Goal: Information Seeking & Learning: Learn about a topic

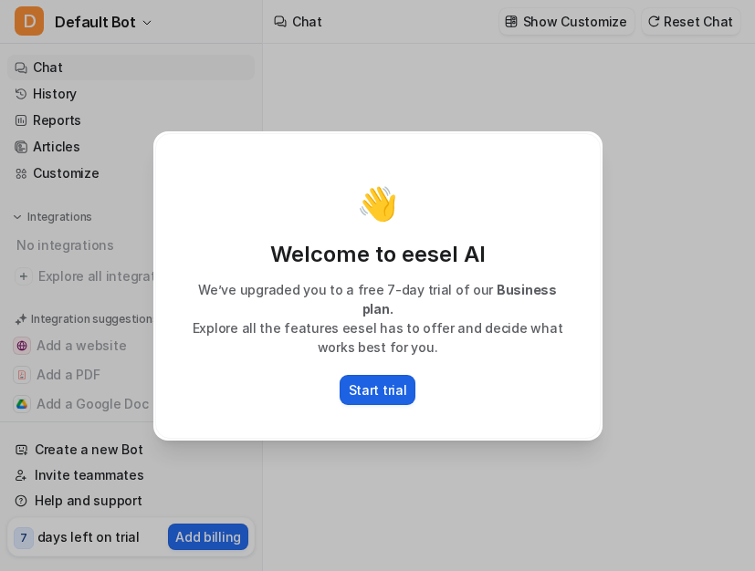
click at [379, 381] on p "Start trial" at bounding box center [378, 390] width 58 height 19
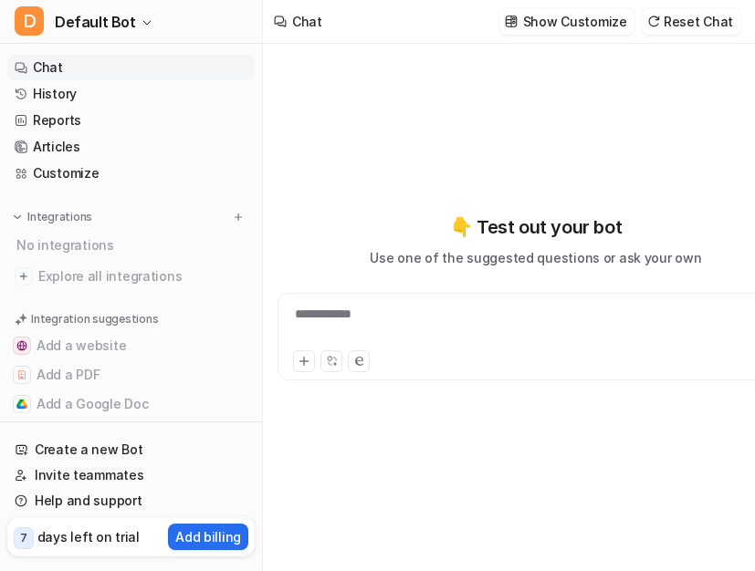
type textarea "**********"
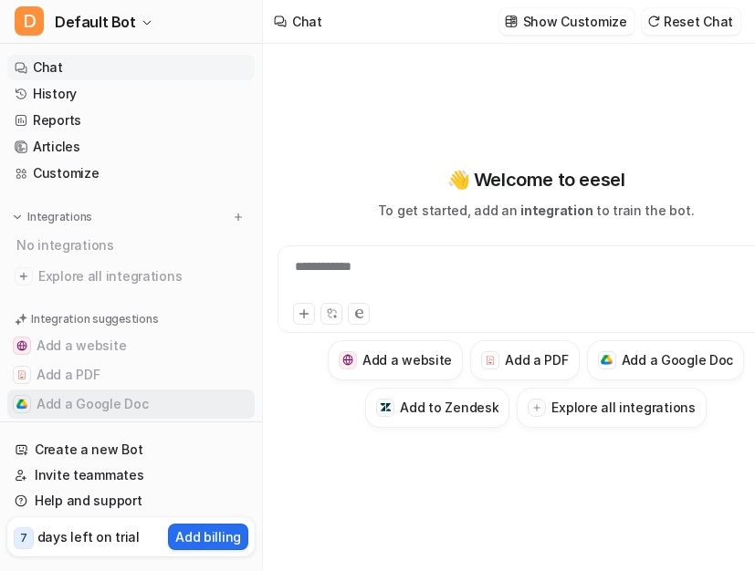
click at [114, 408] on button "Add a Google Doc" at bounding box center [130, 404] width 247 height 29
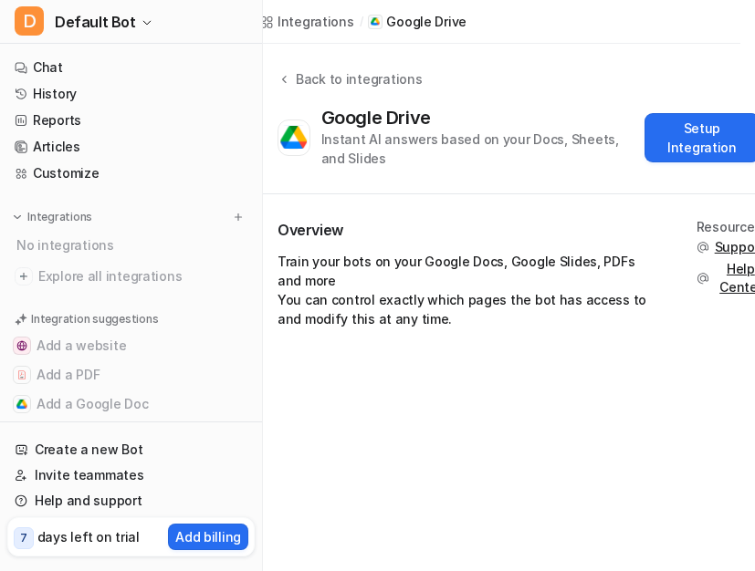
scroll to position [0, 56]
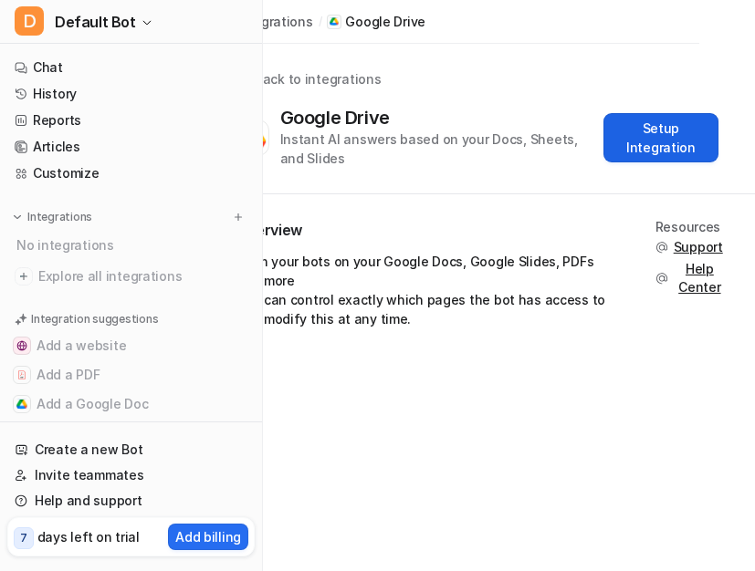
click at [667, 141] on button "Setup Integration" at bounding box center [660, 137] width 115 height 49
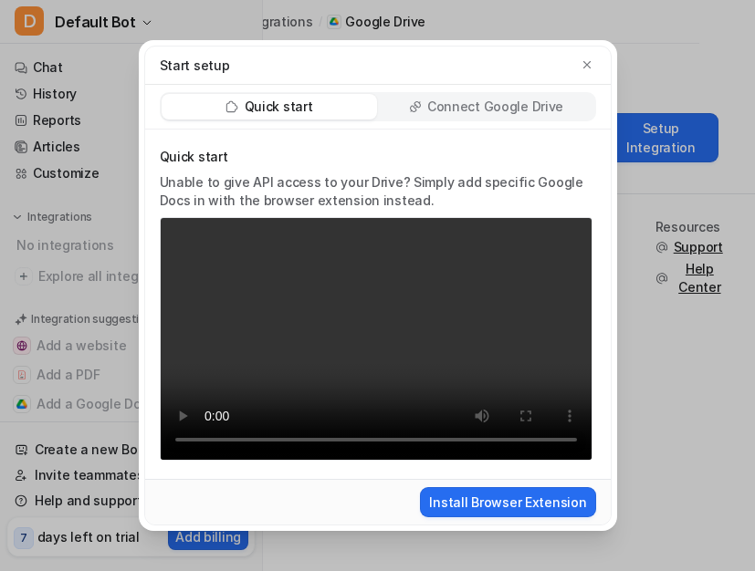
click at [470, 109] on p "Connect Google Drive" at bounding box center [495, 107] width 136 height 18
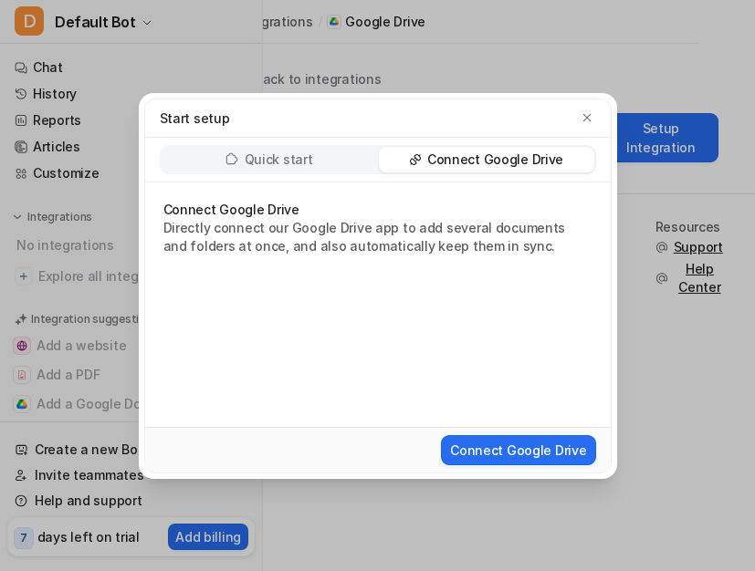
click at [509, 433] on div "Connect Google Drive" at bounding box center [377, 450] width 451 height 34
click at [508, 448] on button "Connect Google Drive" at bounding box center [518, 450] width 154 height 30
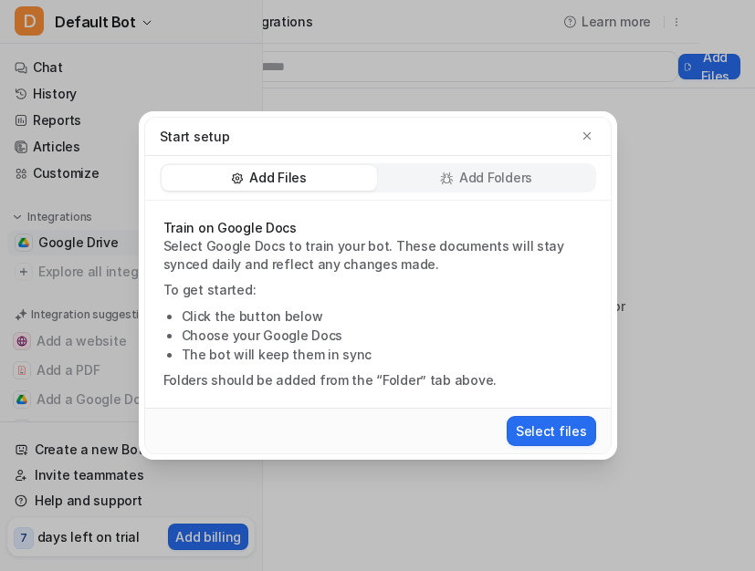
click at [288, 176] on p "Add Files" at bounding box center [277, 178] width 57 height 18
click at [551, 427] on button "Select files" at bounding box center [550, 431] width 89 height 30
click at [297, 170] on p "Add Files" at bounding box center [277, 178] width 57 height 18
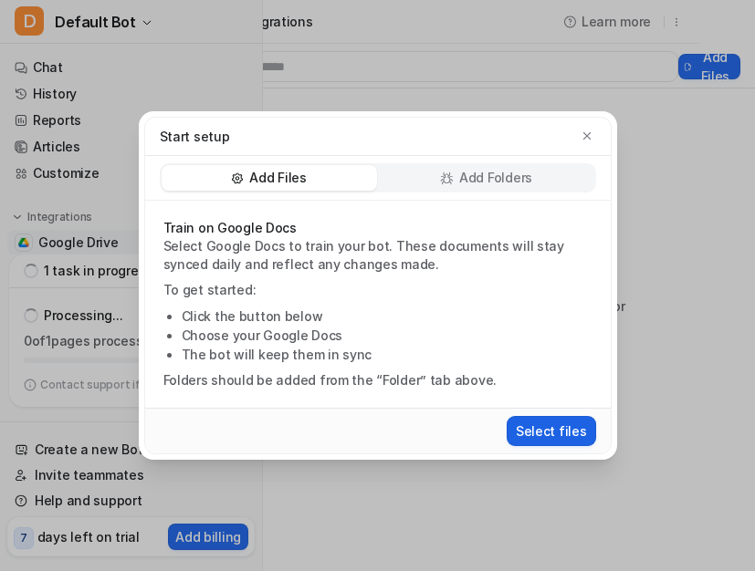
click at [585, 136] on icon "button" at bounding box center [586, 136] width 13 height 13
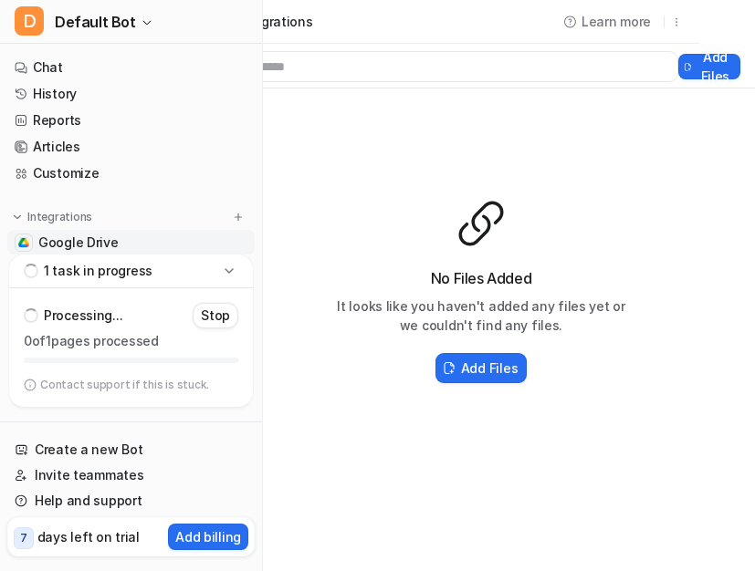
click at [309, 196] on div "No Files Added It looks like you haven't added any files yet or we couldn't fin…" at bounding box center [481, 292] width 548 height 407
click at [309, 167] on div "No Files Added It looks like you haven't added any files yet or we couldn't fin…" at bounding box center [481, 292] width 548 height 407
click at [554, 431] on div "No Files Added It looks like you haven't added any files yet or we couldn't fin…" at bounding box center [481, 292] width 548 height 407
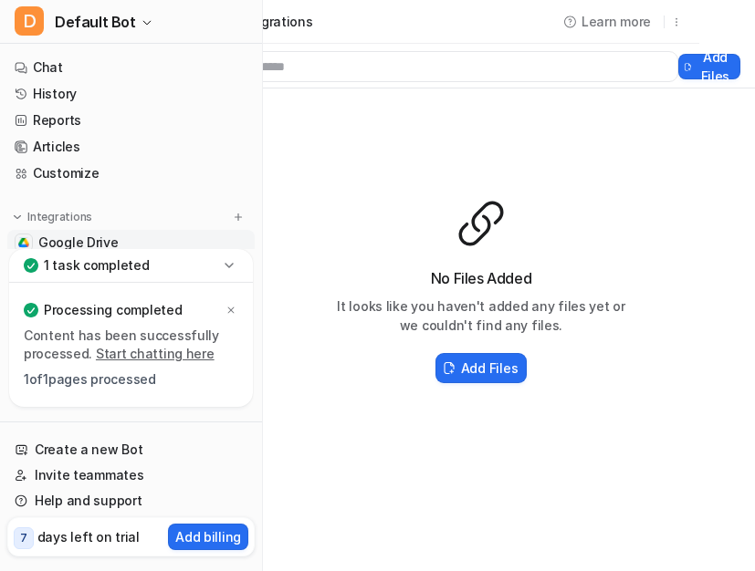
click at [122, 318] on p "Processing completed" at bounding box center [113, 310] width 138 height 18
click at [507, 359] on h2 "Add Files" at bounding box center [489, 368] width 57 height 19
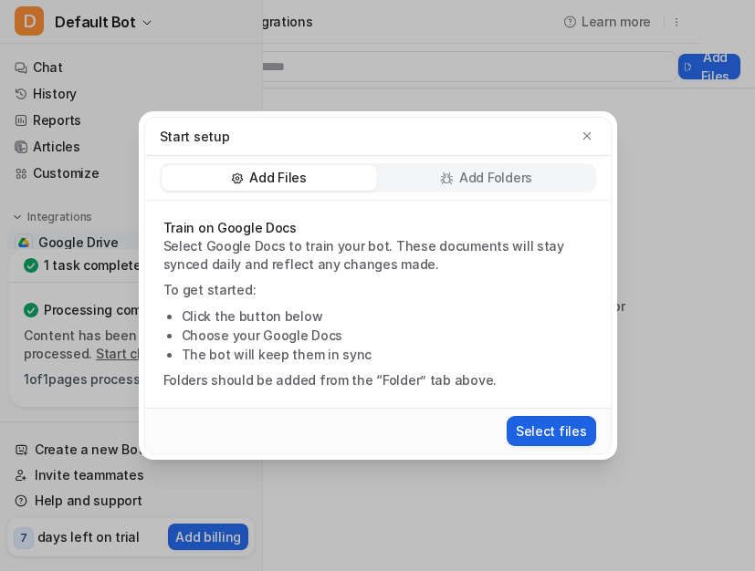
click at [540, 429] on button "Select files" at bounding box center [550, 431] width 89 height 30
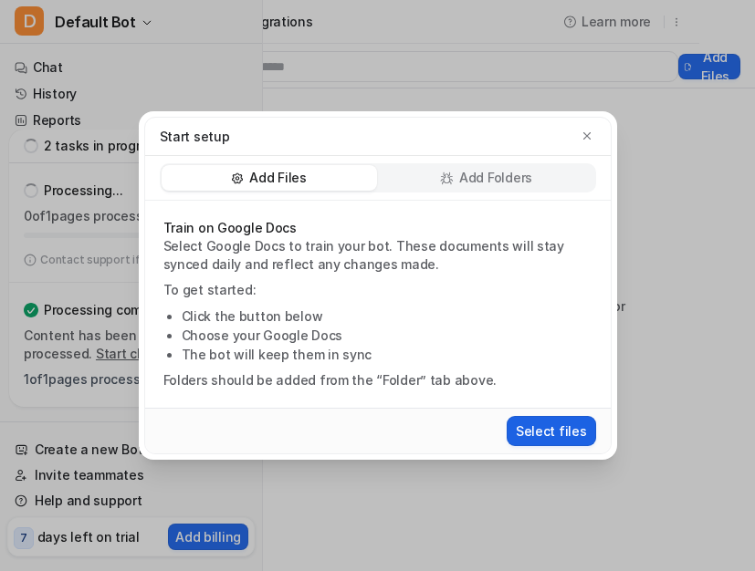
click at [550, 429] on button "Select files" at bounding box center [550, 431] width 89 height 30
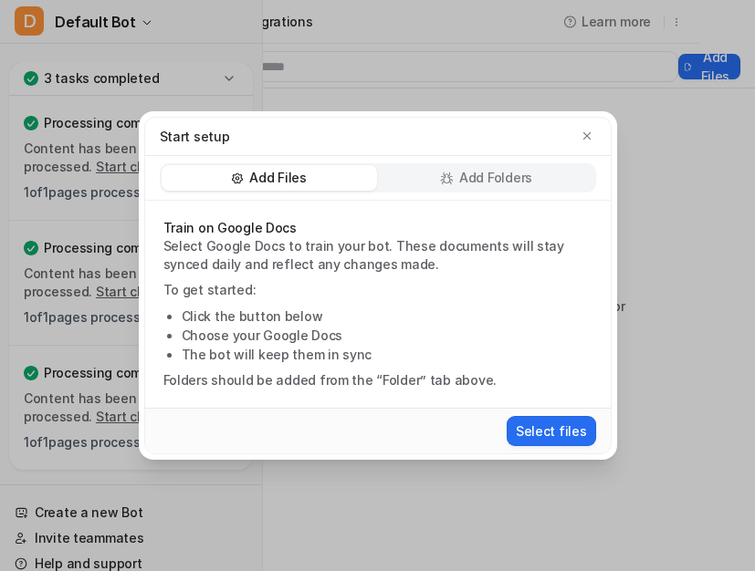
click at [590, 123] on div "Start setup" at bounding box center [377, 137] width 465 height 38
click at [594, 136] on button "button" at bounding box center [587, 136] width 18 height 18
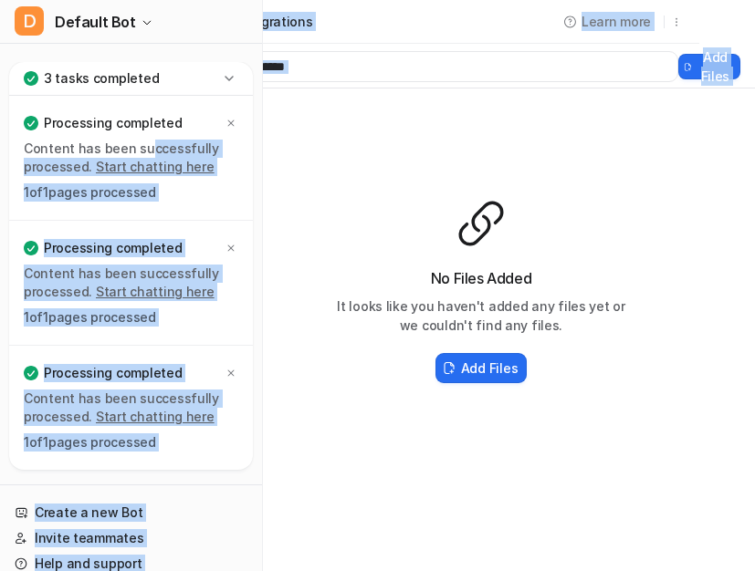
drag, startPoint x: 141, startPoint y: 152, endPoint x: 463, endPoint y: 213, distance: 327.7
click at [463, 213] on div "D Default Bot Chat History Reports Articles Customize Integrations Google Drive…" at bounding box center [321, 285] width 755 height 571
click at [381, 234] on div at bounding box center [481, 223] width 292 height 51
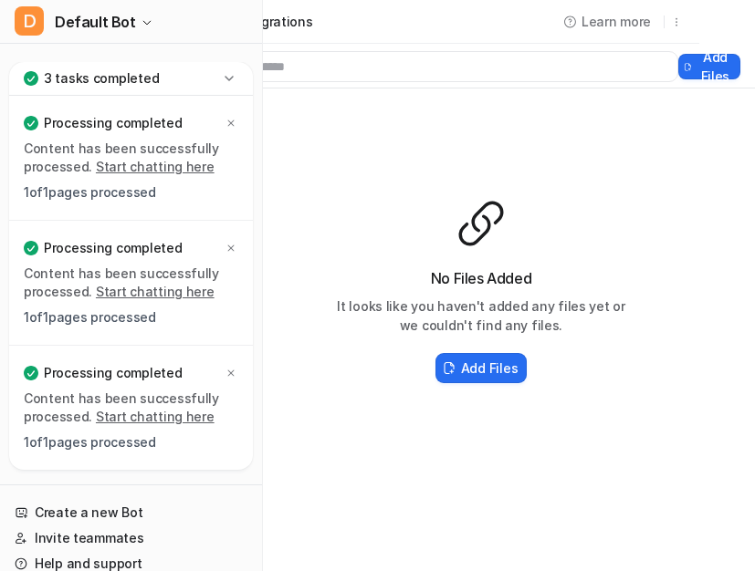
click at [120, 422] on link "Start chatting here" at bounding box center [155, 417] width 119 height 16
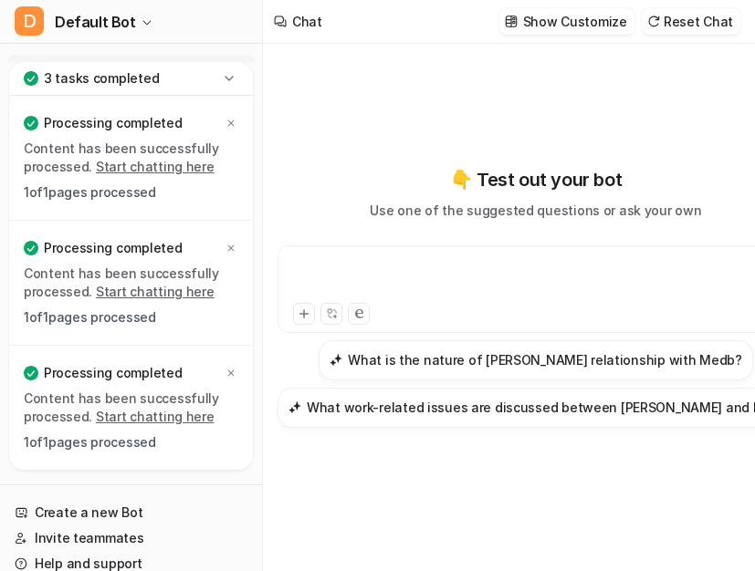
click at [423, 266] on div at bounding box center [535, 278] width 507 height 42
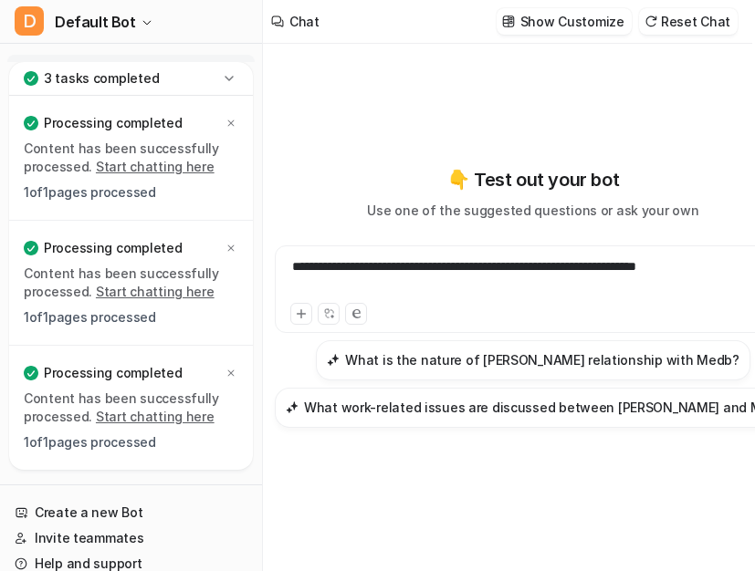
scroll to position [0, 17]
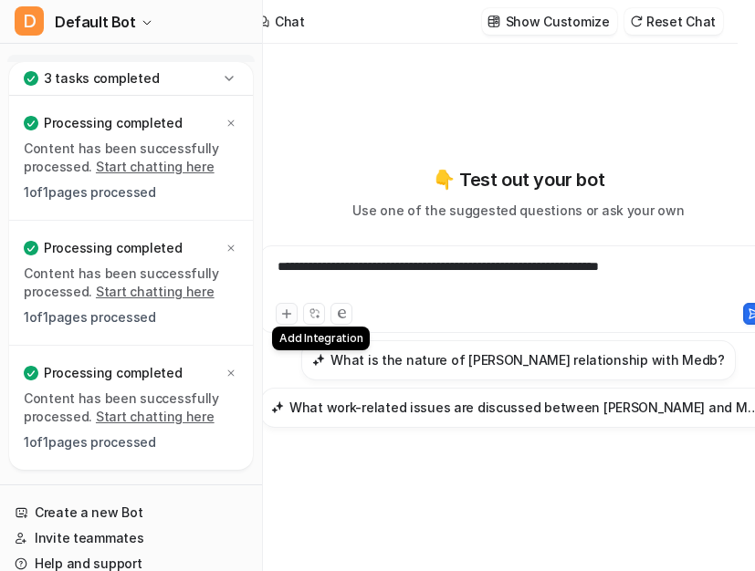
click at [281, 314] on icon at bounding box center [286, 314] width 13 height 13
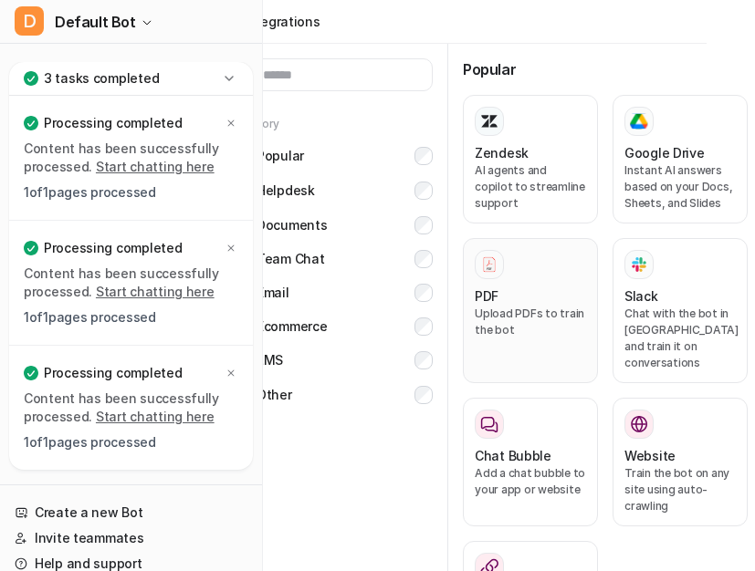
scroll to position [0, 56]
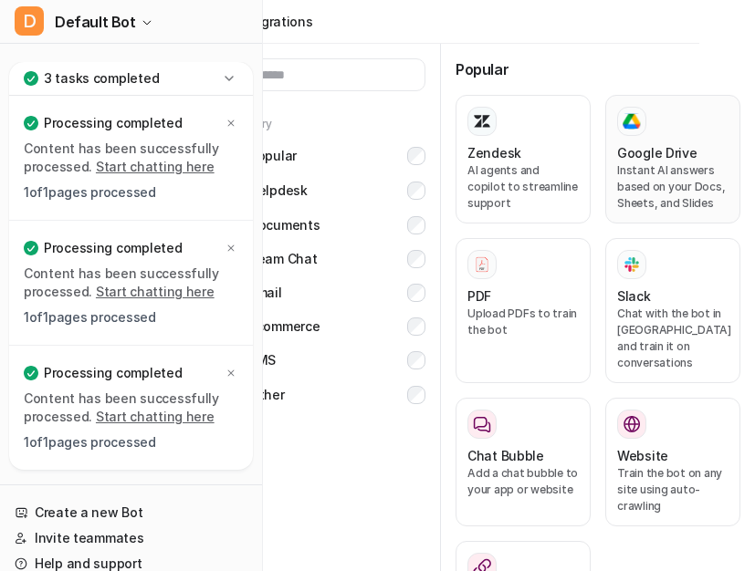
click at [663, 187] on p "Instant AI answers based on your Docs, Sheets, and Slides" at bounding box center [672, 186] width 111 height 49
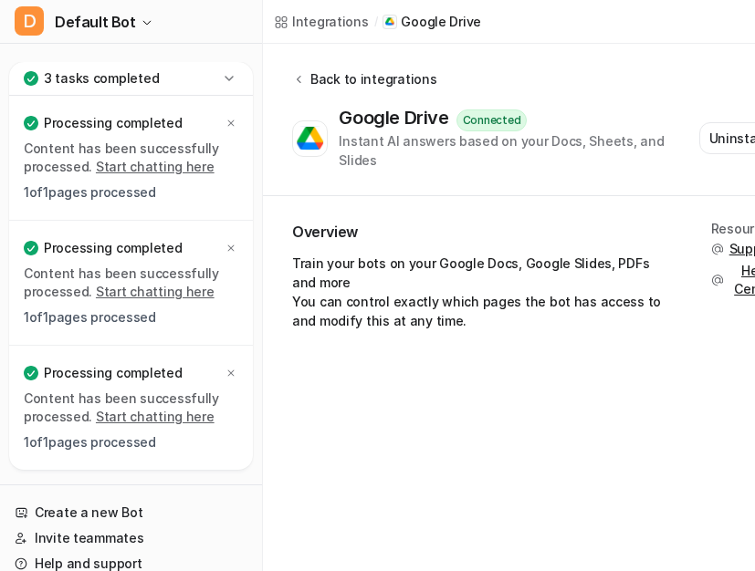
click at [299, 76] on icon at bounding box center [299, 79] width 5 height 7
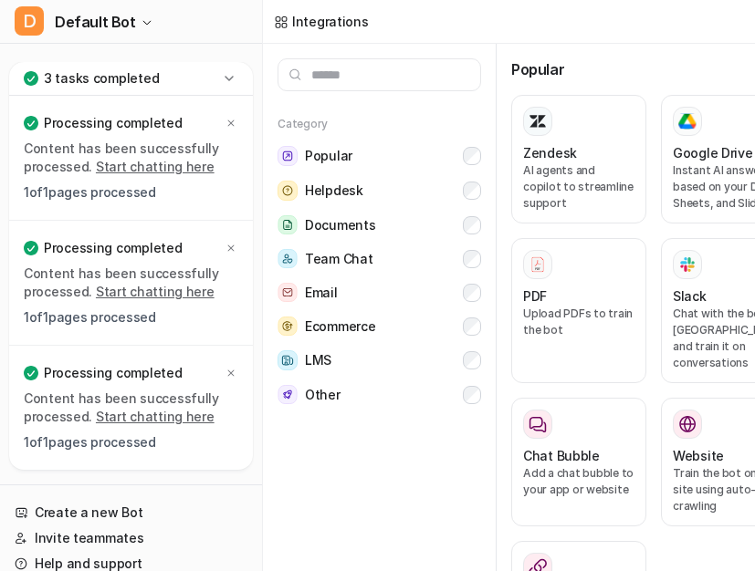
click at [143, 131] on p "Processing completed" at bounding box center [113, 123] width 138 height 18
click at [140, 388] on div "Processing completed Content has been successfully processed. Start chatting he…" at bounding box center [131, 407] width 214 height 95
click at [143, 429] on div "Content has been successfully processed. Start chatting here 1 of 1 pages proce…" at bounding box center [131, 421] width 214 height 62
click at [142, 414] on link "Start chatting here" at bounding box center [155, 417] width 119 height 16
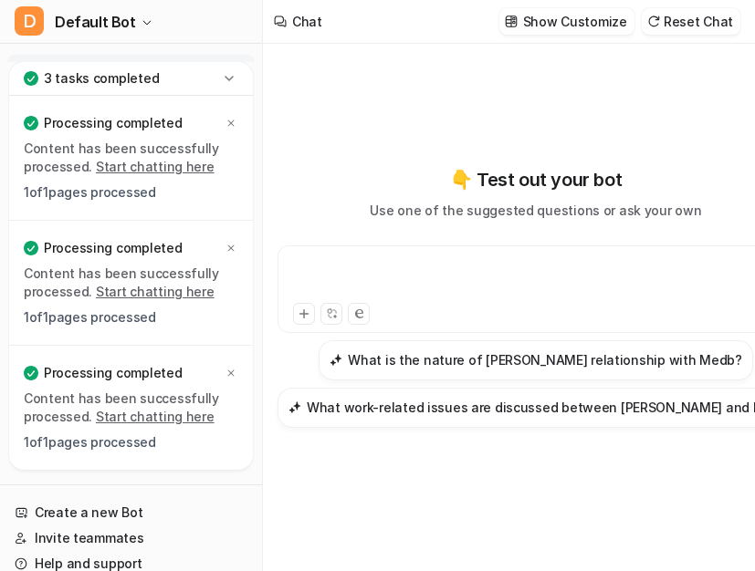
click at [403, 266] on div at bounding box center [535, 278] width 507 height 42
click at [300, 308] on icon at bounding box center [304, 314] width 13 height 13
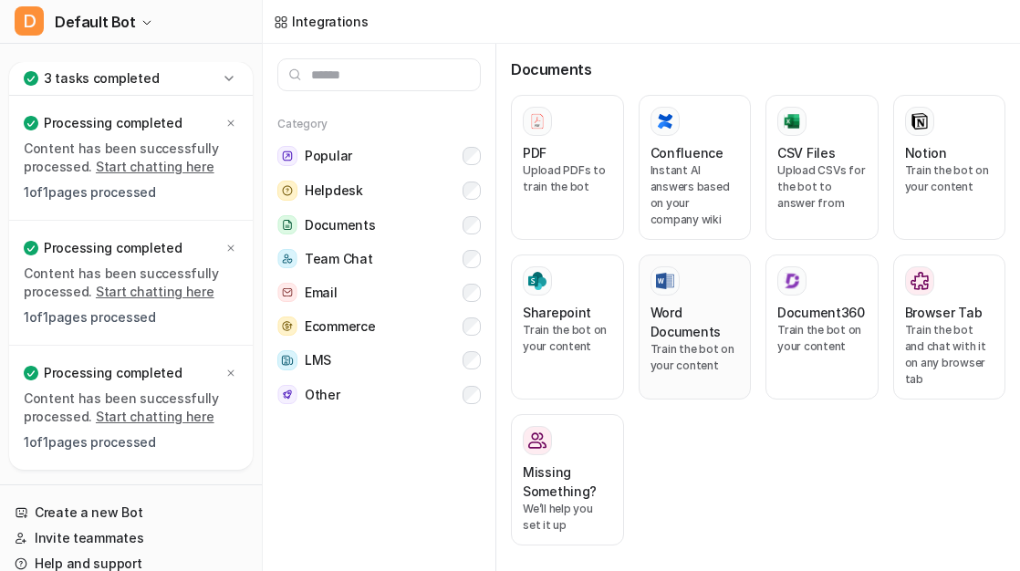
click at [726, 363] on p "Train the bot on your content" at bounding box center [695, 357] width 89 height 33
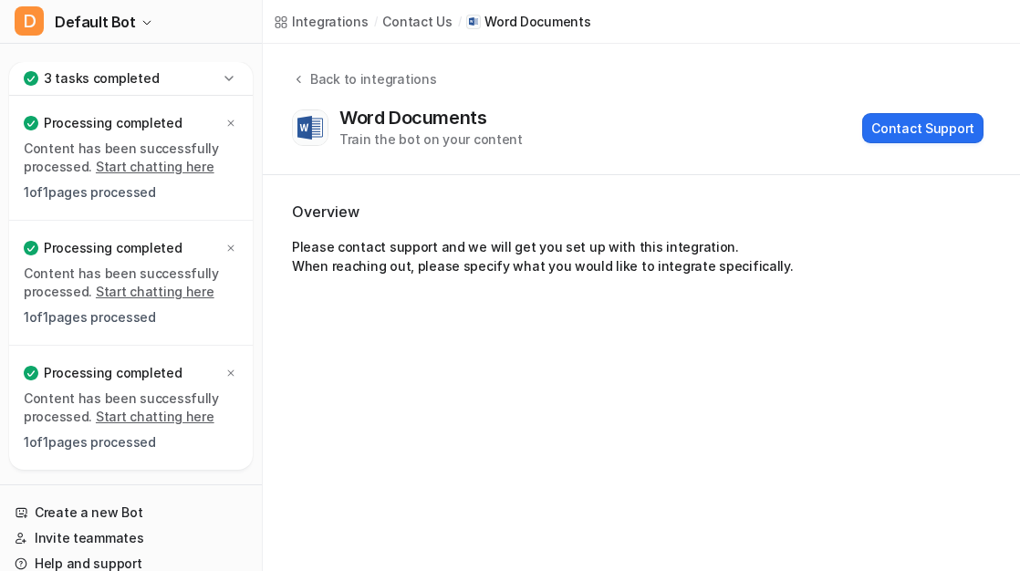
click at [141, 410] on link "Start chatting here" at bounding box center [155, 417] width 119 height 16
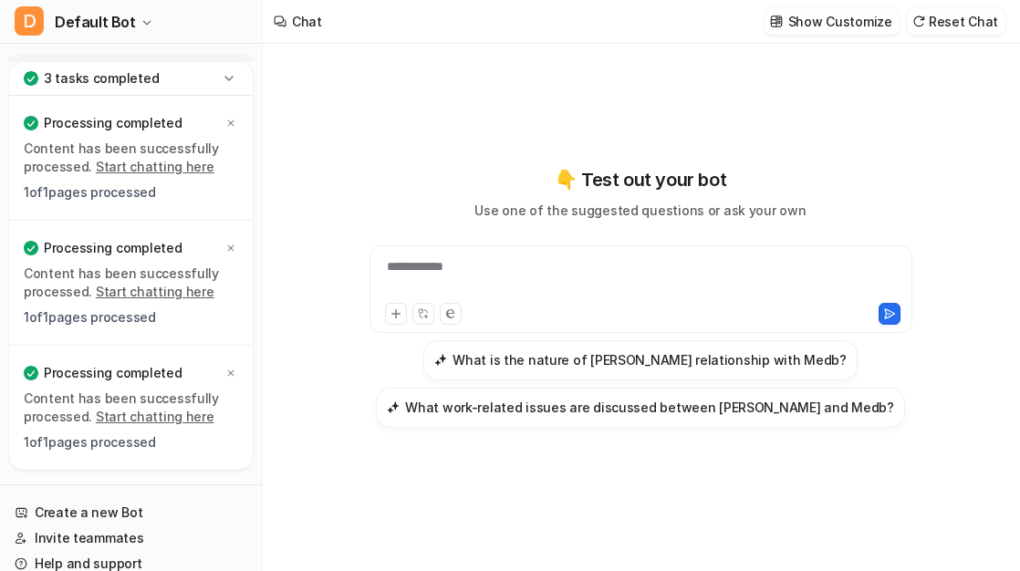
click at [754, 288] on div "**********" at bounding box center [641, 278] width 534 height 42
click at [391, 314] on icon at bounding box center [396, 314] width 13 height 13
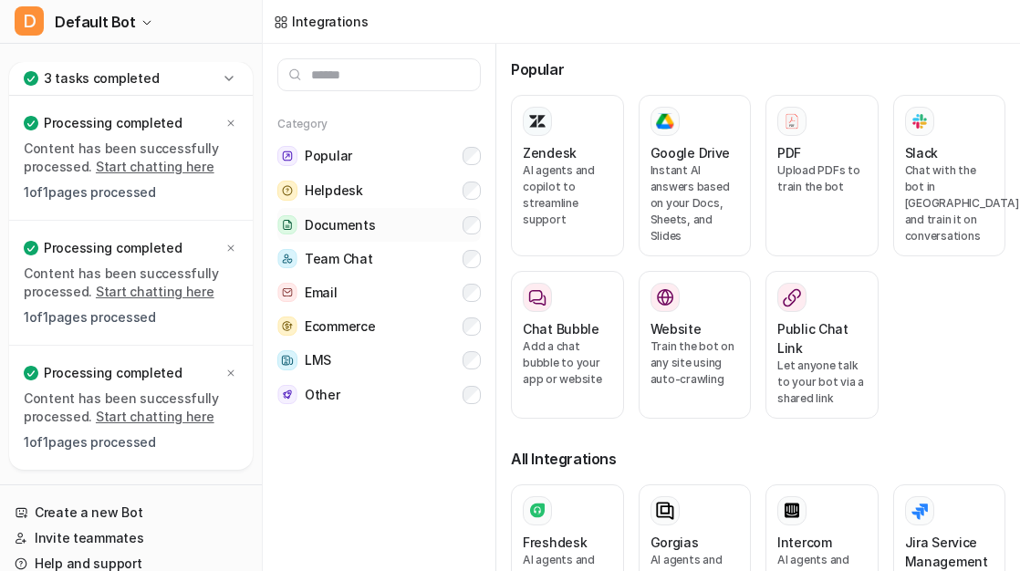
click at [340, 232] on span "Documents" at bounding box center [340, 225] width 70 height 18
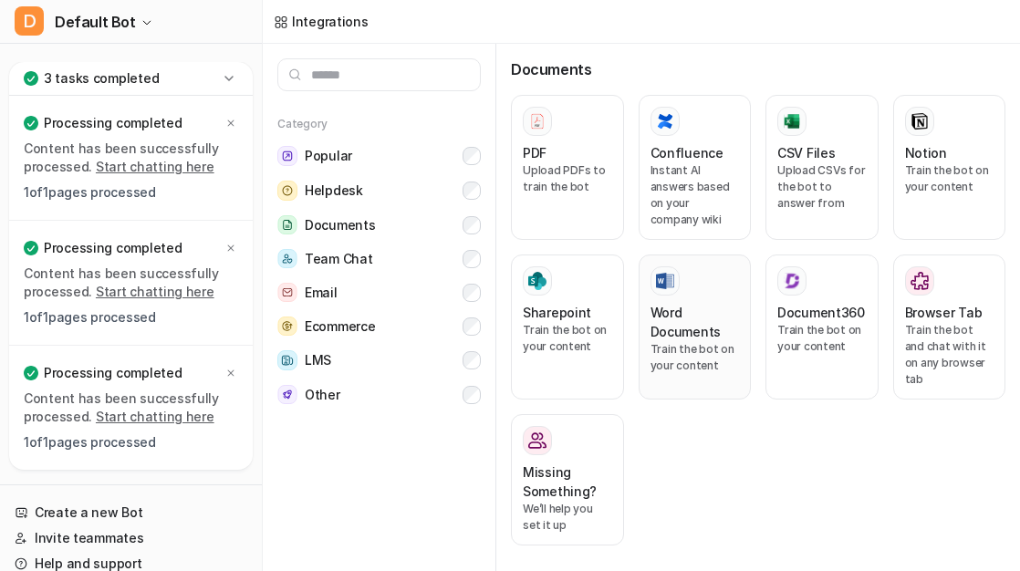
click at [684, 312] on h3 "Word Documents" at bounding box center [695, 322] width 89 height 38
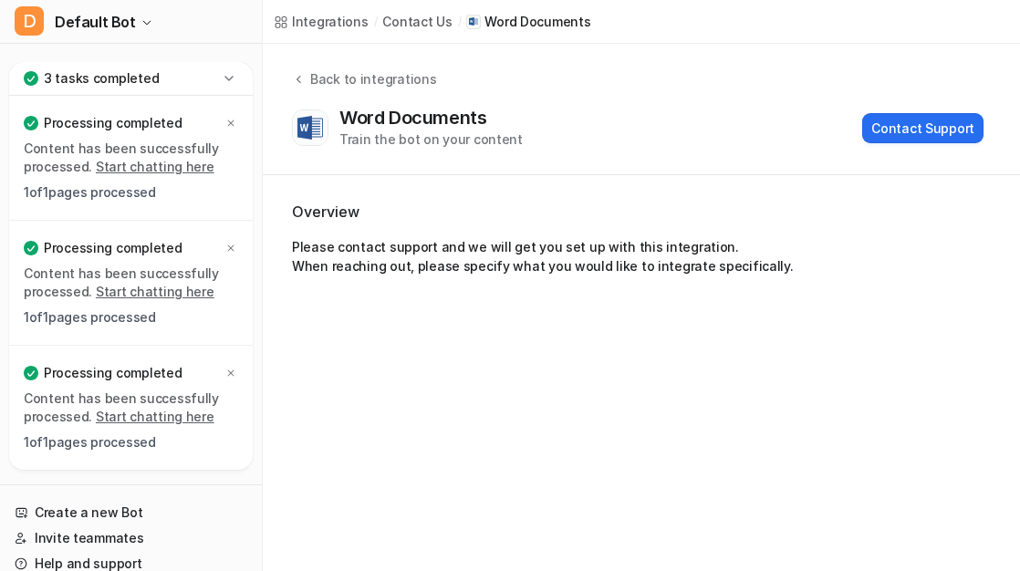
click at [165, 413] on link "Start chatting here" at bounding box center [155, 417] width 119 height 16
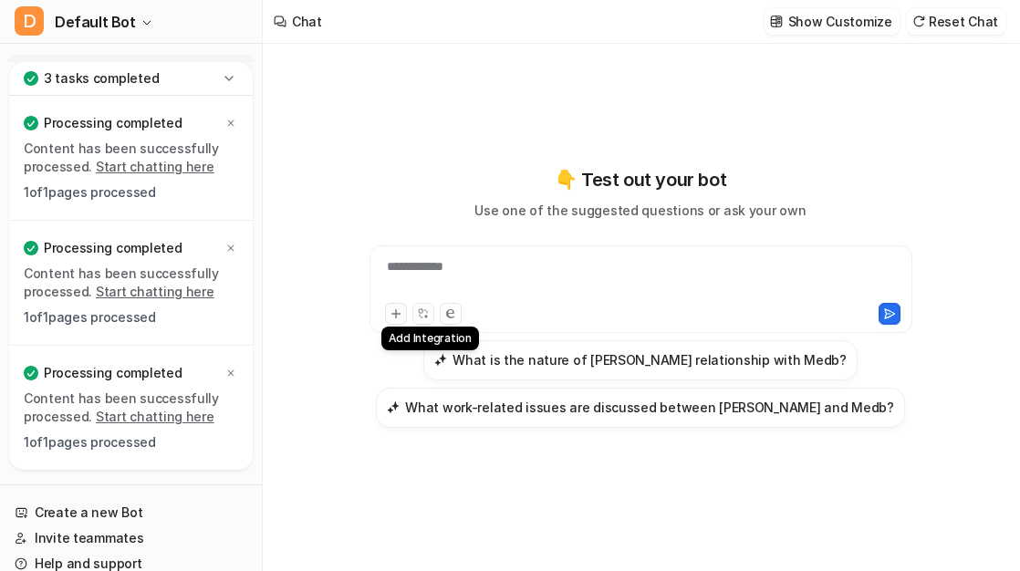
click at [392, 310] on icon at bounding box center [396, 314] width 13 height 13
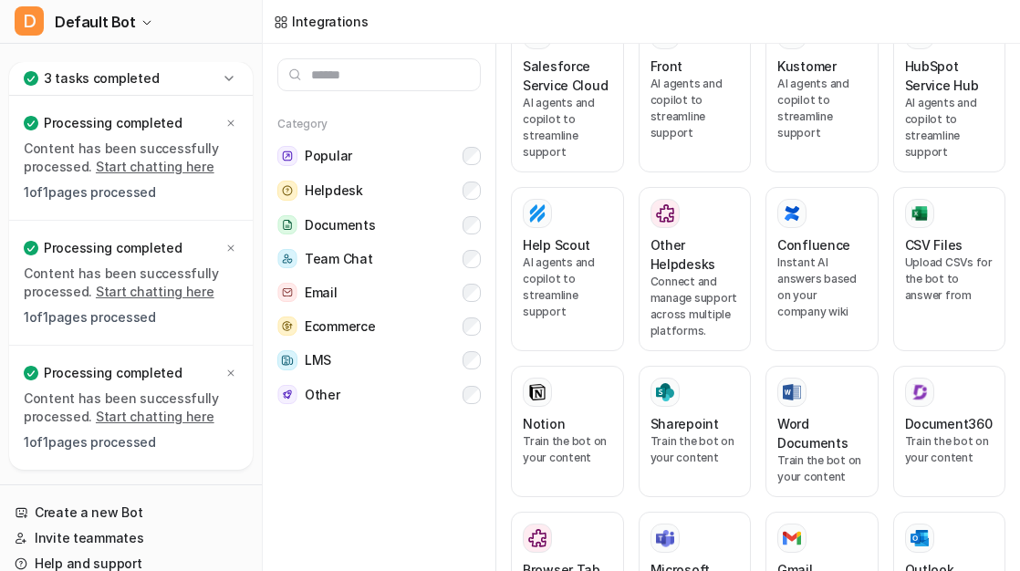
scroll to position [430, 0]
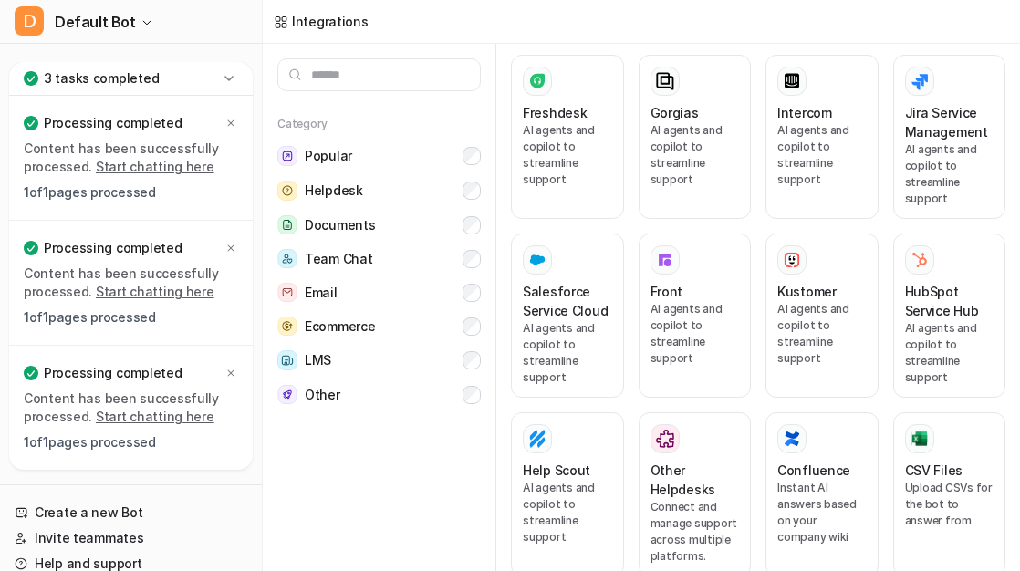
click at [154, 412] on link "Start chatting here" at bounding box center [155, 417] width 119 height 16
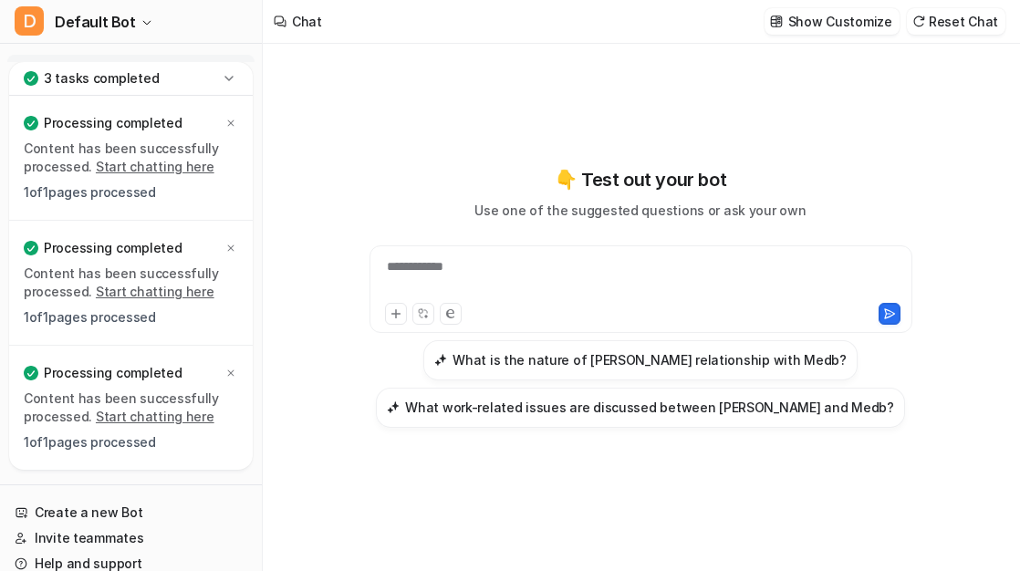
click at [511, 247] on div "**********" at bounding box center [641, 289] width 543 height 88
click at [486, 260] on div at bounding box center [641, 278] width 534 height 42
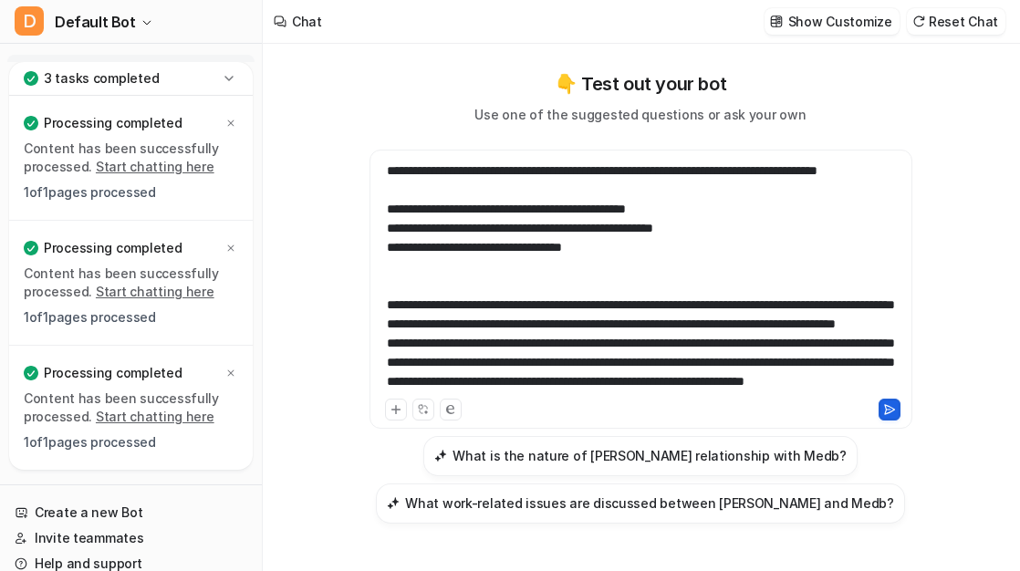
click at [754, 408] on icon at bounding box center [889, 408] width 10 height 9
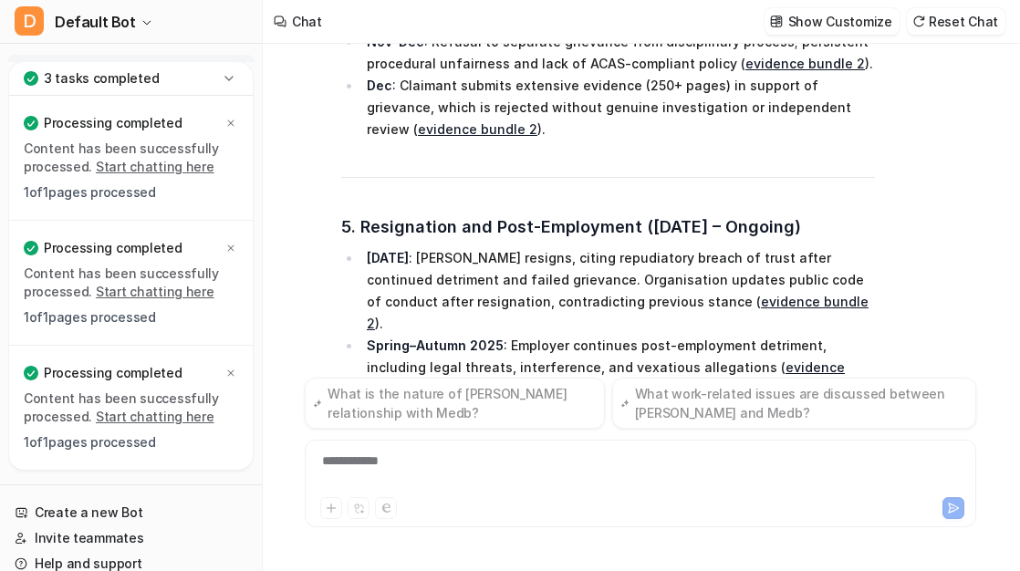
scroll to position [7957, 0]
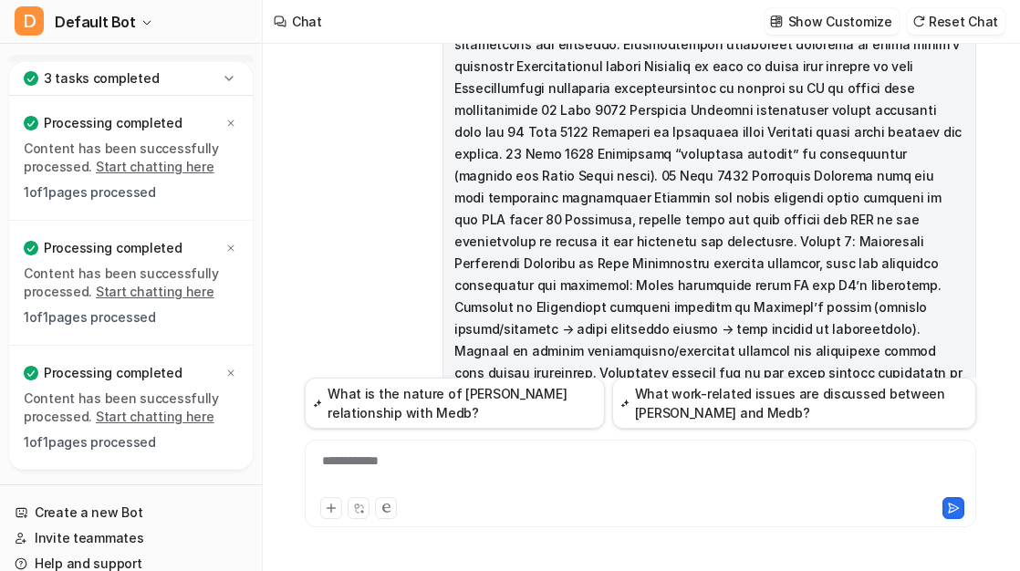
scroll to position [6231, 0]
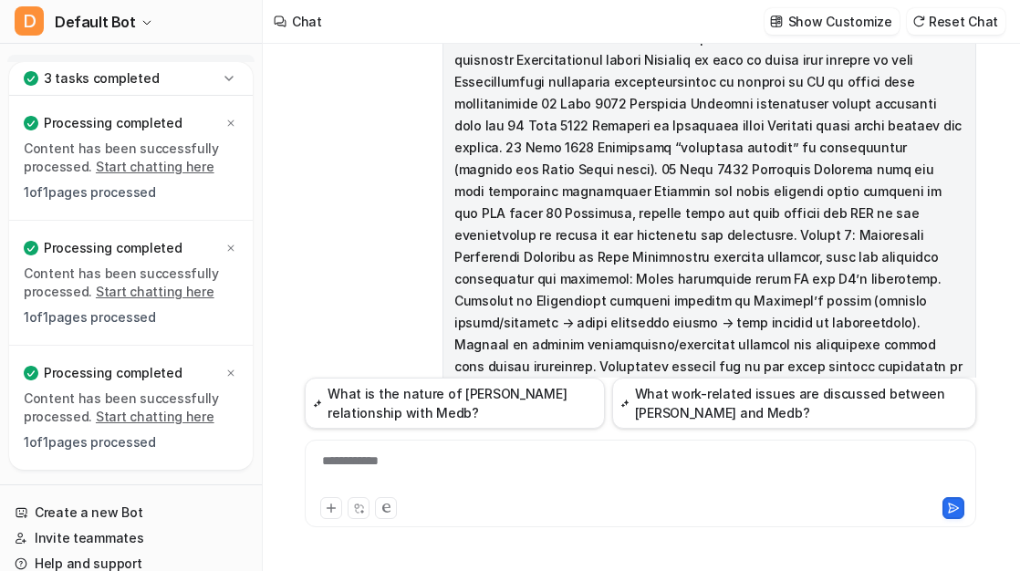
drag, startPoint x: 440, startPoint y: 218, endPoint x: 808, endPoint y: 258, distance: 370.0
copy li "Executive Director (GF) pursues a romantic relationship during and after recrui…"
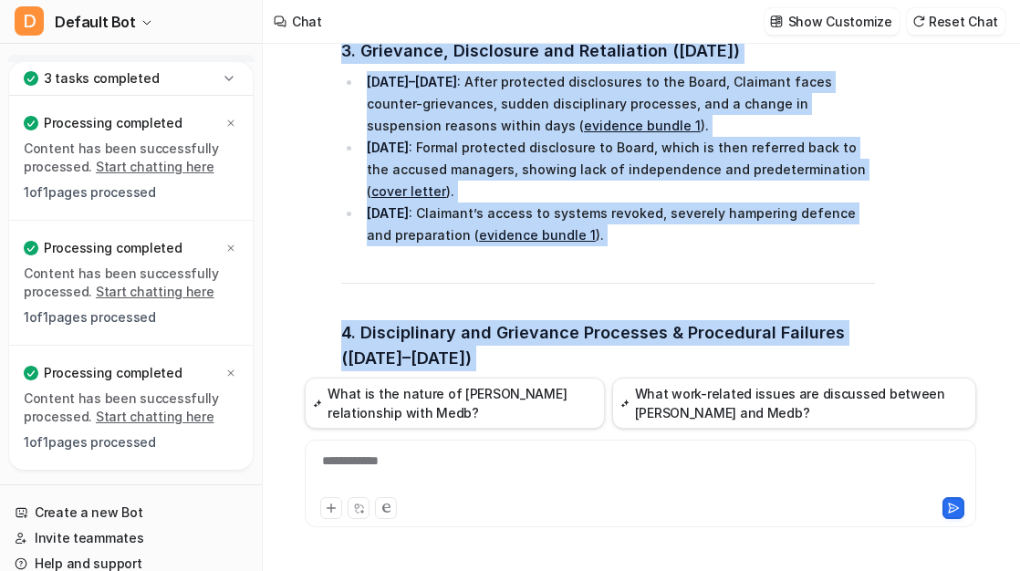
scroll to position [7510, 0]
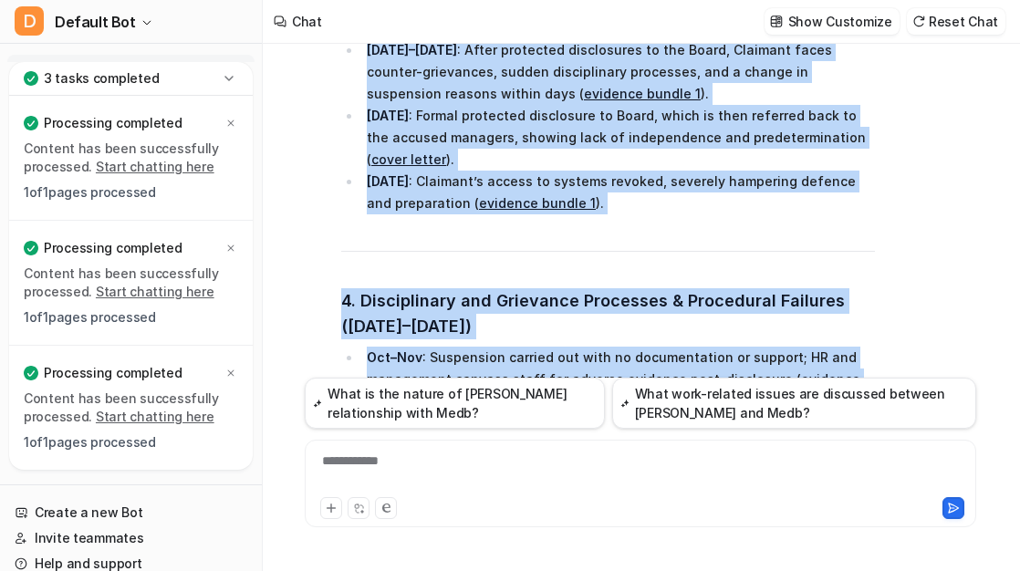
drag, startPoint x: 362, startPoint y: 217, endPoint x: 888, endPoint y: 322, distance: 536.0
click at [754, 322] on div "D Searched knowledge base search_queries : [ "Chronological summary ET1 evidenc…" at bounding box center [641, 193] width 672 height 2100
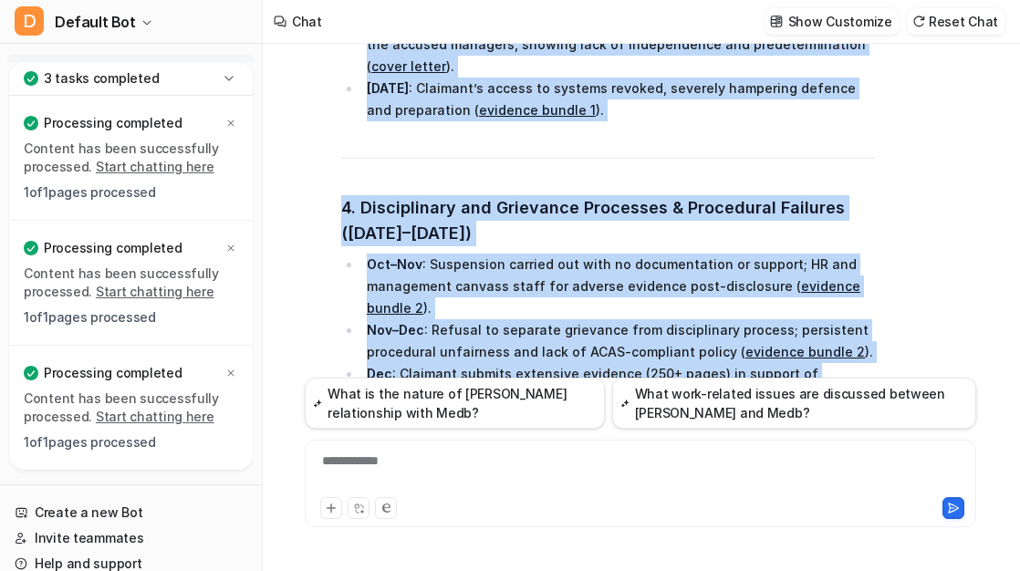
scroll to position [7623, 0]
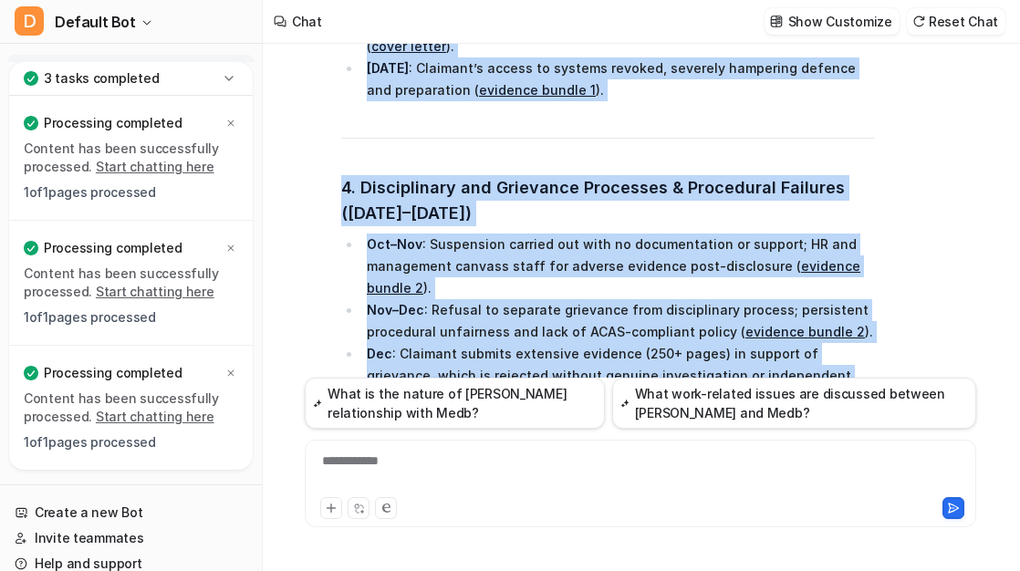
copy span "April–June : Executive Director (GF) pursues a romantic relationship during and…"
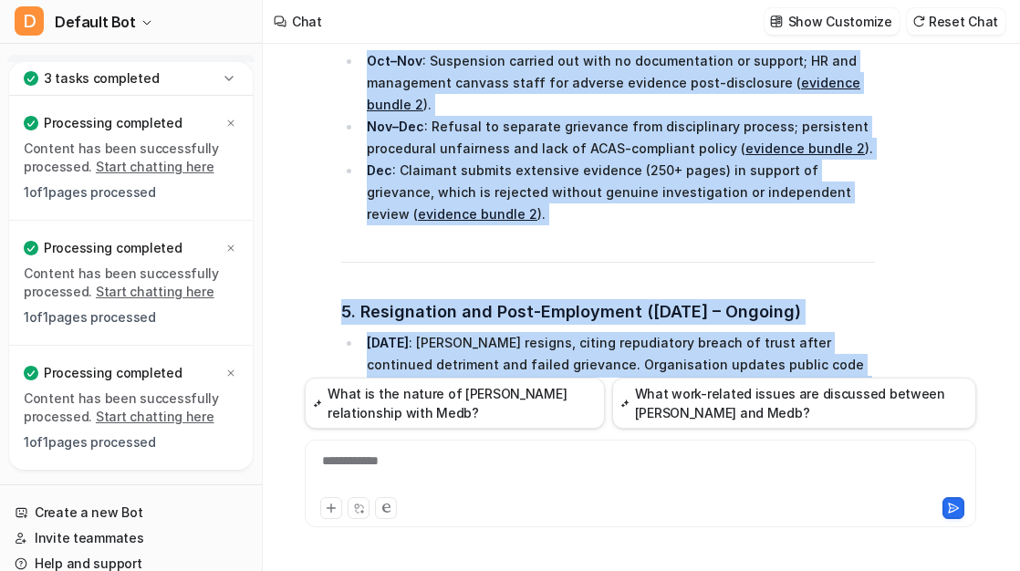
scroll to position [7893, 0]
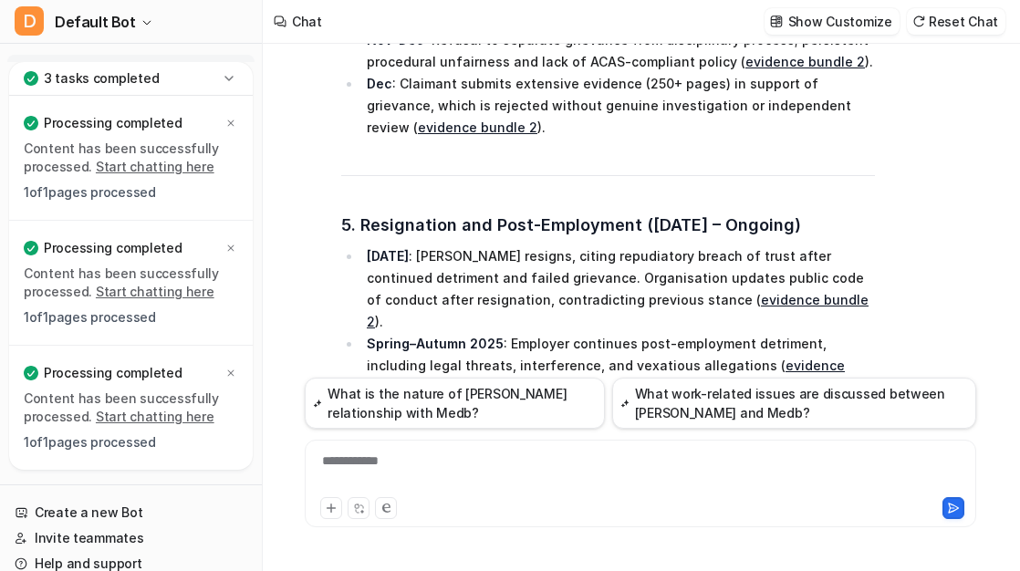
click at [701, 501] on div at bounding box center [803, 508] width 322 height 22
click at [672, 491] on div at bounding box center [640, 473] width 663 height 42
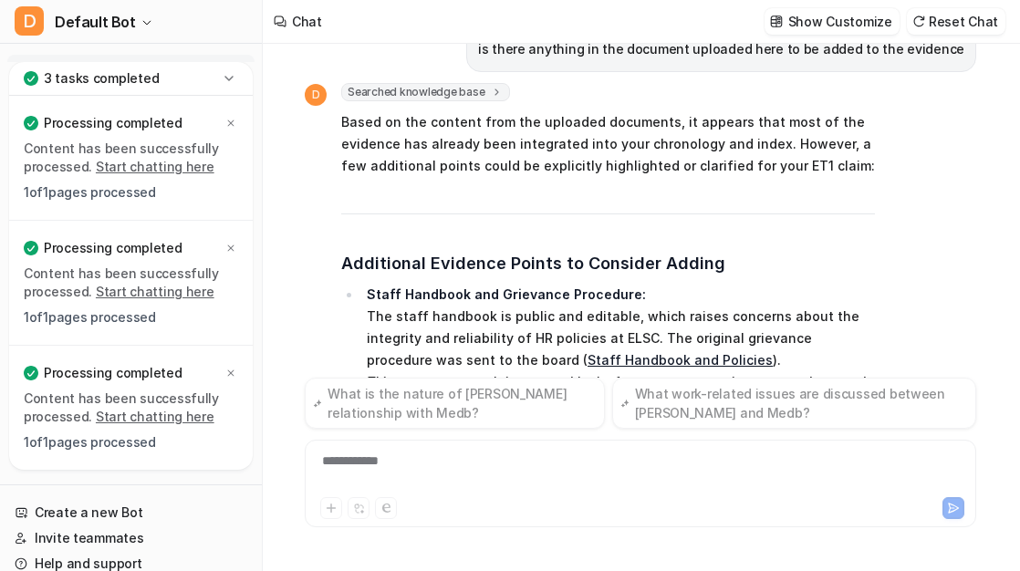
scroll to position [8874, 0]
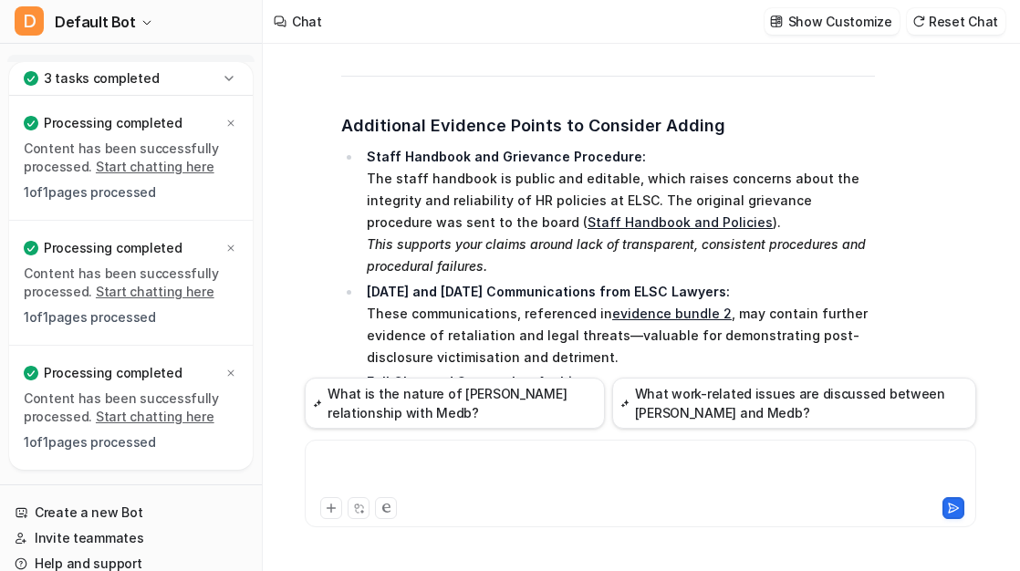
click at [465, 454] on div at bounding box center [640, 473] width 663 height 42
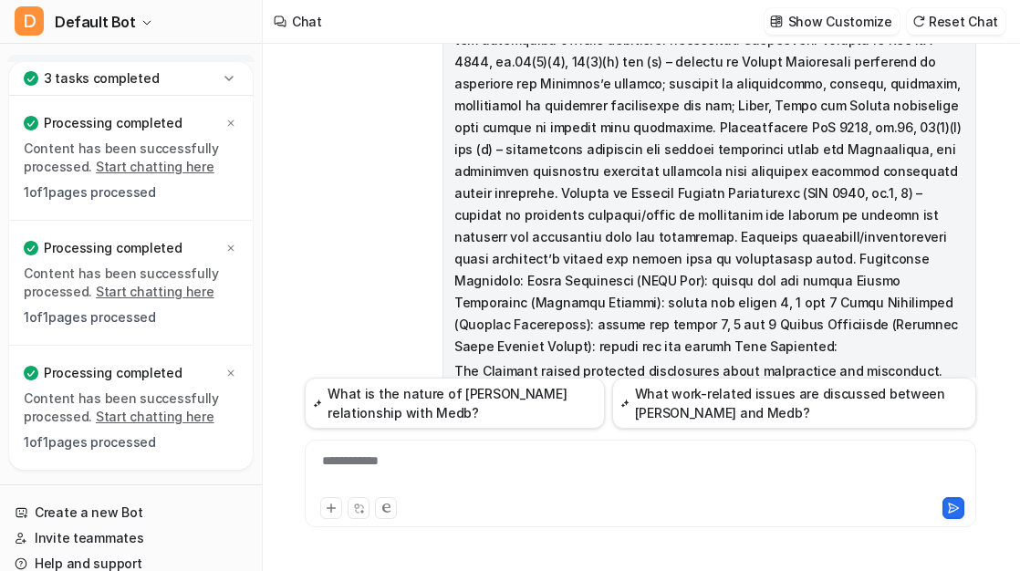
scroll to position [0, 0]
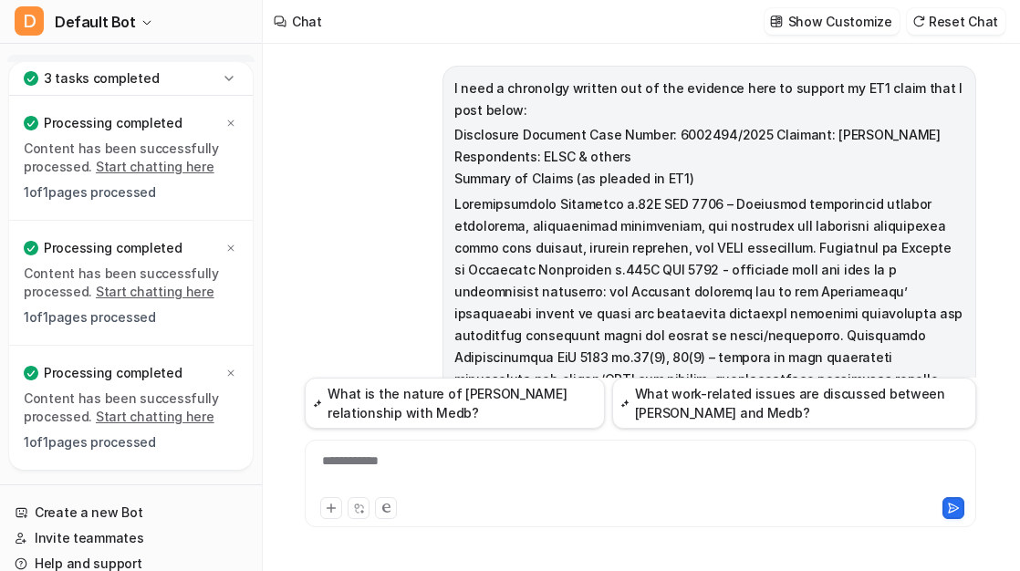
click at [167, 402] on p "Content has been successfully processed. Start chatting here" at bounding box center [131, 408] width 214 height 37
click at [408, 479] on div at bounding box center [640, 473] width 663 height 42
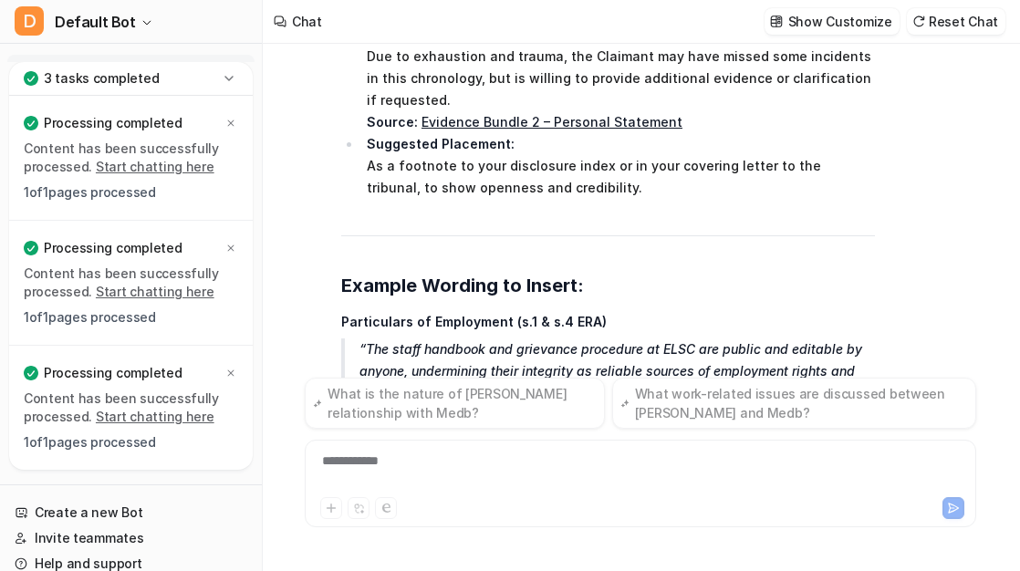
scroll to position [11019, 0]
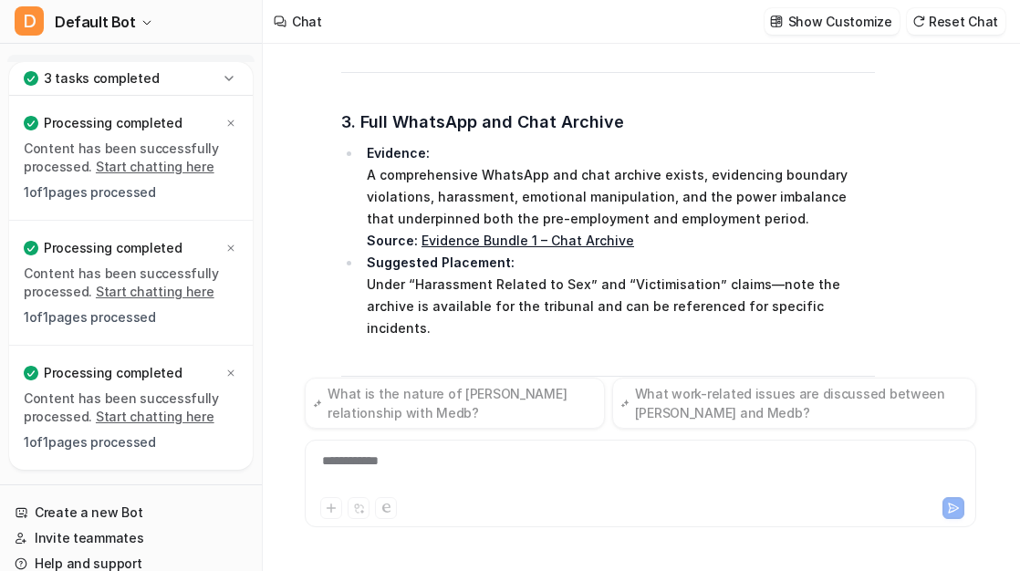
scroll to position [10576, 0]
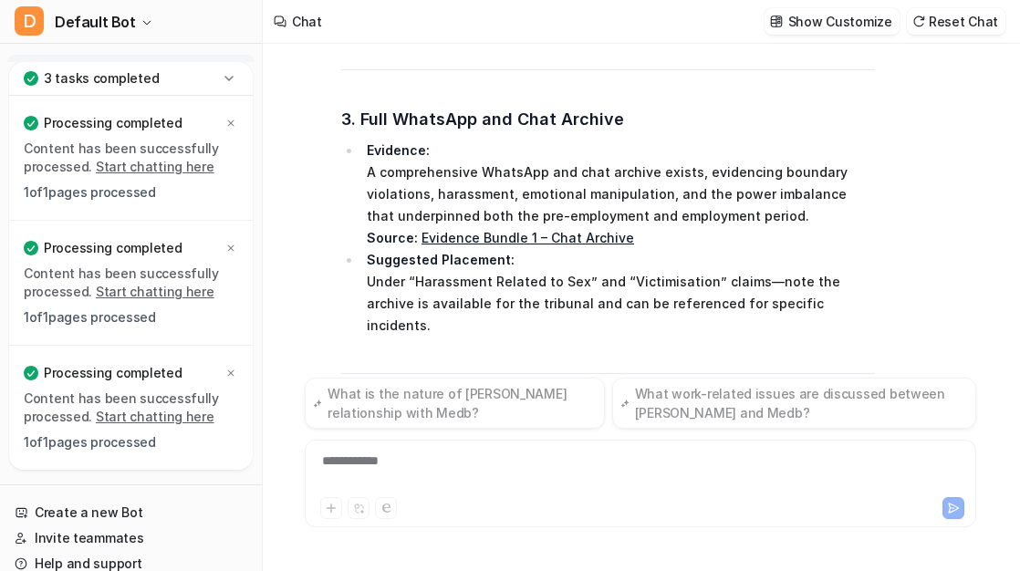
drag, startPoint x: 574, startPoint y: 155, endPoint x: 326, endPoint y: 153, distance: 248.2
click at [326, 153] on div "D Searched knowledge base search_queries : [ "staff handbook grievance procedur…" at bounding box center [590, 316] width 570 height 2052
copy span "Particulars of Employment (s.1 & s.4 ERA) The staff handbook and grievance proc…"
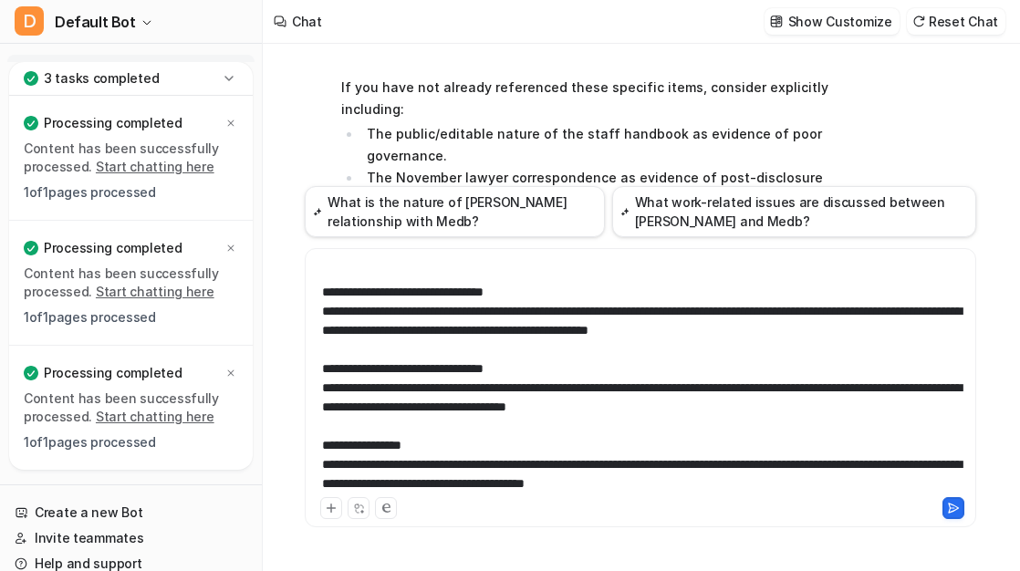
scroll to position [0, 0]
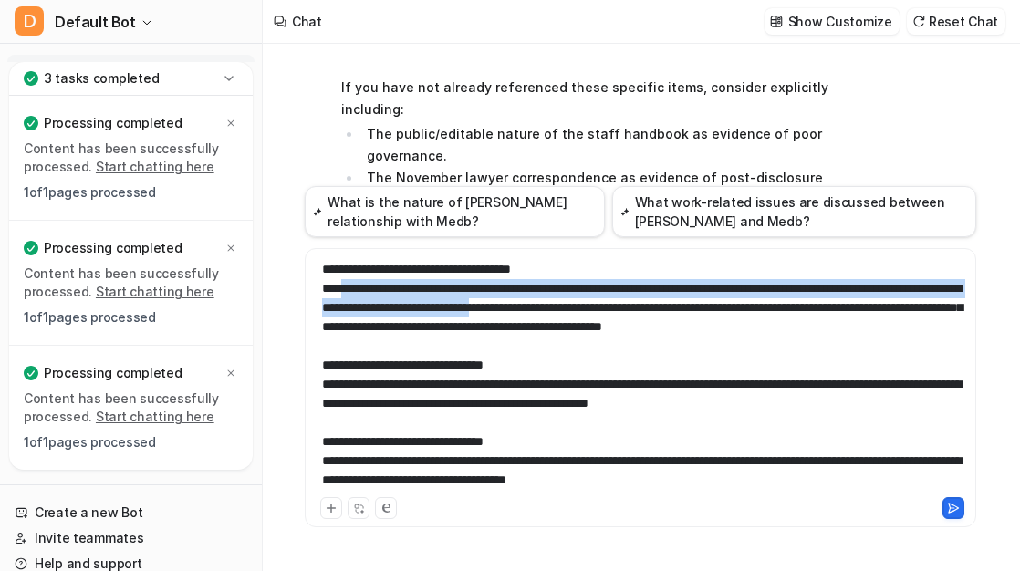
drag, startPoint x: 350, startPoint y: 289, endPoint x: 711, endPoint y: 317, distance: 362.4
click at [711, 317] on div at bounding box center [640, 377] width 663 height 234
copy div "**********"
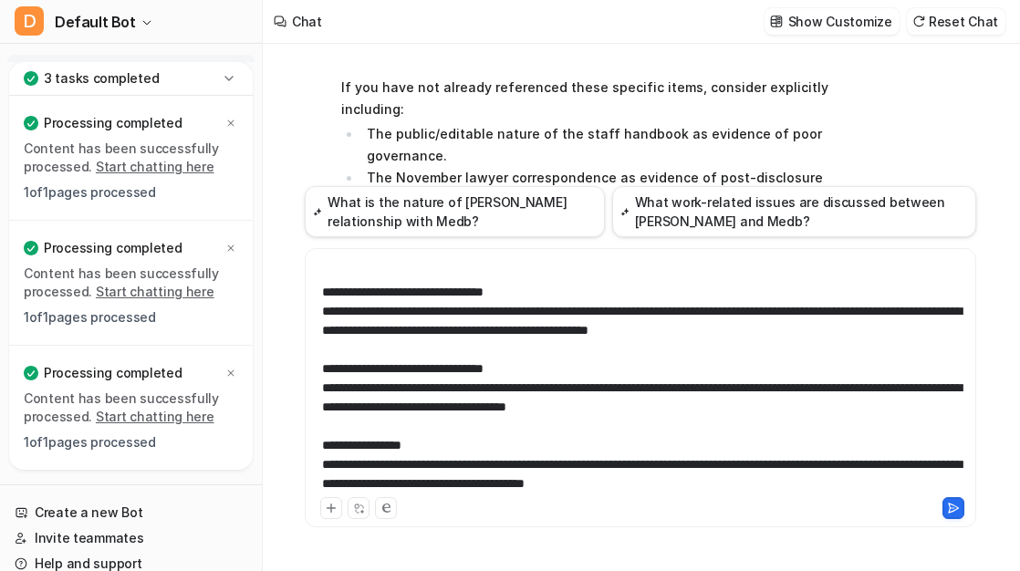
scroll to position [92, 0]
click at [625, 403] on div at bounding box center [640, 377] width 663 height 234
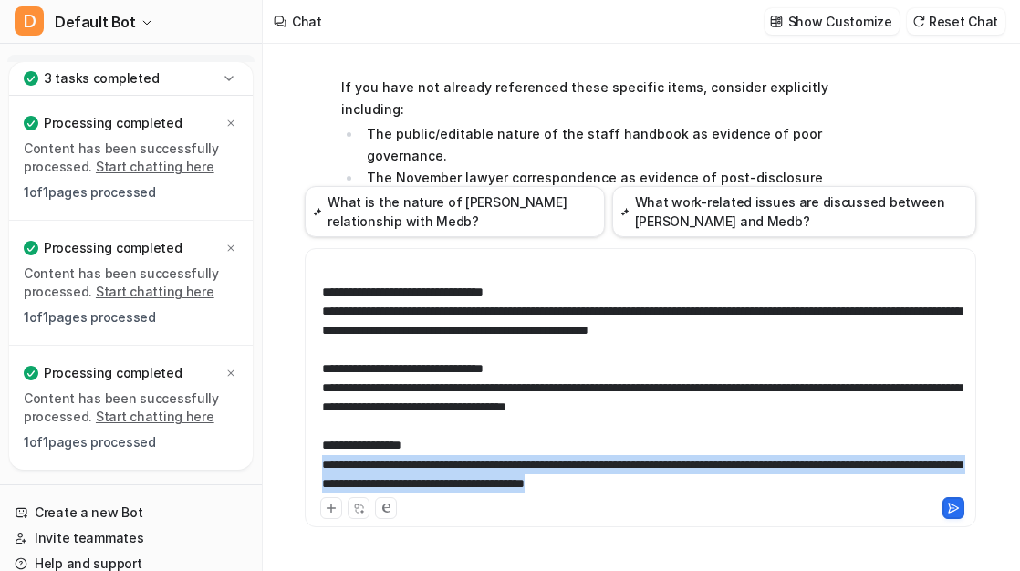
drag, startPoint x: 781, startPoint y: 486, endPoint x: 308, endPoint y: 469, distance: 473.0
click at [309, 469] on div at bounding box center [640, 377] width 663 height 234
copy div "**********"
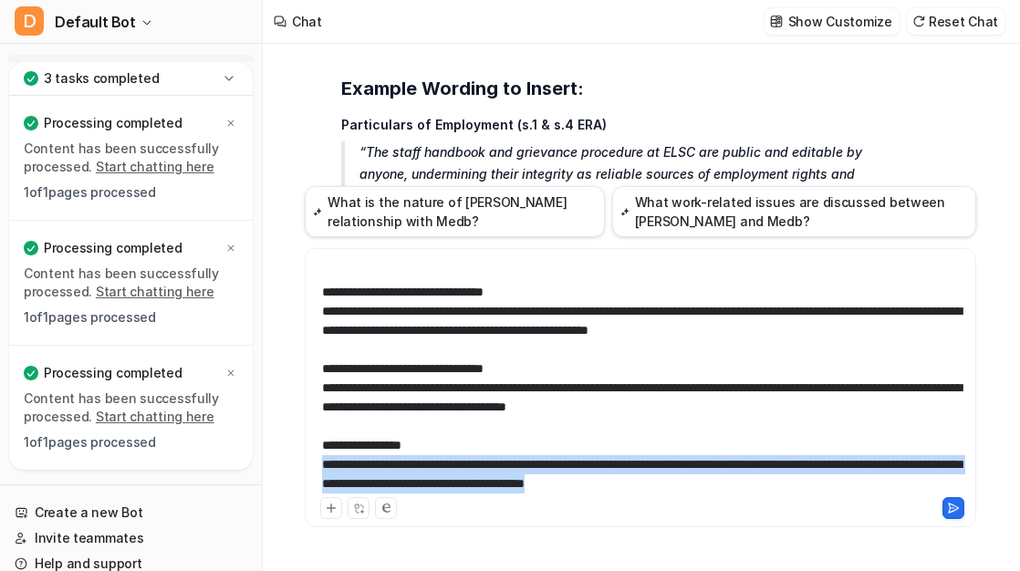
scroll to position [11290, 0]
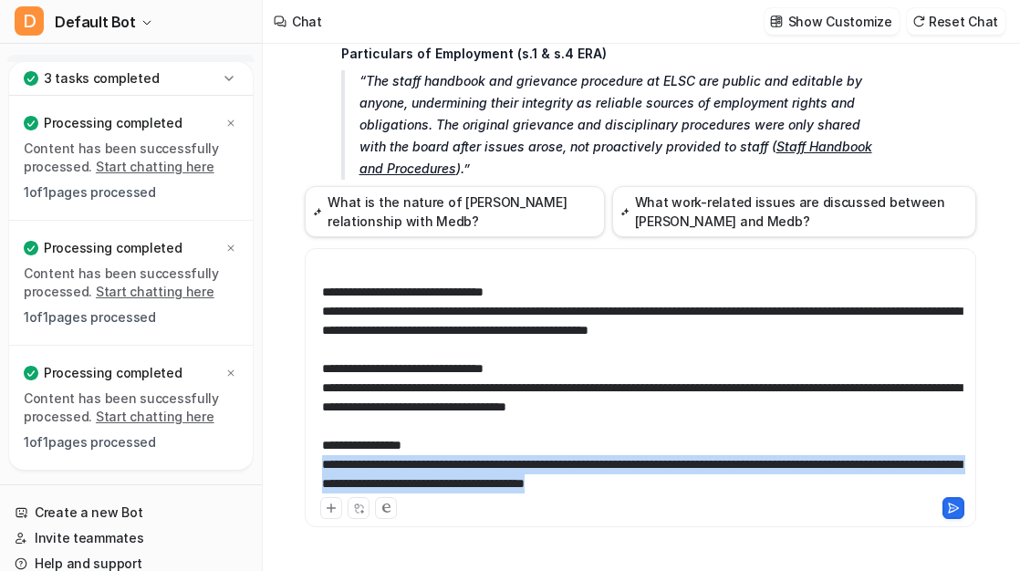
click at [754, 465] on div at bounding box center [640, 377] width 663 height 234
click at [754, 487] on div at bounding box center [640, 377] width 663 height 234
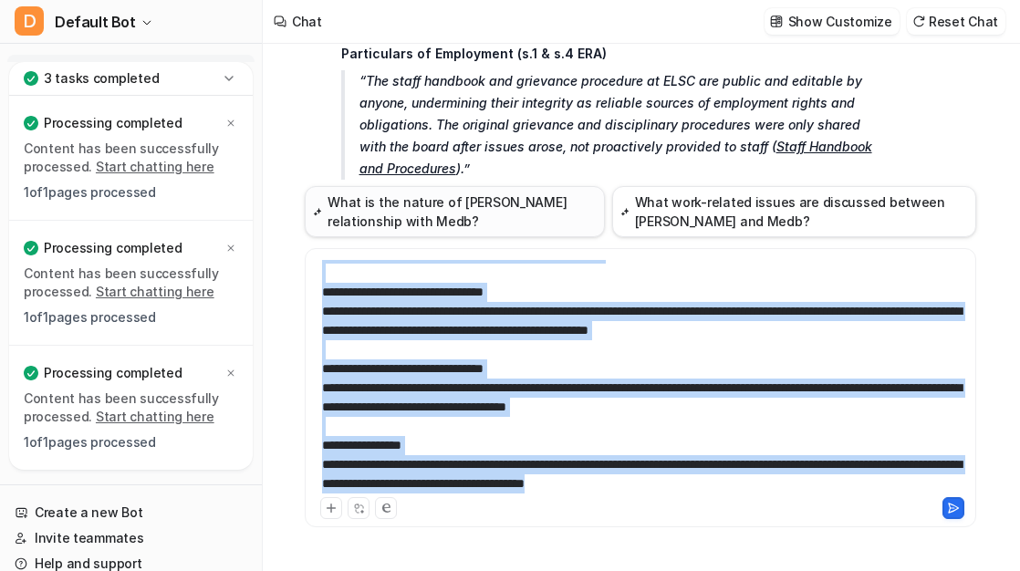
scroll to position [0, 0]
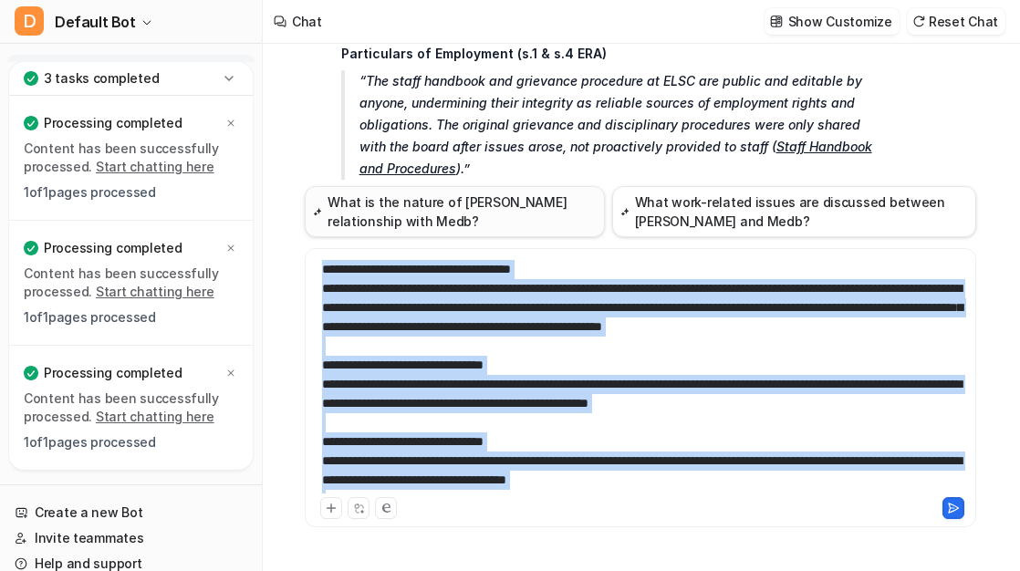
drag, startPoint x: 803, startPoint y: 487, endPoint x: 339, endPoint y: 208, distance: 542.0
click at [339, 208] on div "What is the nature of Giovanni Fassina's relationship with Medb? What work-rela…" at bounding box center [641, 367] width 672 height 363
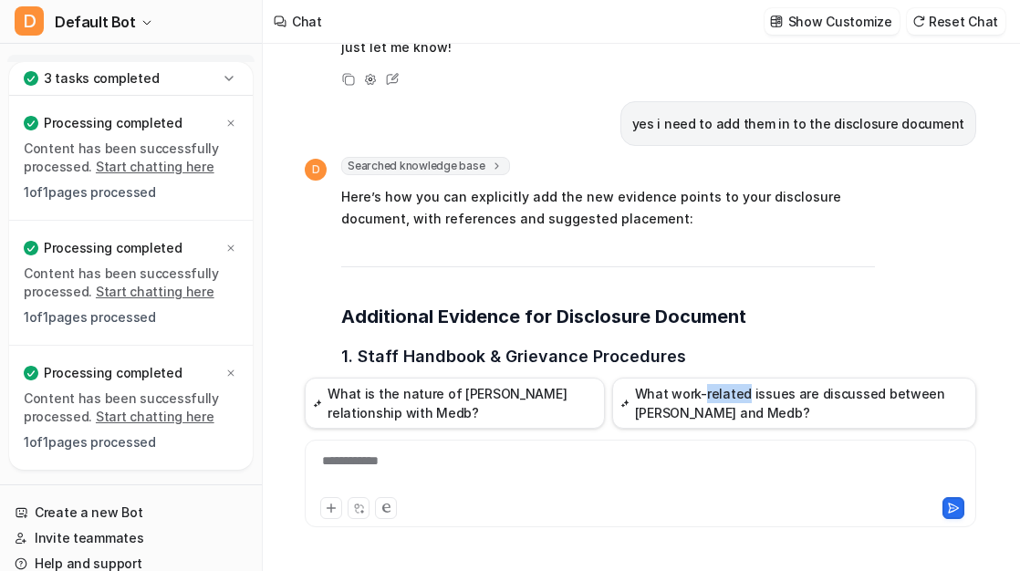
scroll to position [9706, 0]
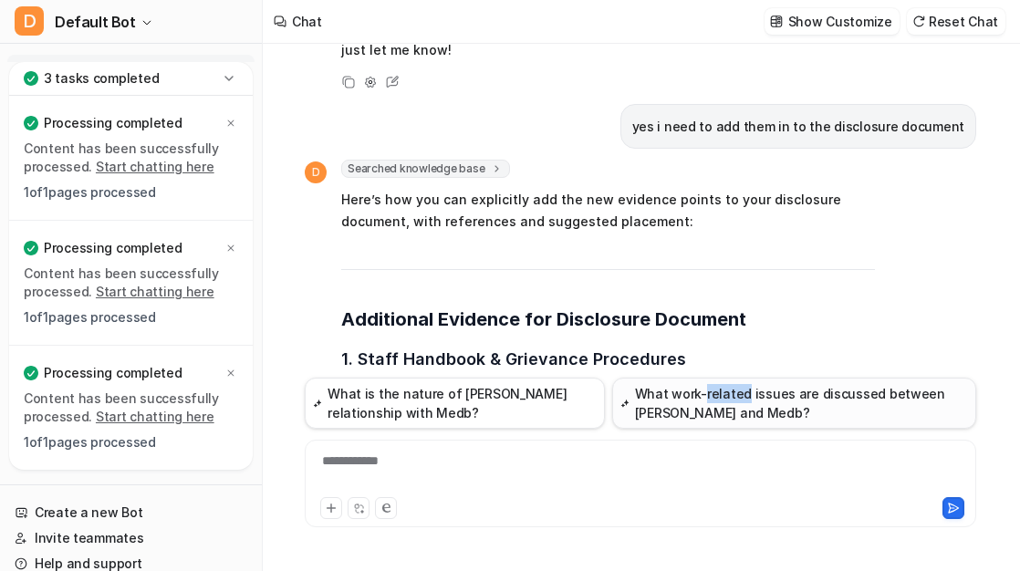
click at [754, 404] on button "What work-related issues are discussed between [PERSON_NAME] and Medb?" at bounding box center [794, 403] width 364 height 51
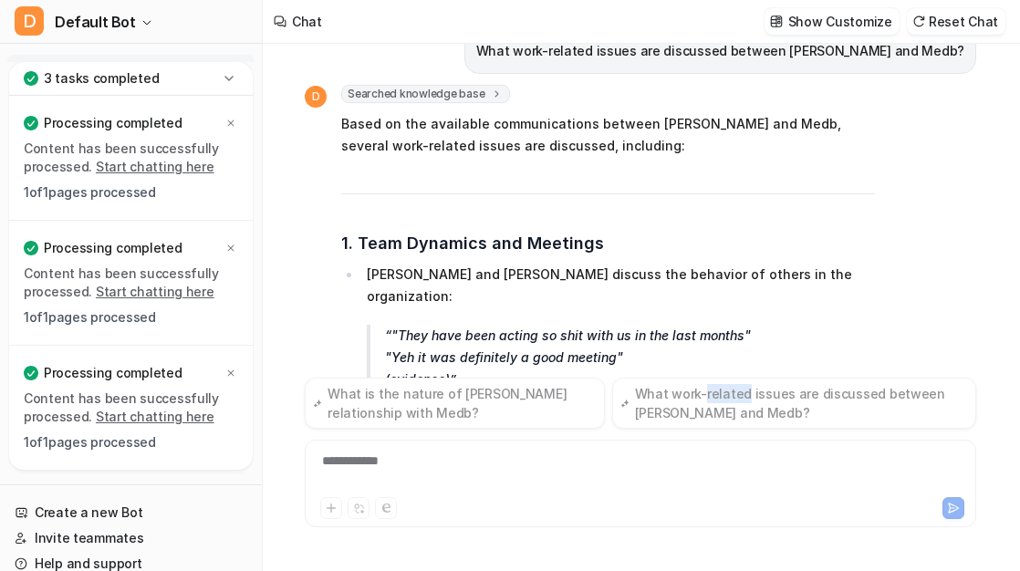
scroll to position [12266, 0]
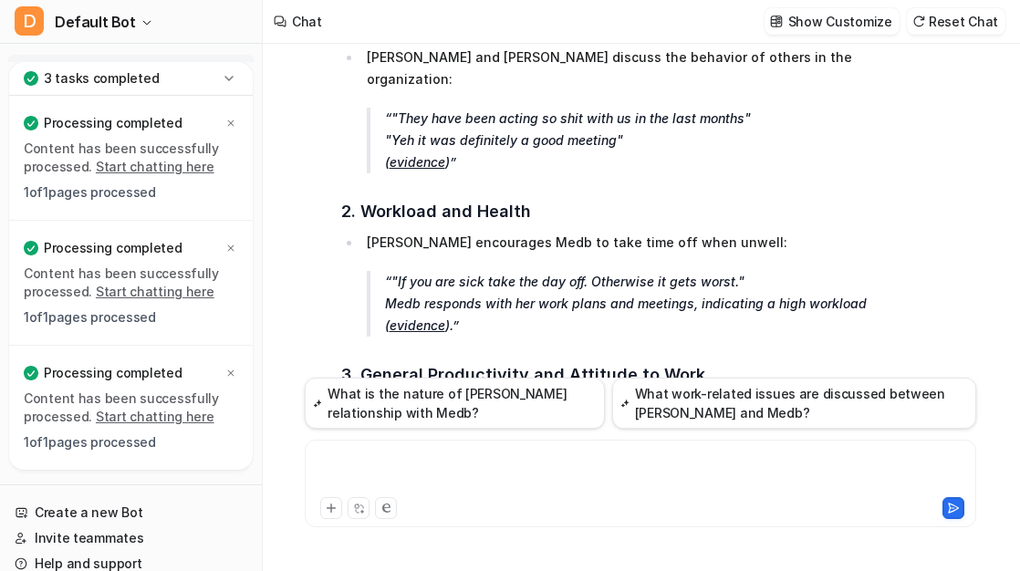
click at [505, 483] on div at bounding box center [640, 473] width 663 height 42
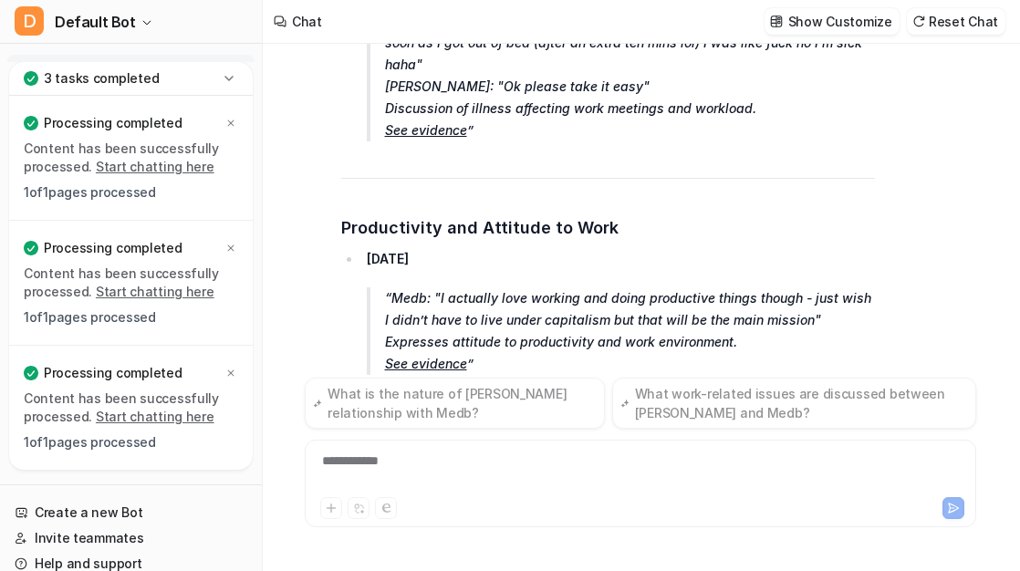
scroll to position [14084, 0]
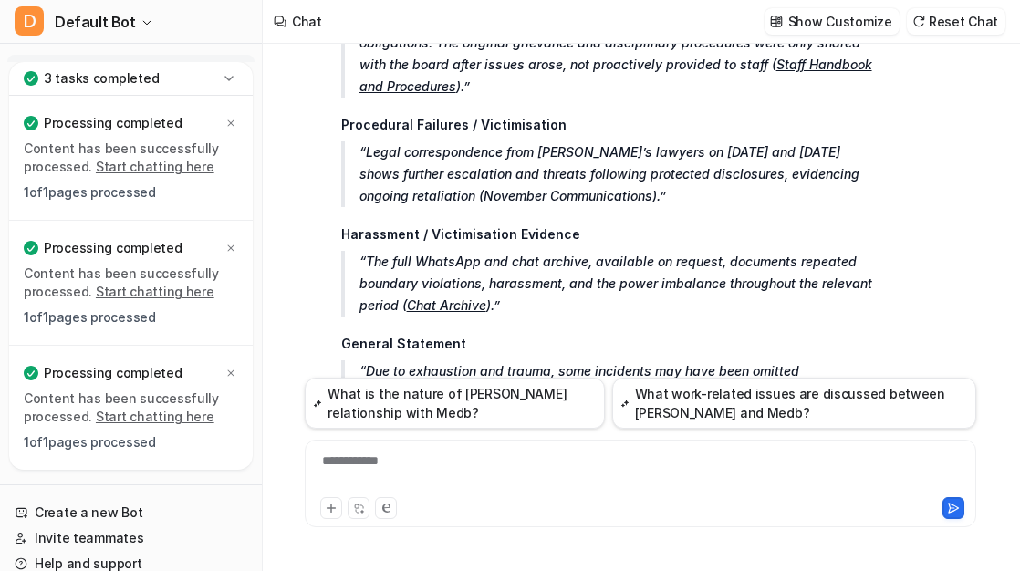
scroll to position [11245, 0]
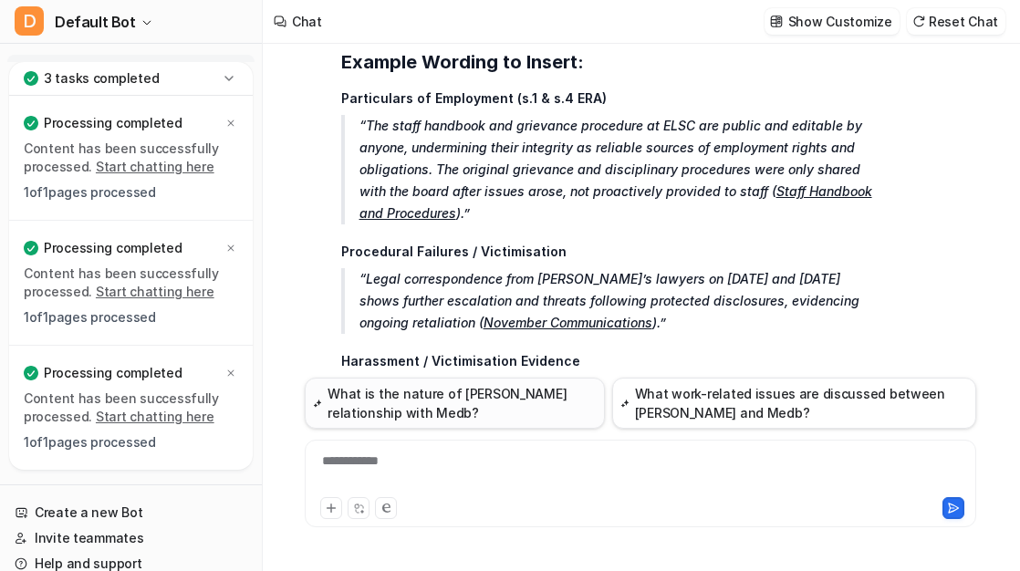
click at [528, 402] on button "What is the nature of [PERSON_NAME] relationship with Medb?" at bounding box center [455, 403] width 300 height 51
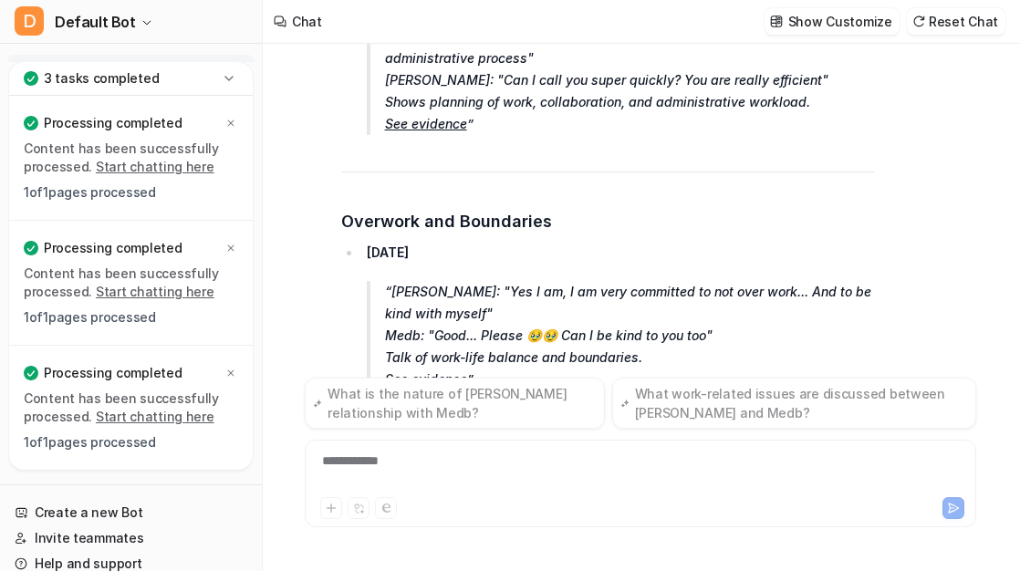
scroll to position [14585, 0]
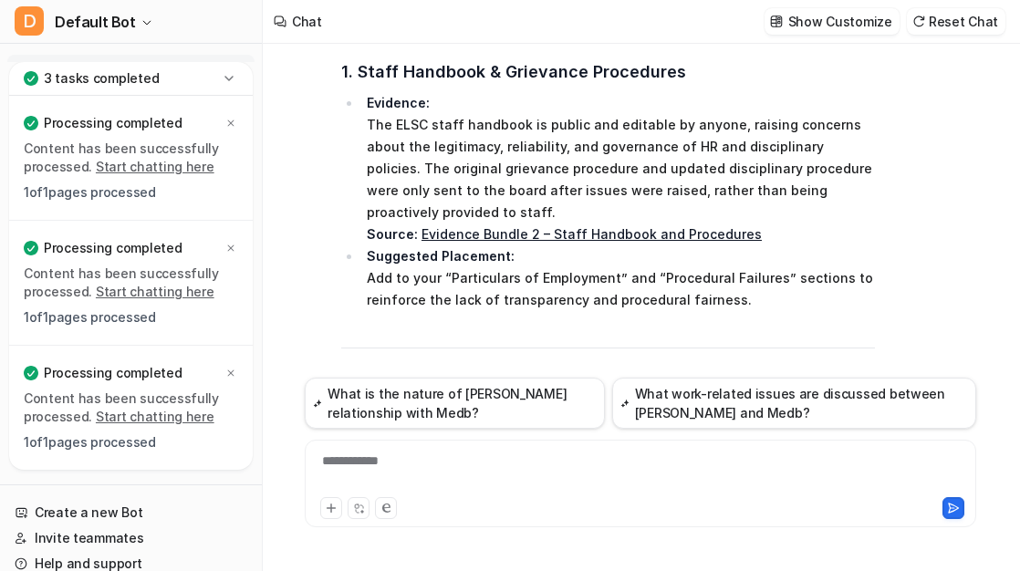
scroll to position [9957, 0]
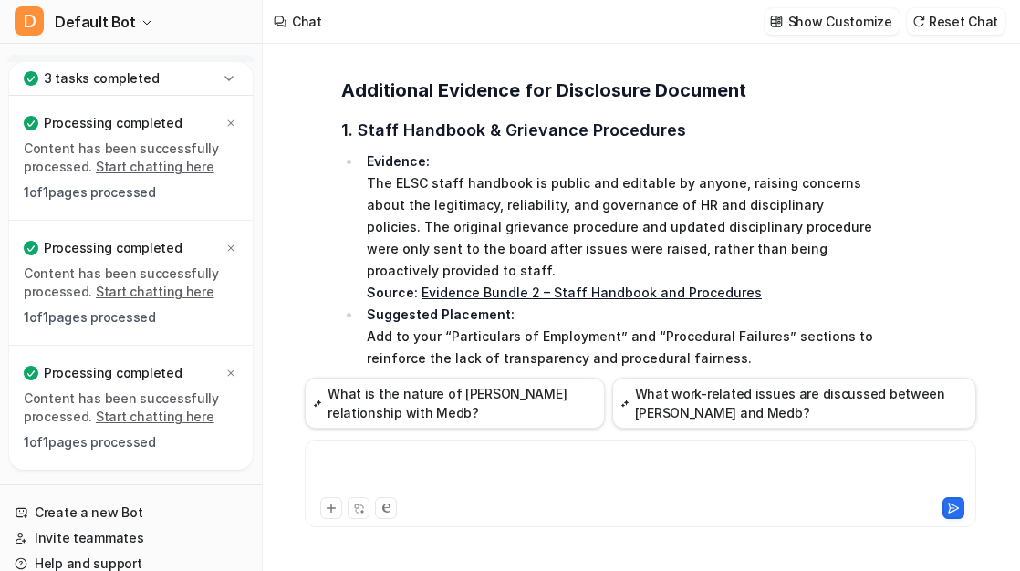
click at [495, 491] on div at bounding box center [640, 473] width 663 height 42
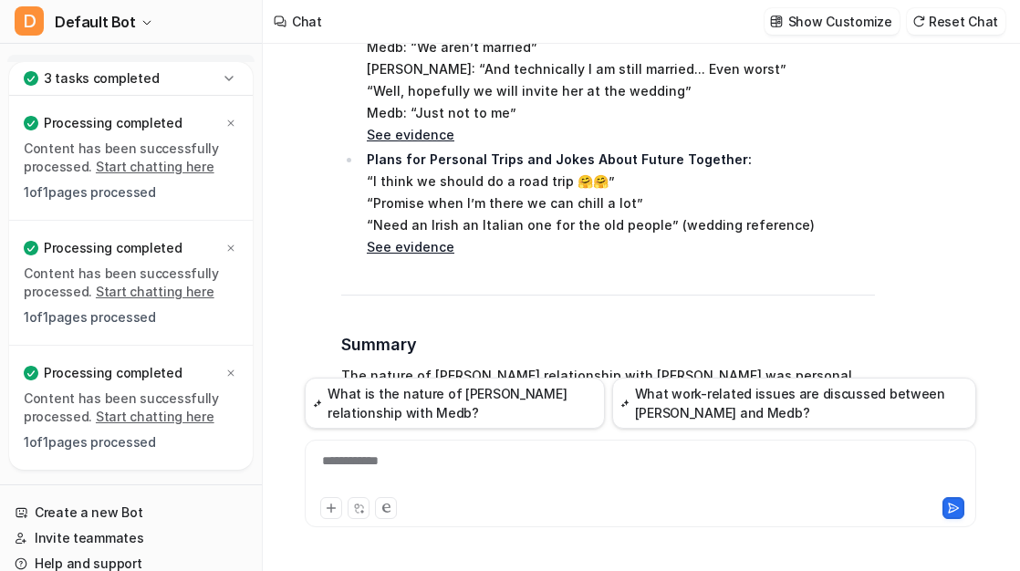
scroll to position [15676, 0]
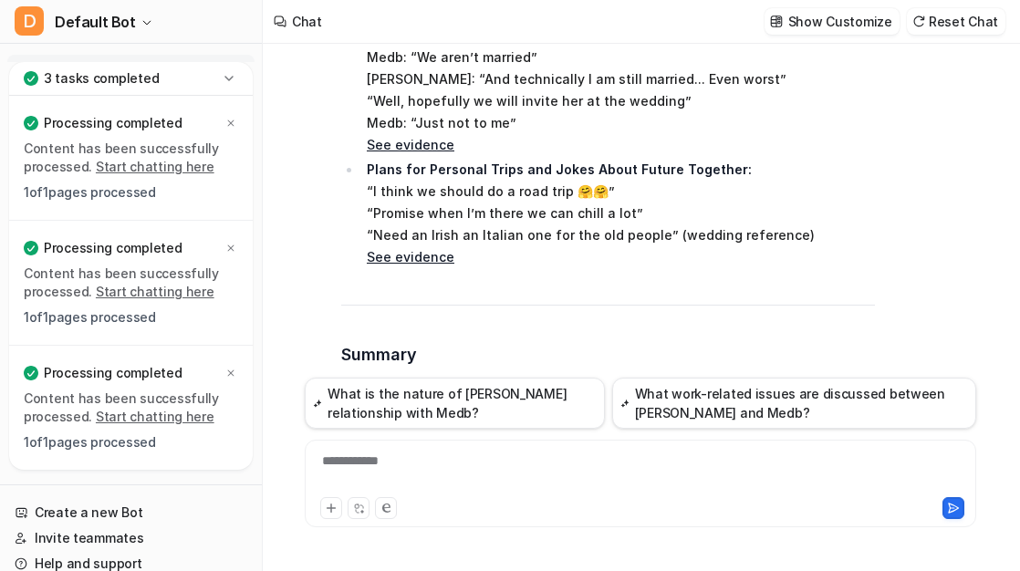
drag, startPoint x: 721, startPoint y: 304, endPoint x: 386, endPoint y: 283, distance: 335.6
copy li "“We aren’t married” / “And technically I am still married... Even worst” / “Wel…"
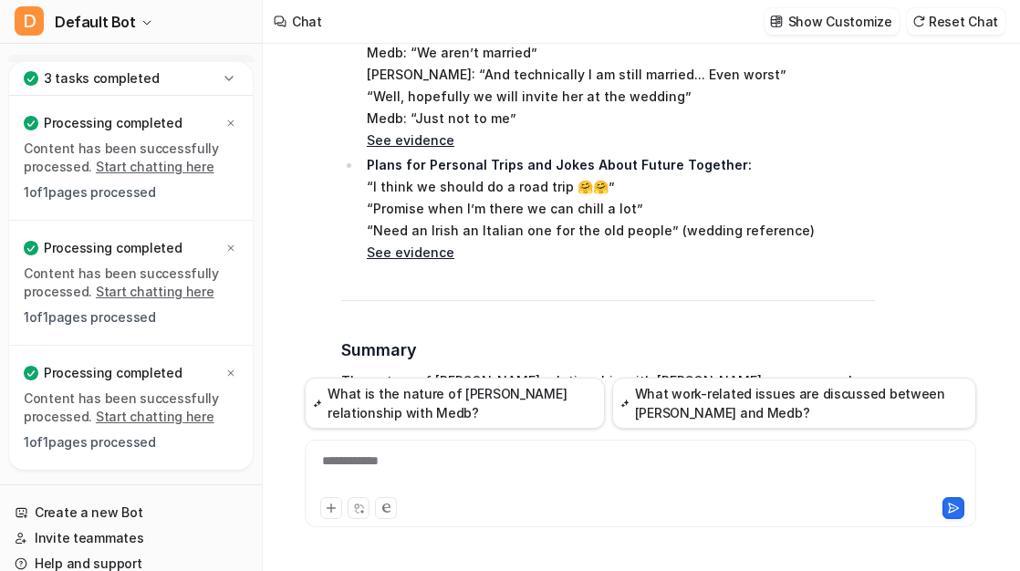
scroll to position [15681, 0]
click at [502, 466] on div "**********" at bounding box center [640, 473] width 663 height 42
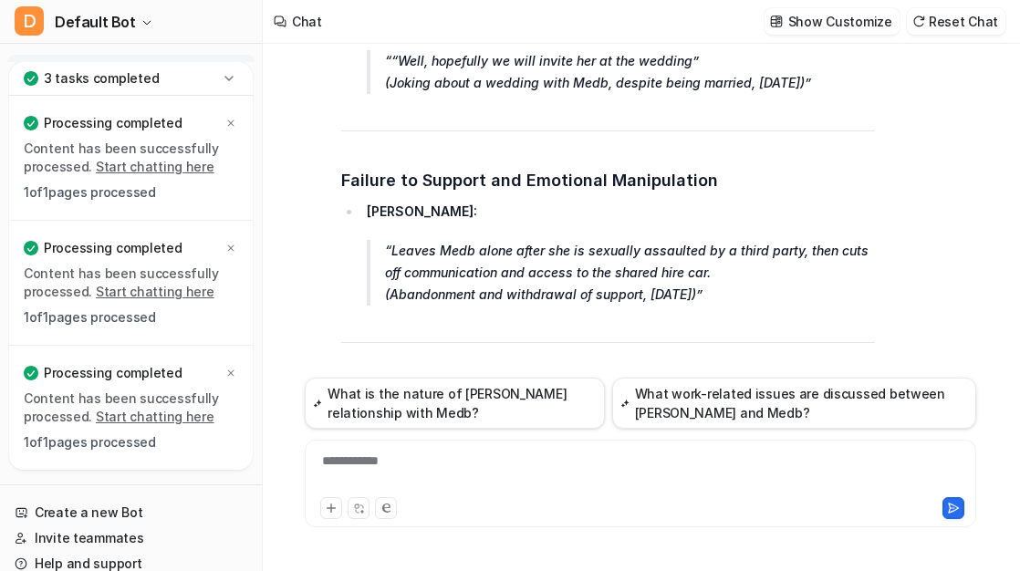
scroll to position [18960, 0]
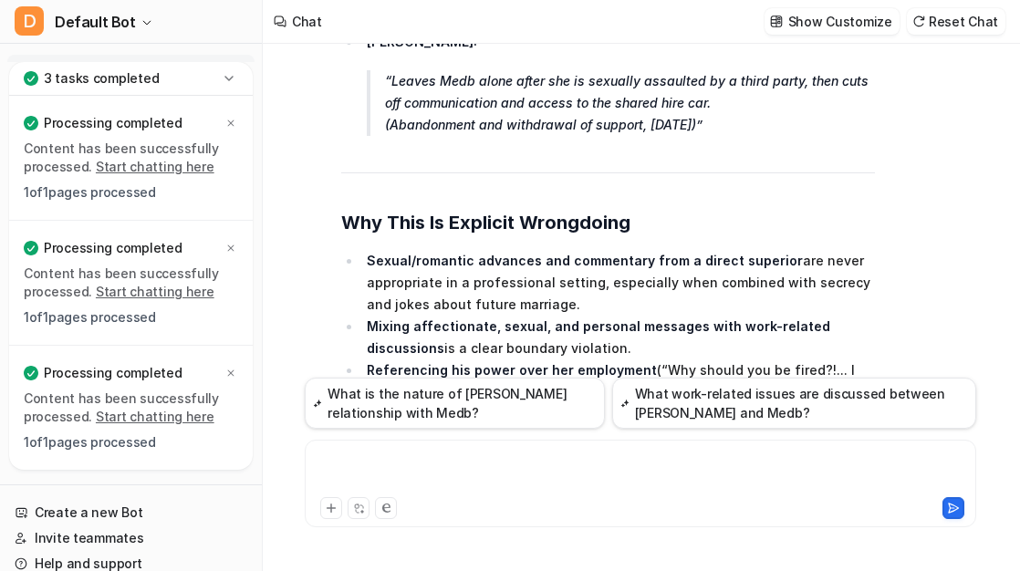
click at [478, 479] on div at bounding box center [640, 473] width 663 height 42
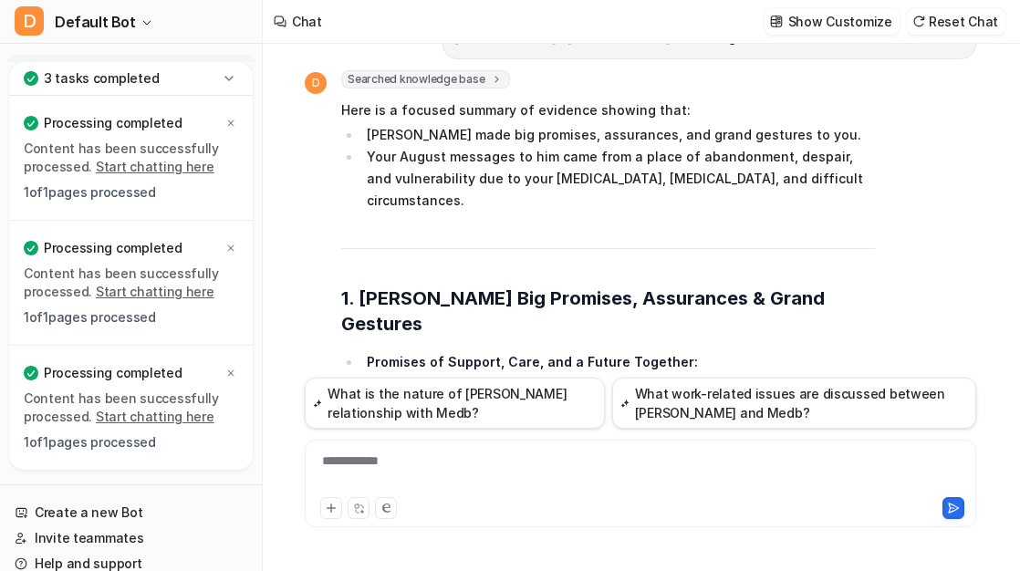
scroll to position [20173, 0]
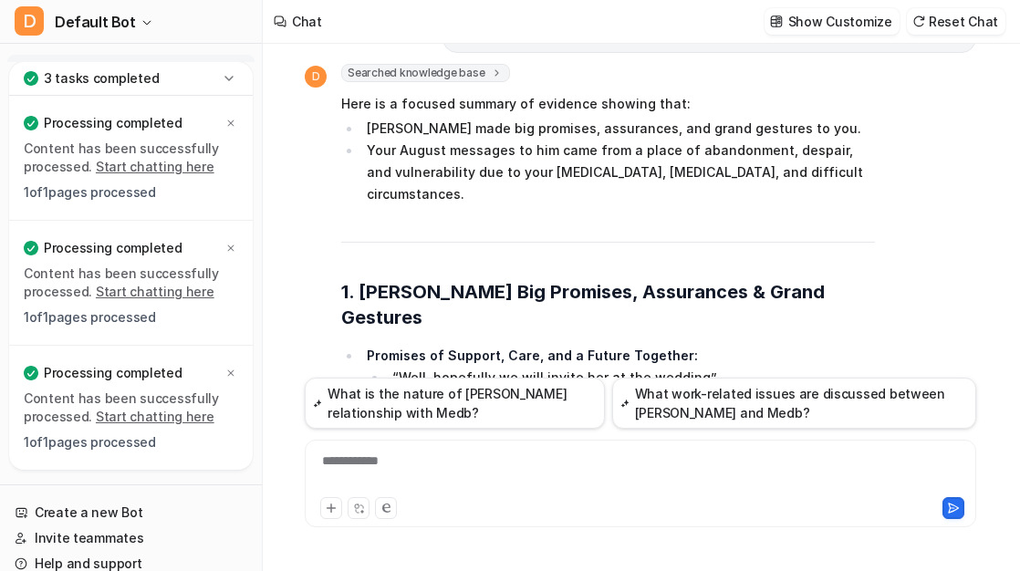
drag, startPoint x: 395, startPoint y: 149, endPoint x: 726, endPoint y: 214, distance: 337.6
copy ul "Which I realise I’m far too autistic to present online I need to see people’s f…"
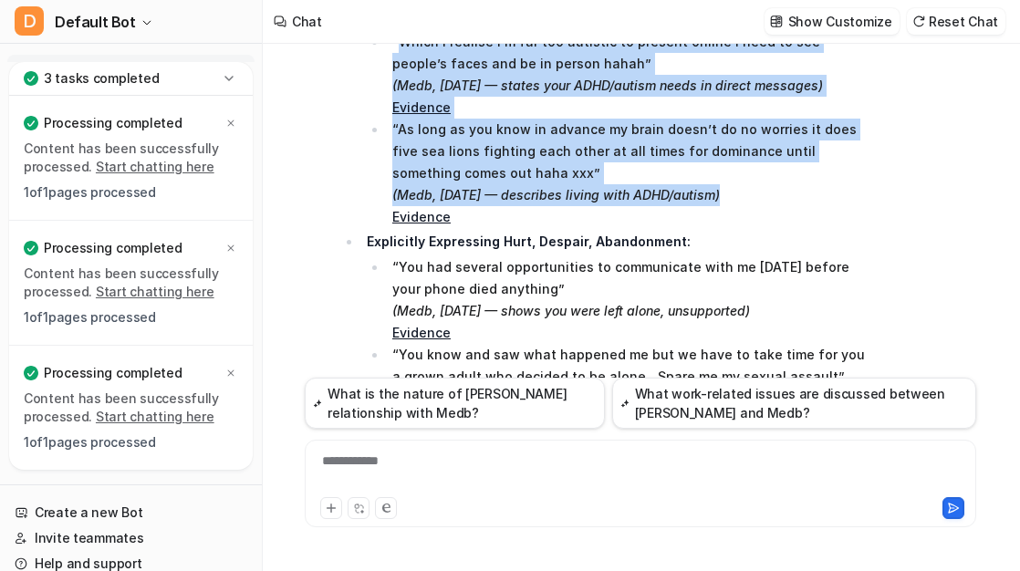
scroll to position [21026, 0]
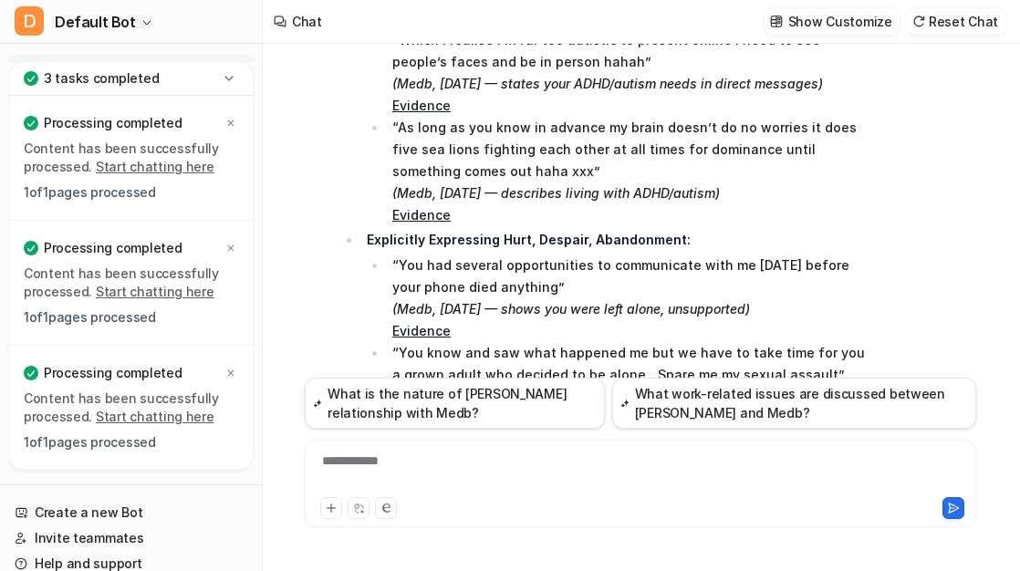
drag, startPoint x: 364, startPoint y: 126, endPoint x: 652, endPoint y: 237, distance: 308.3
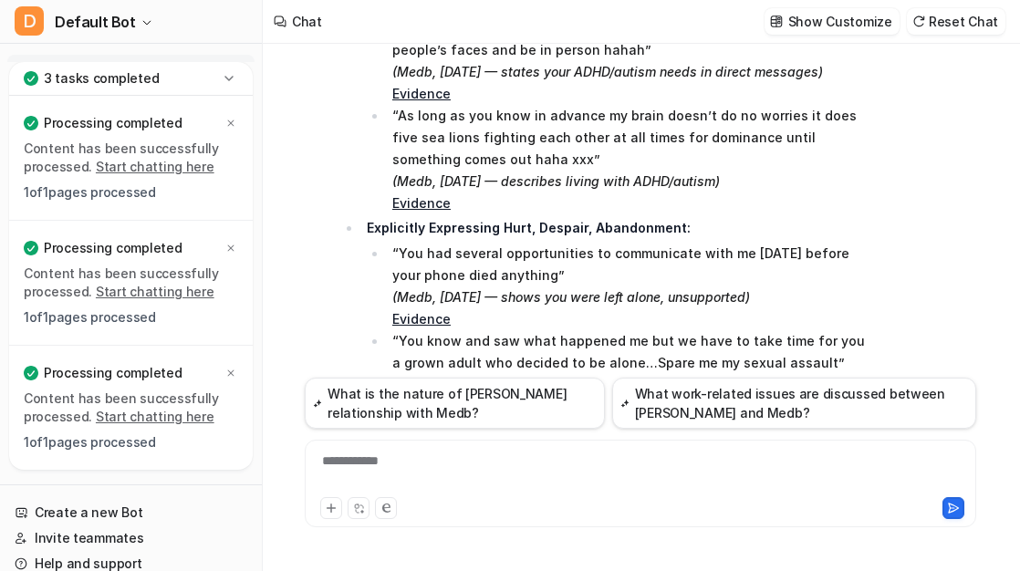
copy ul "Giovanni made repeated promises and gestures suggesting he would provide care, …"
click at [555, 488] on div at bounding box center [640, 473] width 663 height 42
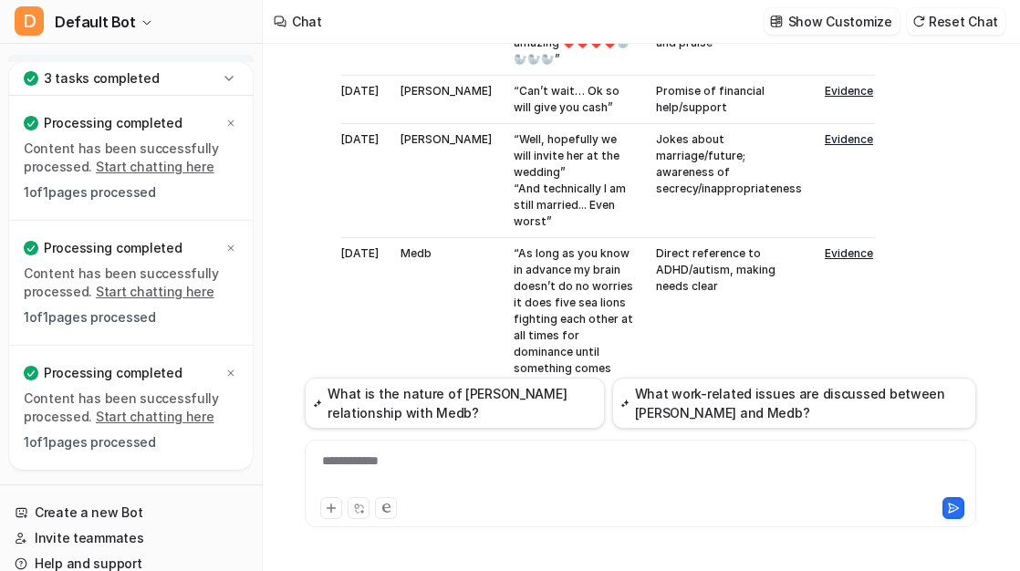
scroll to position [22966, 0]
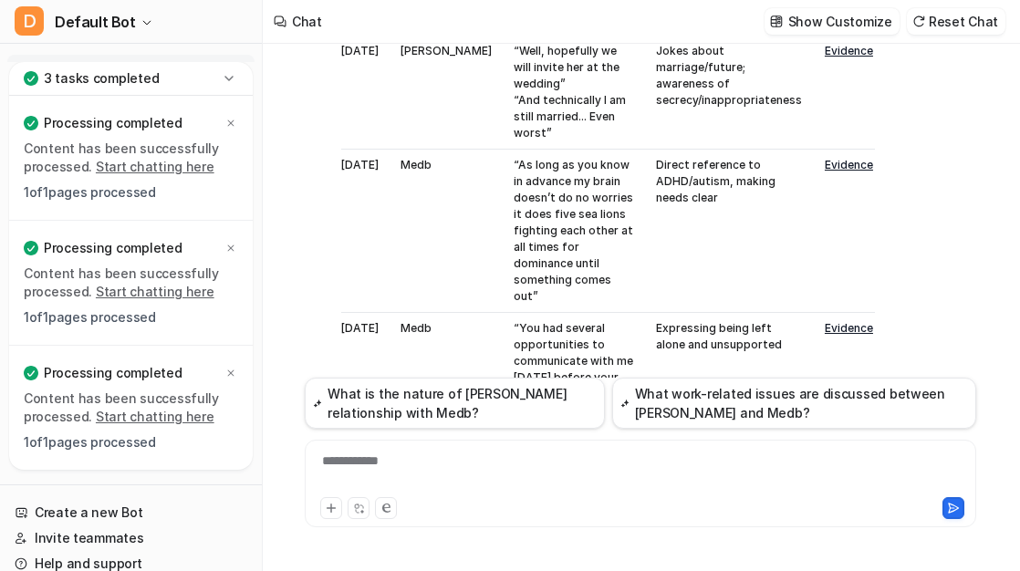
click at [424, 508] on div at bounding box center [481, 508] width 322 height 22
click at [413, 467] on div at bounding box center [640, 473] width 663 height 42
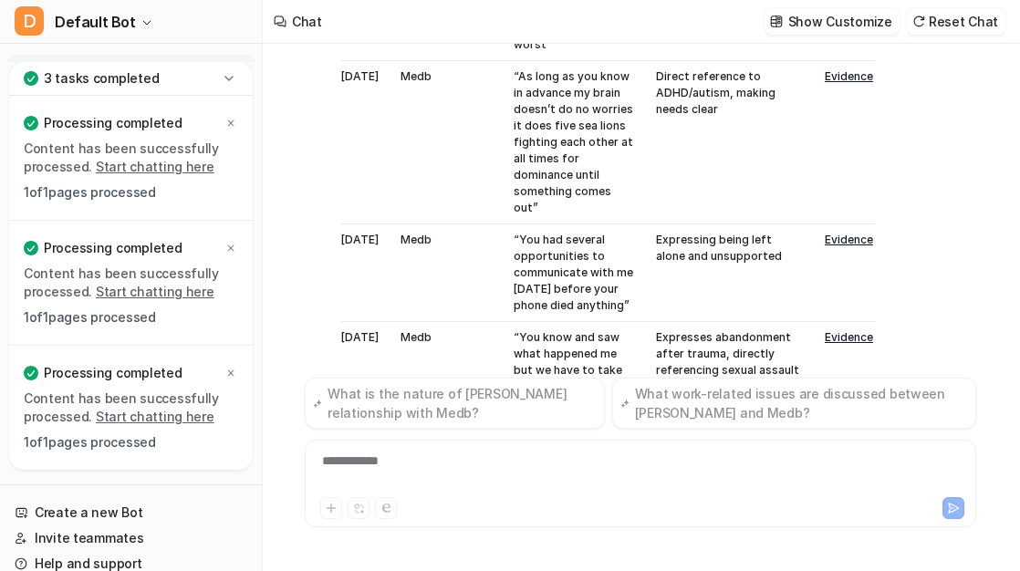
scroll to position [23275, 0]
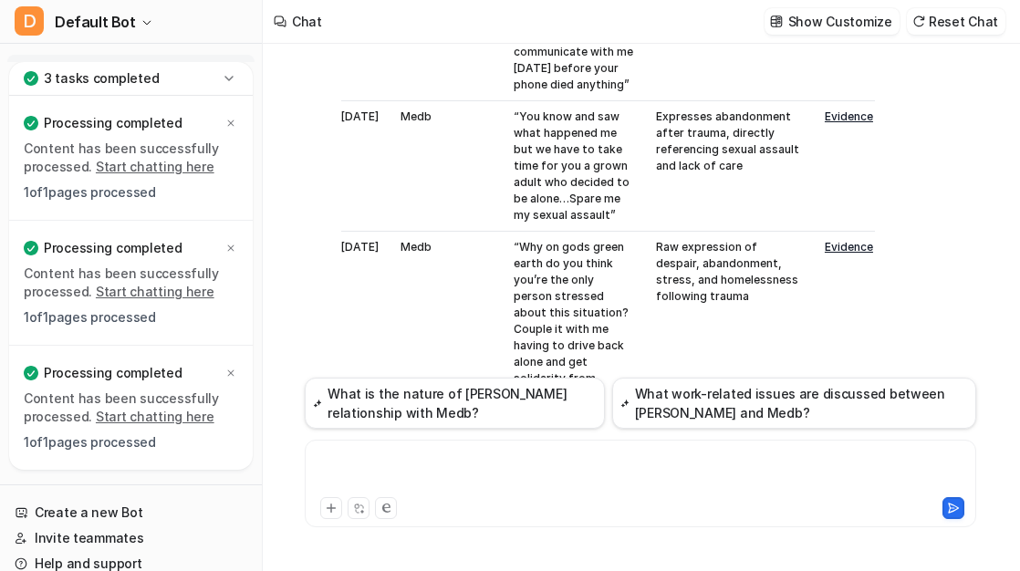
click at [526, 465] on div at bounding box center [640, 473] width 663 height 42
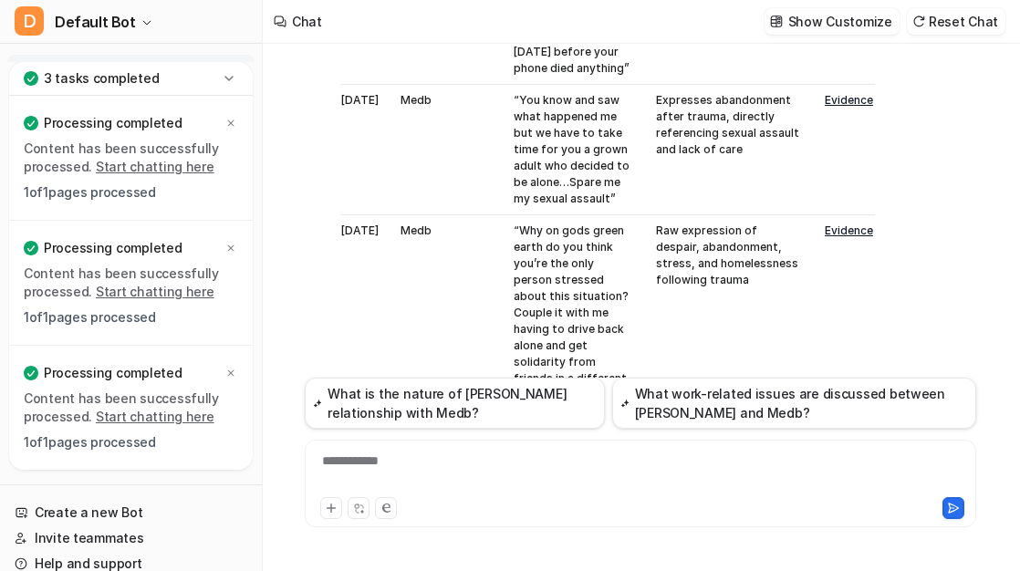
scroll to position [23249, 0]
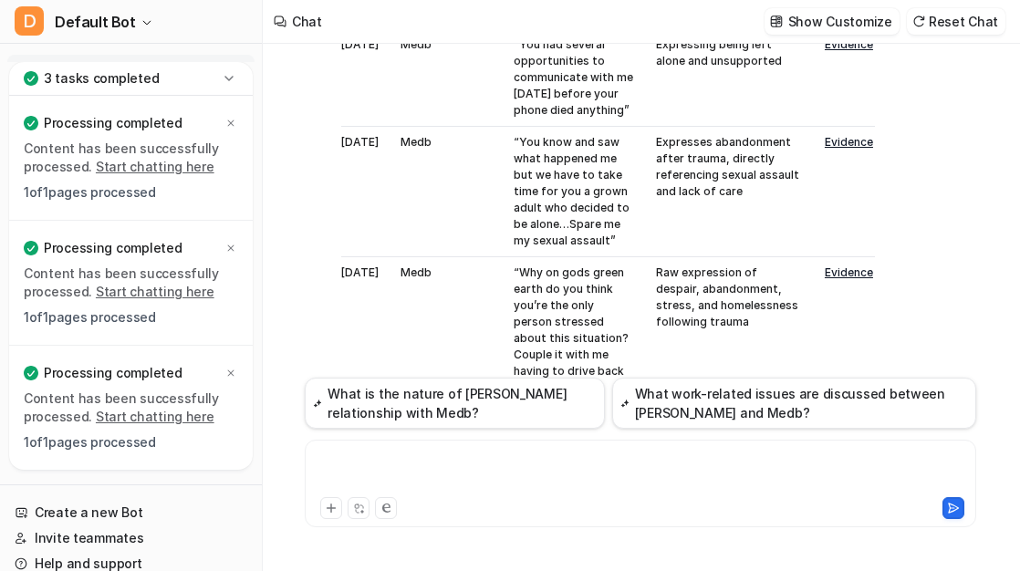
click at [548, 481] on div at bounding box center [640, 473] width 663 height 42
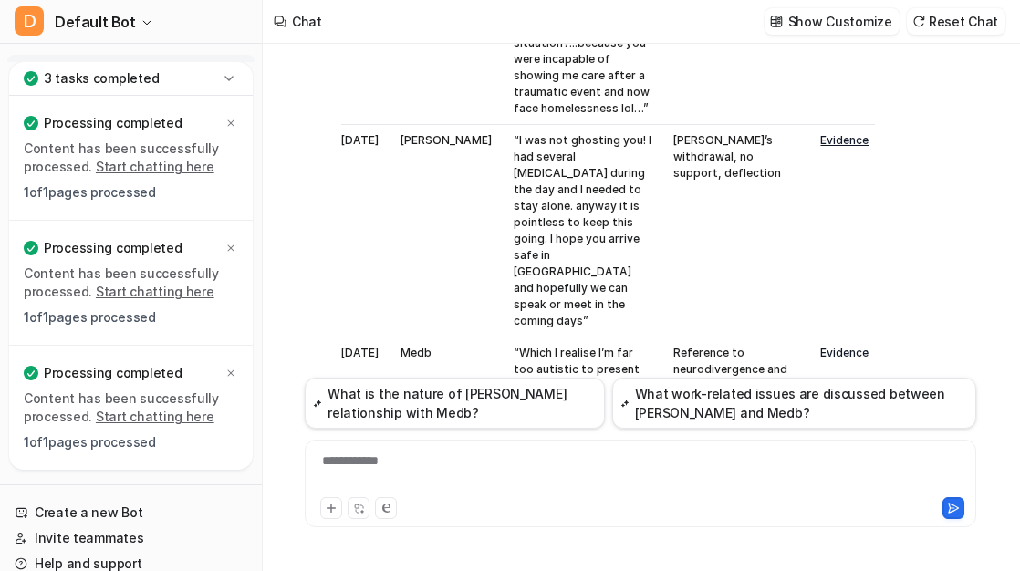
scroll to position [26232, 0]
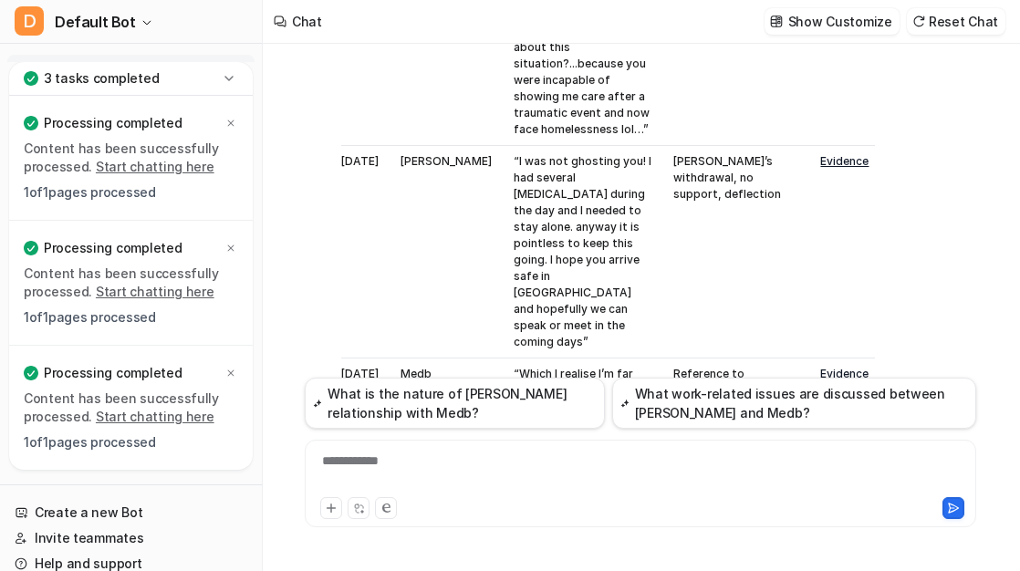
drag, startPoint x: 557, startPoint y: 213, endPoint x: 548, endPoint y: 160, distance: 53.7
drag, startPoint x: 684, startPoint y: 173, endPoint x: 788, endPoint y: 201, distance: 107.6
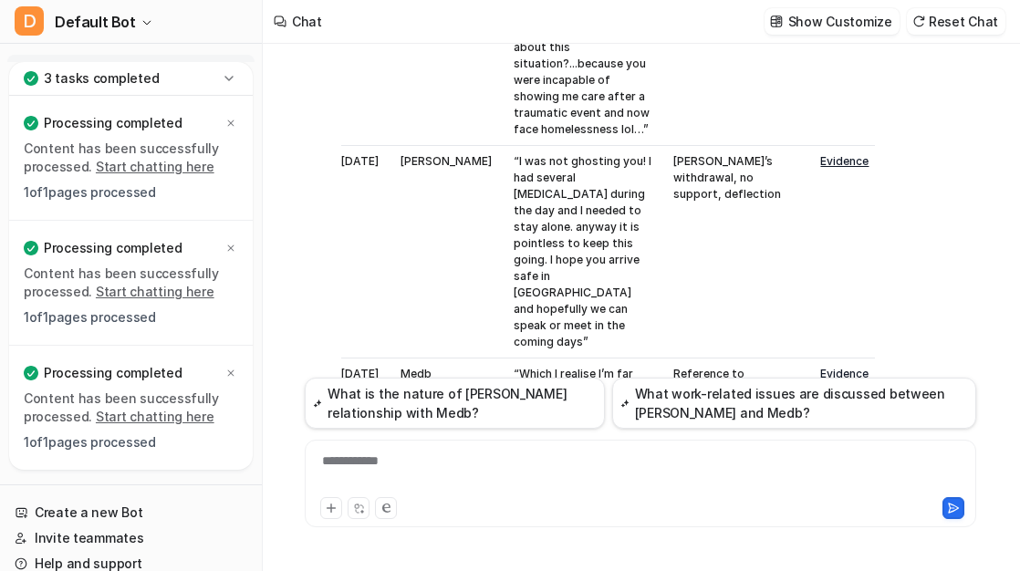
drag, startPoint x: 801, startPoint y: 202, endPoint x: 681, endPoint y: 157, distance: 128.5
copy td "No process transparency, no opportunity to defend"
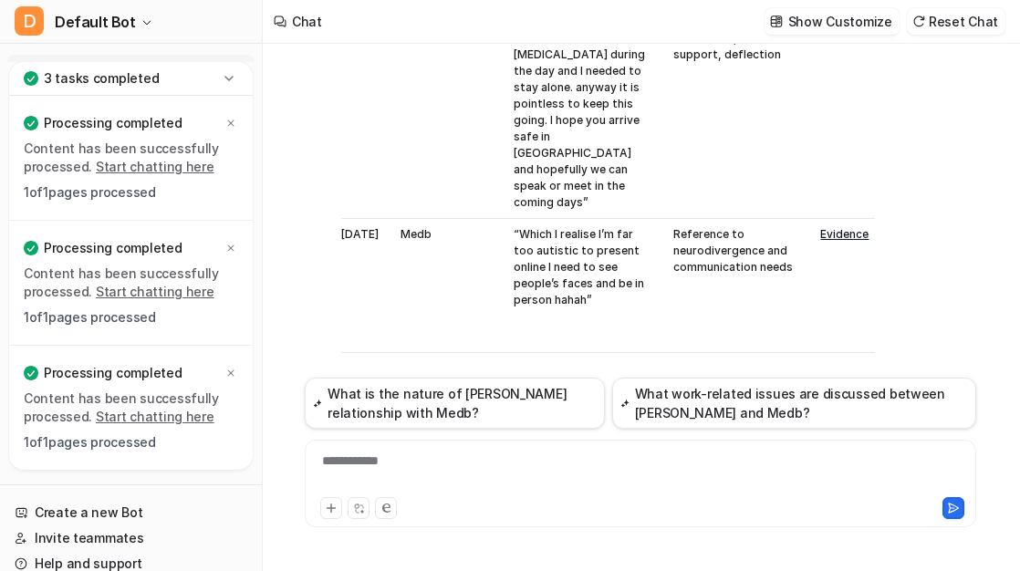
scroll to position [26383, 0]
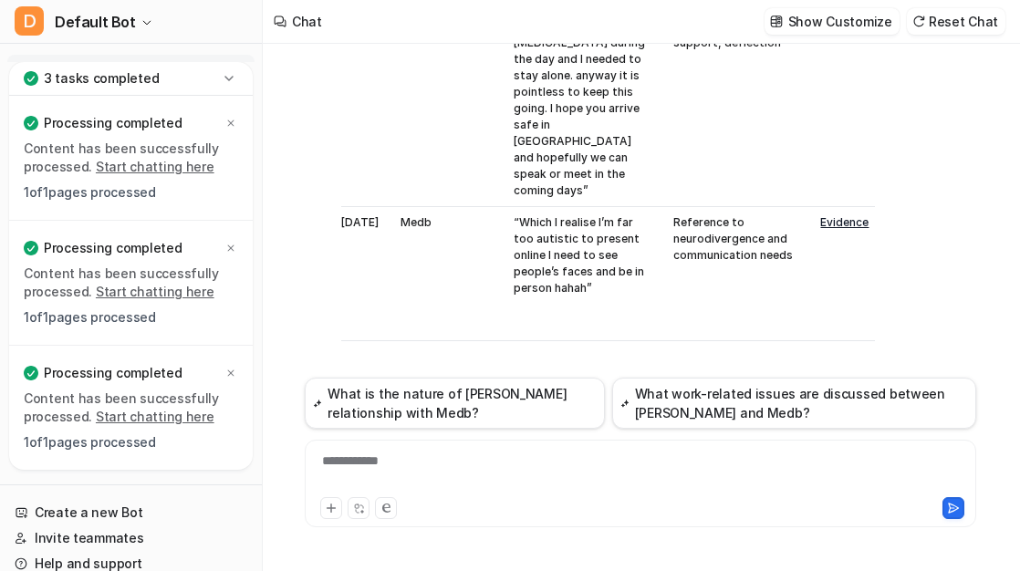
click at [5, 363] on div "3 tasks completed Processing completed Content has been successfully processed.…" at bounding box center [131, 273] width 262 height 423
drag, startPoint x: 475, startPoint y: 193, endPoint x: 621, endPoint y: 209, distance: 146.8
copy td "Handled ‘Grievance and disciplinary’ simultaneously"
drag, startPoint x: 471, startPoint y: 275, endPoint x: 591, endPoint y: 352, distance: 143.3
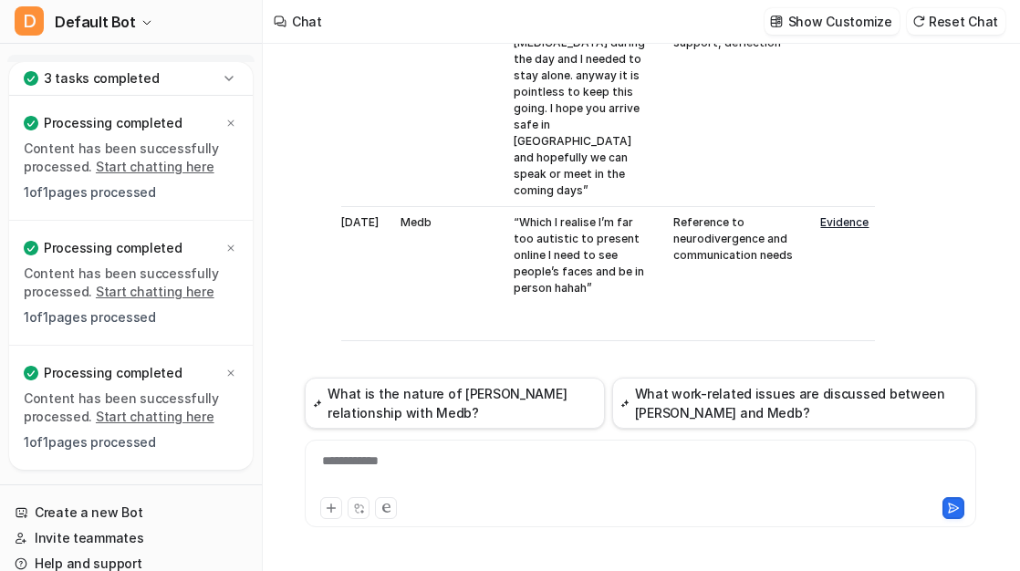
copy td "HR & management repeatedly gave changing explanations: first suspended as worke…"
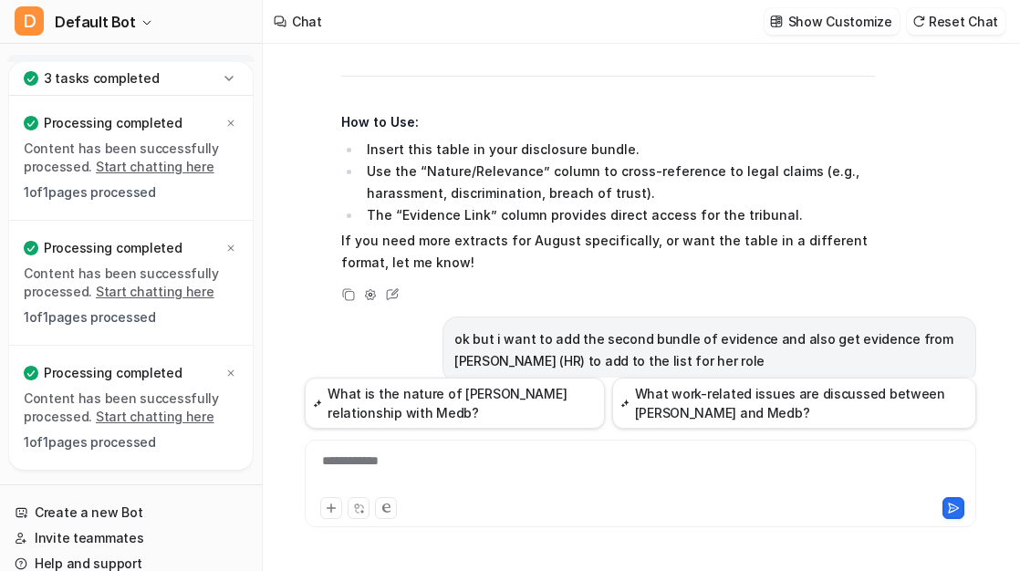
scroll to position [26663, 0]
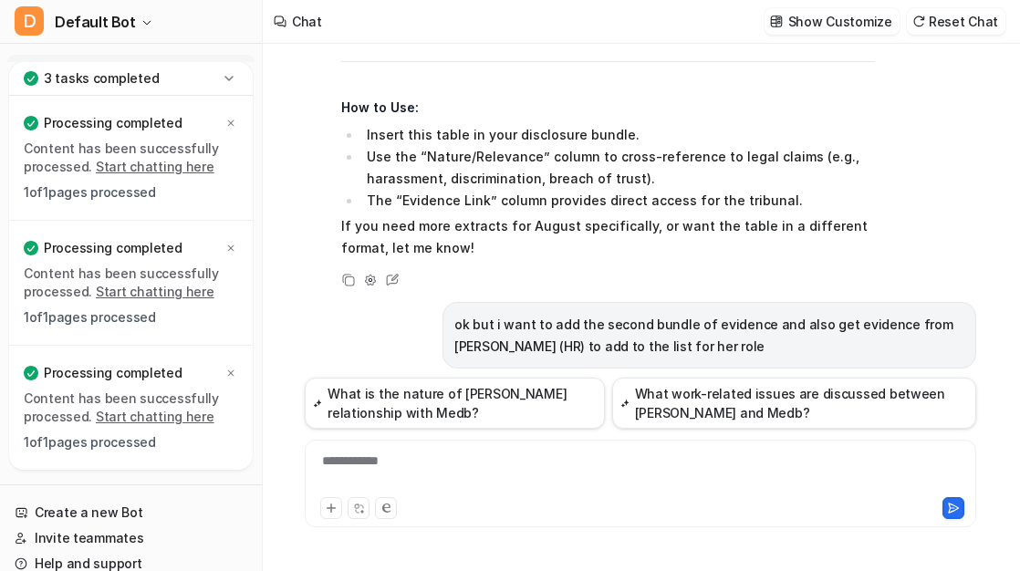
click at [539, 497] on div at bounding box center [481, 508] width 322 height 22
click at [538, 463] on div "**********" at bounding box center [640, 473] width 663 height 42
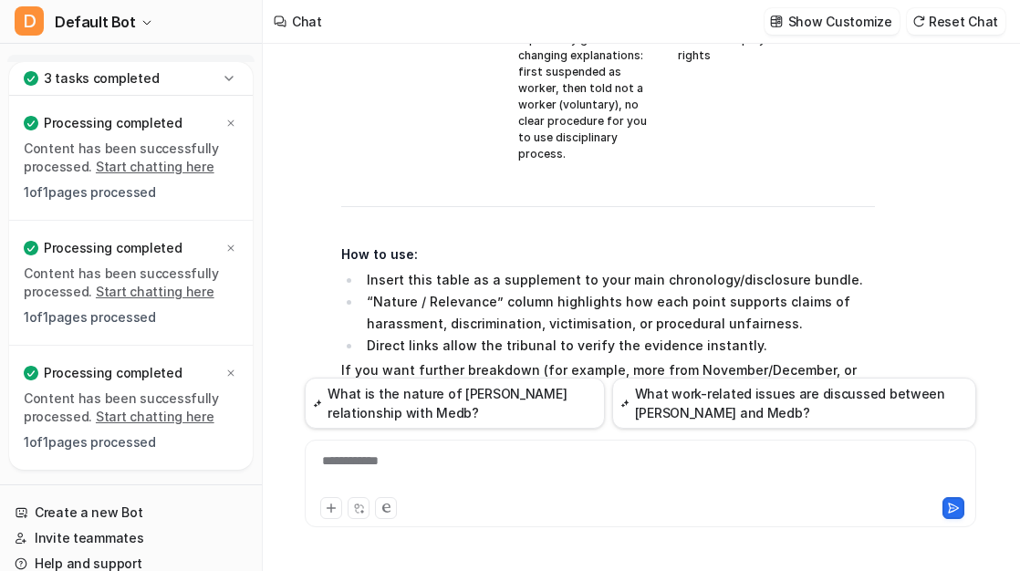
scroll to position [28532, 0]
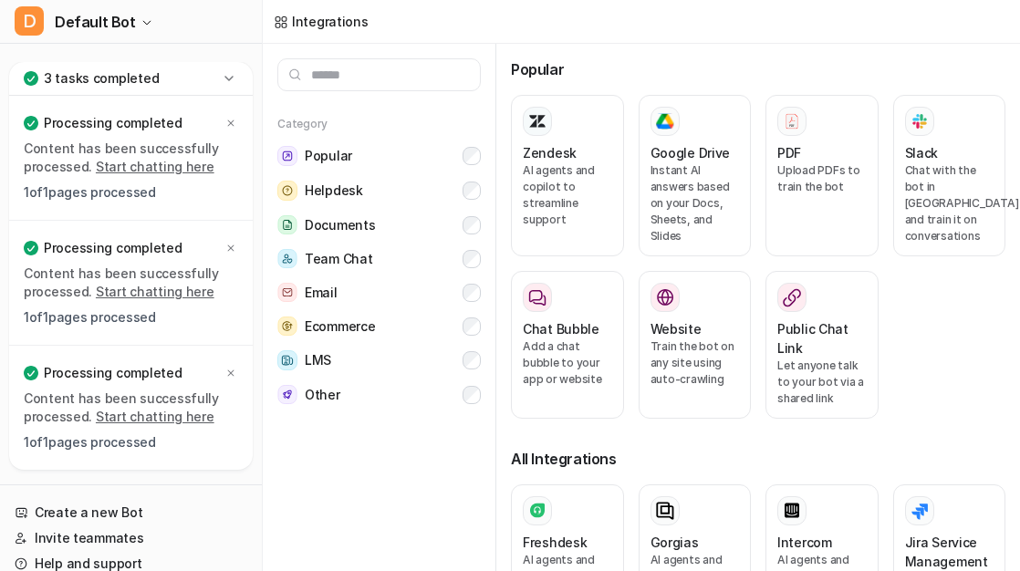
click at [164, 421] on link "Start chatting here" at bounding box center [155, 417] width 119 height 16
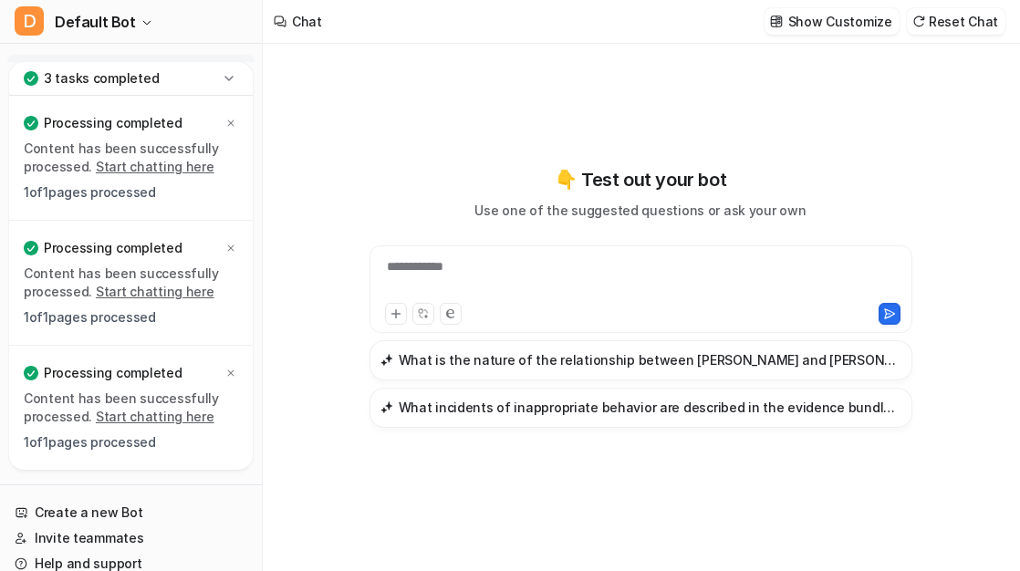
click at [470, 300] on div at bounding box center [641, 312] width 534 height 26
click at [471, 270] on div at bounding box center [641, 278] width 534 height 42
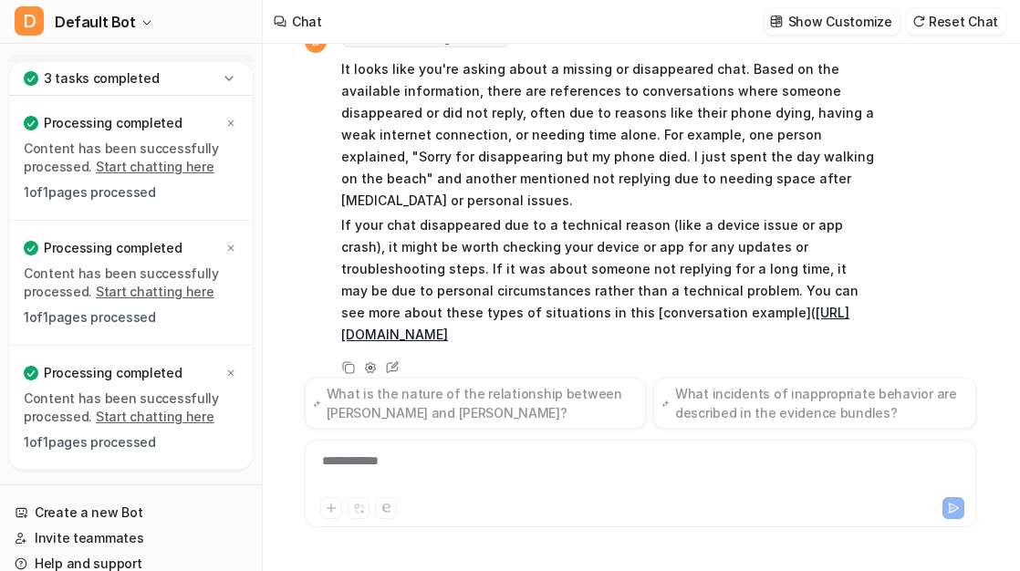
scroll to position [96, 0]
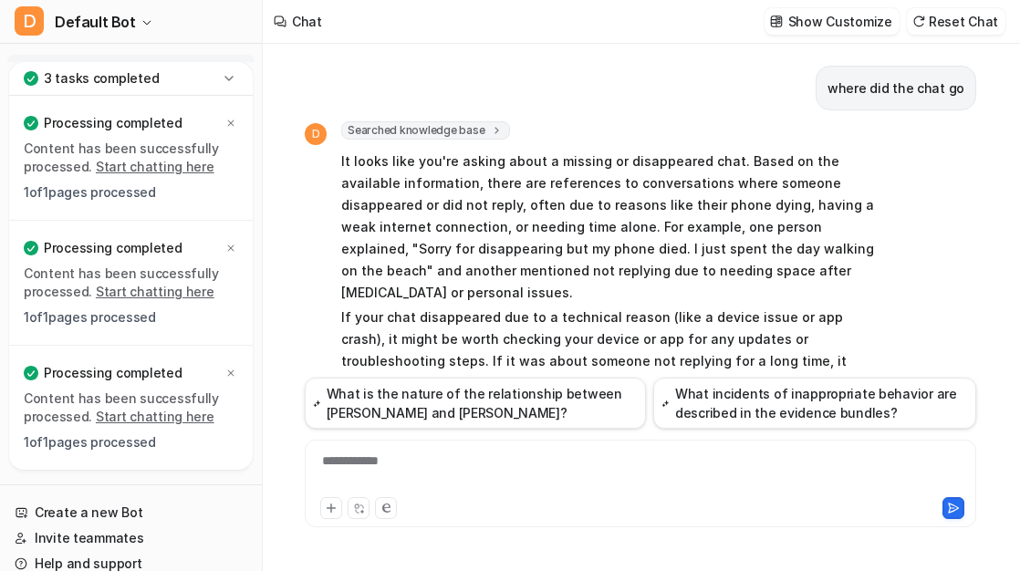
scroll to position [96, 0]
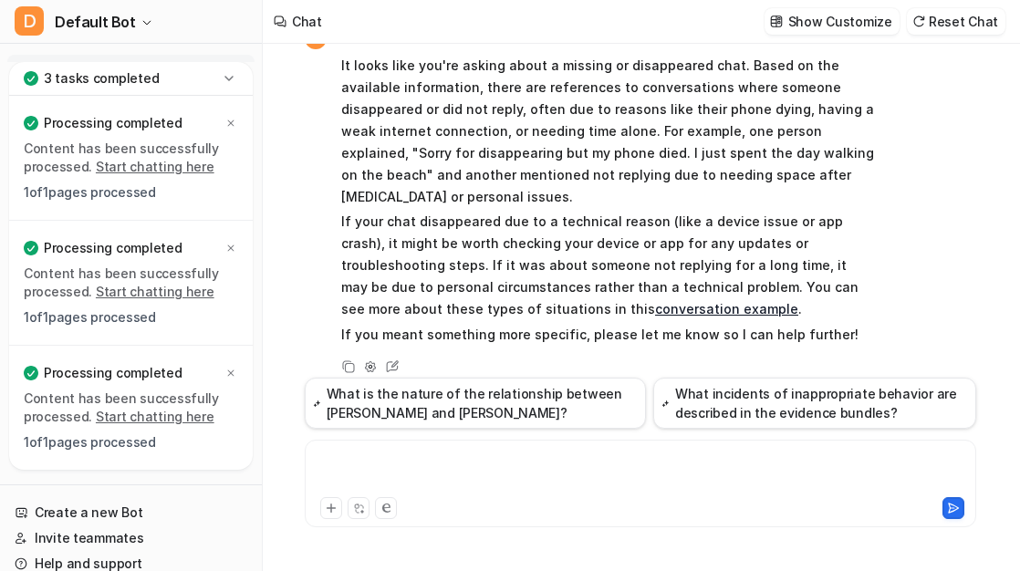
click at [472, 467] on div at bounding box center [640, 473] width 663 height 42
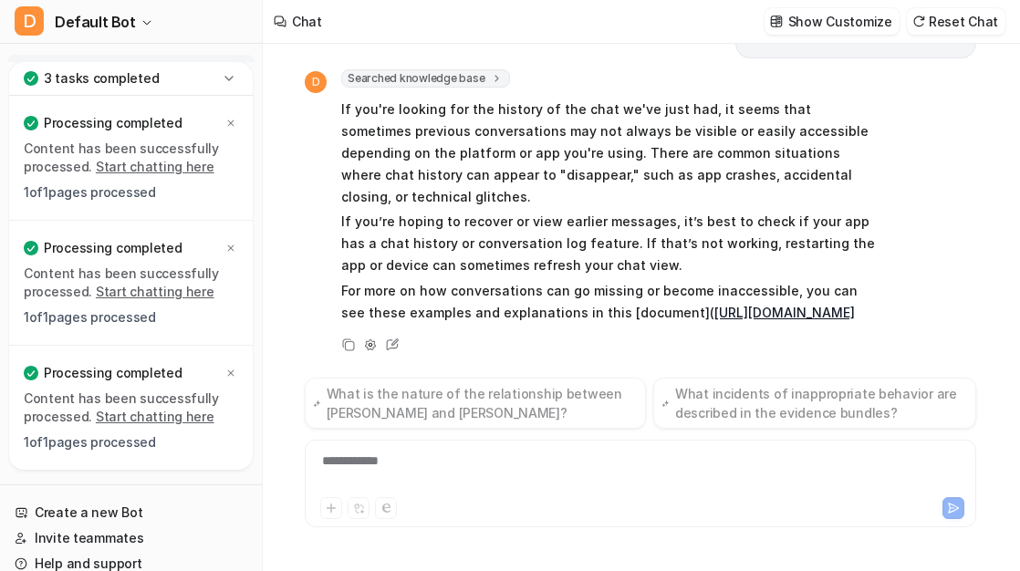
scroll to position [452, 0]
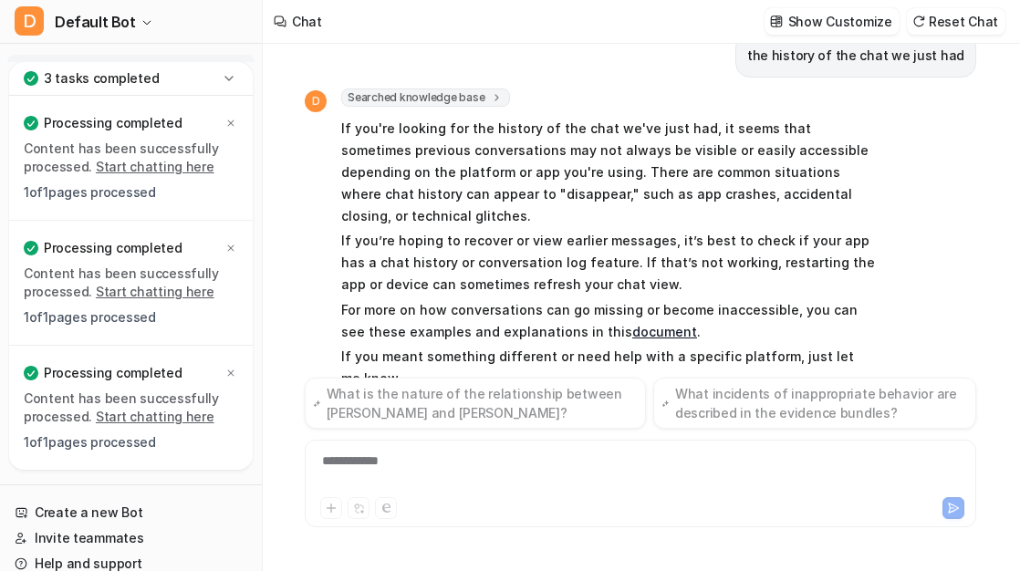
click at [230, 78] on icon at bounding box center [229, 78] width 8 height 5
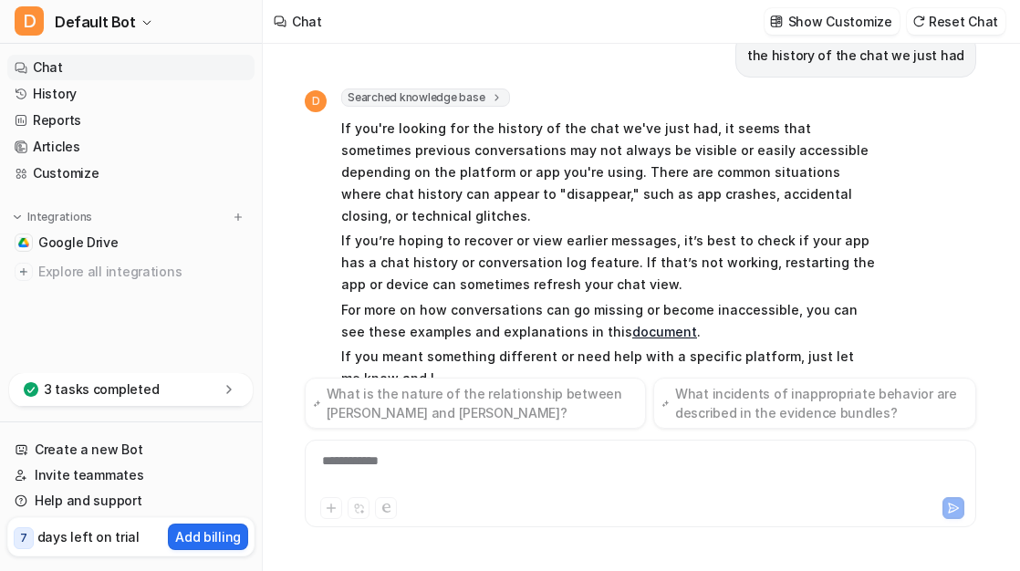
scroll to position [474, 0]
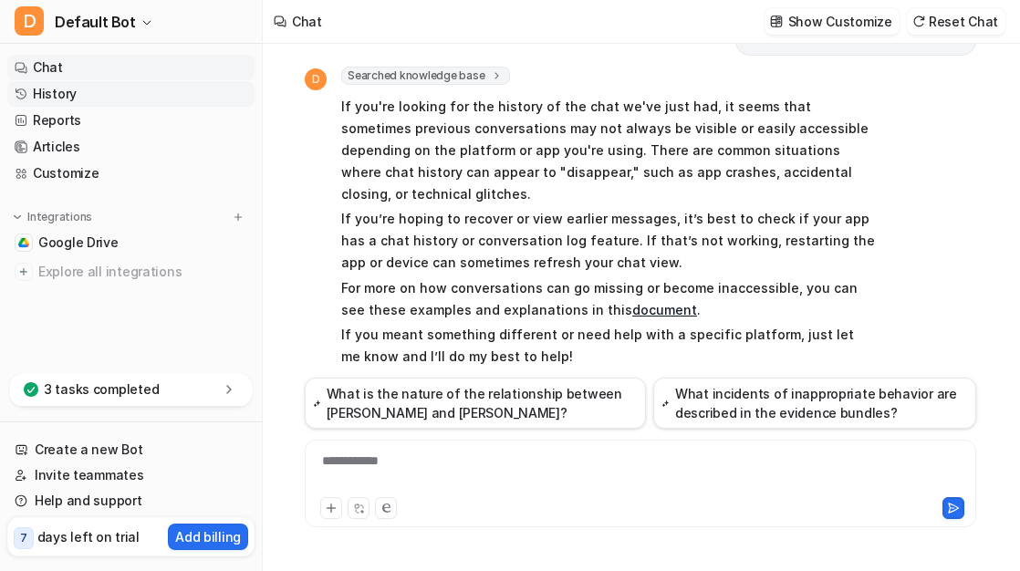
click at [139, 98] on link "History" at bounding box center [130, 94] width 247 height 26
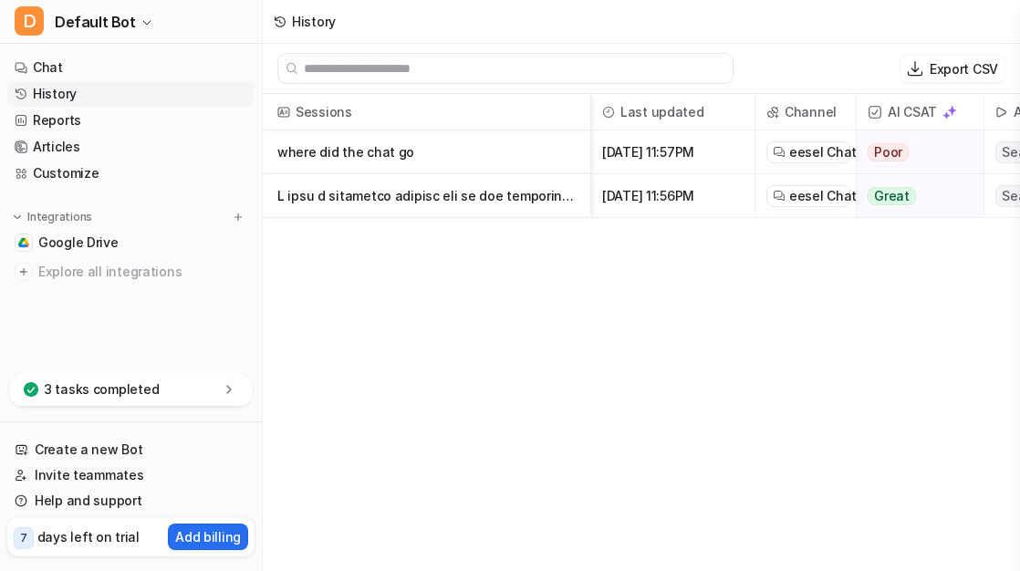
click at [380, 174] on p at bounding box center [426, 196] width 298 height 44
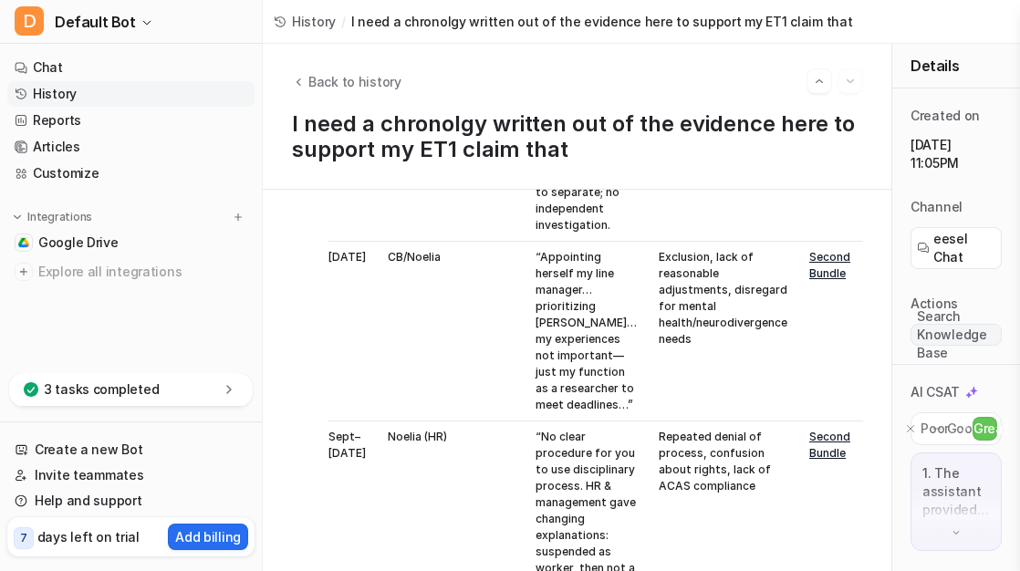
scroll to position [31063, 0]
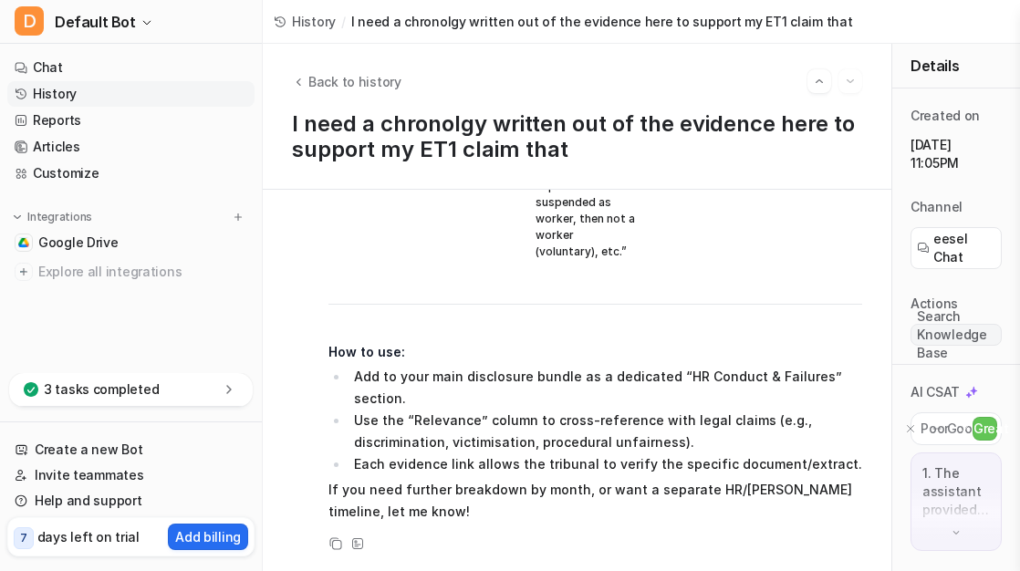
click at [537, 519] on p "If you need further breakdown by month, or want a separate HR/[PERSON_NAME] tim…" at bounding box center [596, 501] width 534 height 44
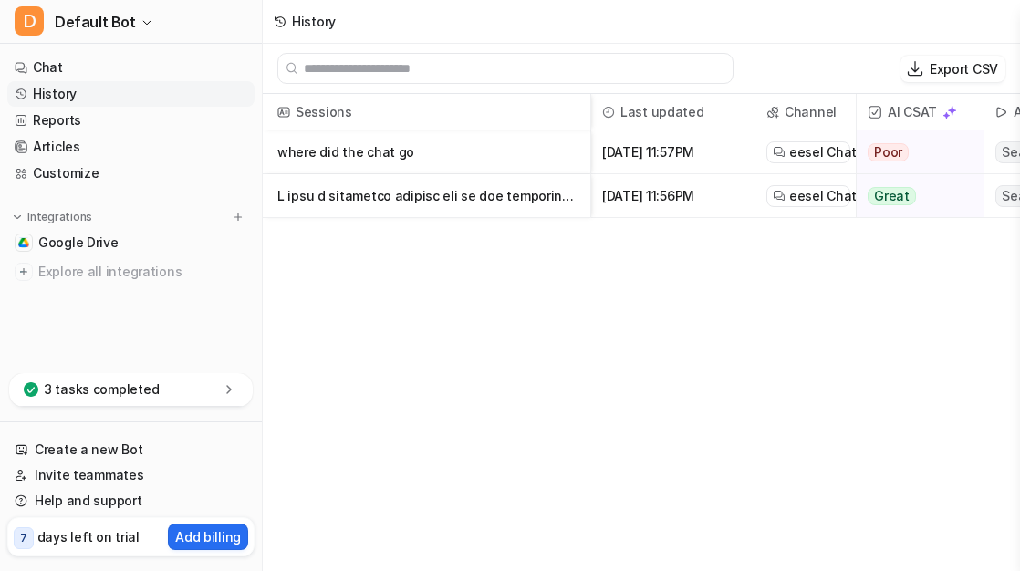
click at [454, 209] on p at bounding box center [426, 196] width 298 height 44
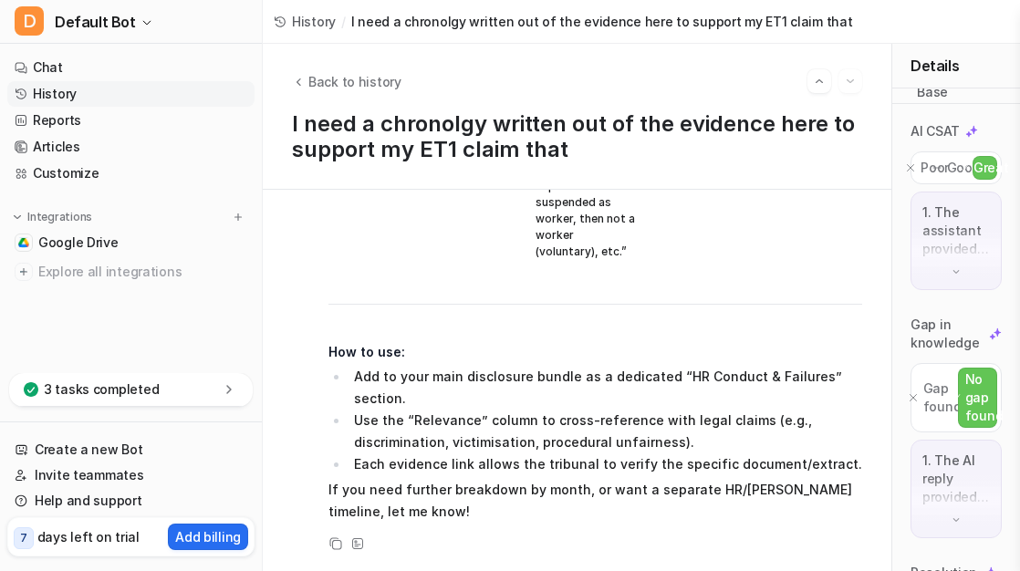
scroll to position [298, 0]
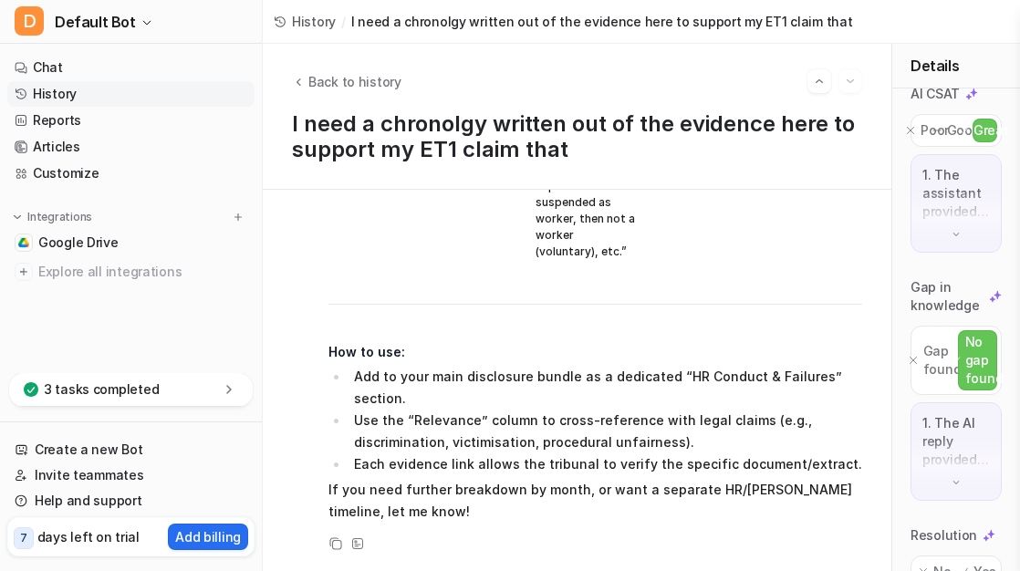
click at [915, 560] on div "No" at bounding box center [934, 572] width 39 height 24
click at [924, 342] on p "Gap found" at bounding box center [943, 360] width 38 height 37
click at [947, 121] on p "Good" at bounding box center [964, 130] width 34 height 18
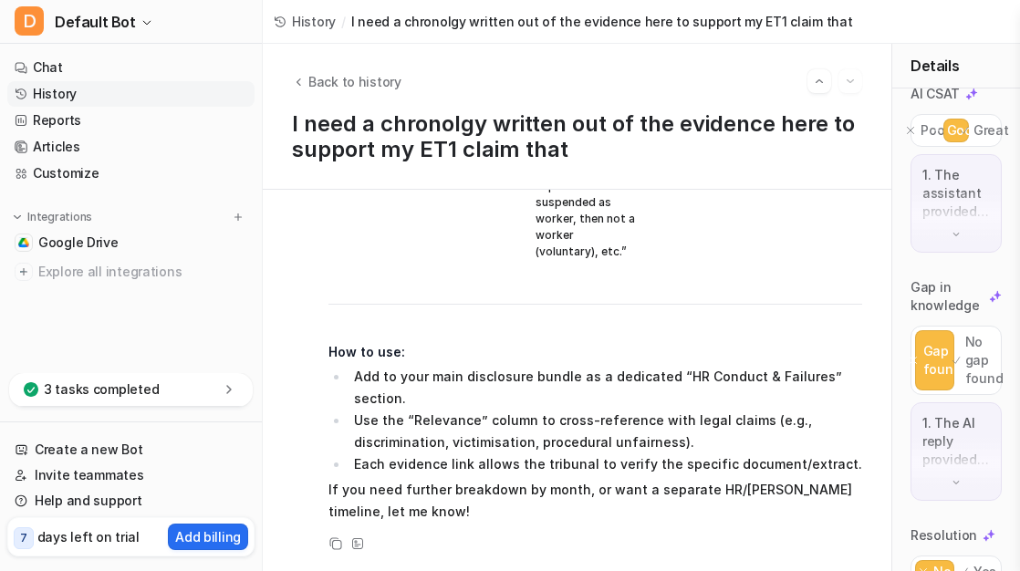
click at [655, 431] on li "Use the “Relevance” column to cross-reference with legal claims (e.g., discrimi…" at bounding box center [606, 432] width 514 height 44
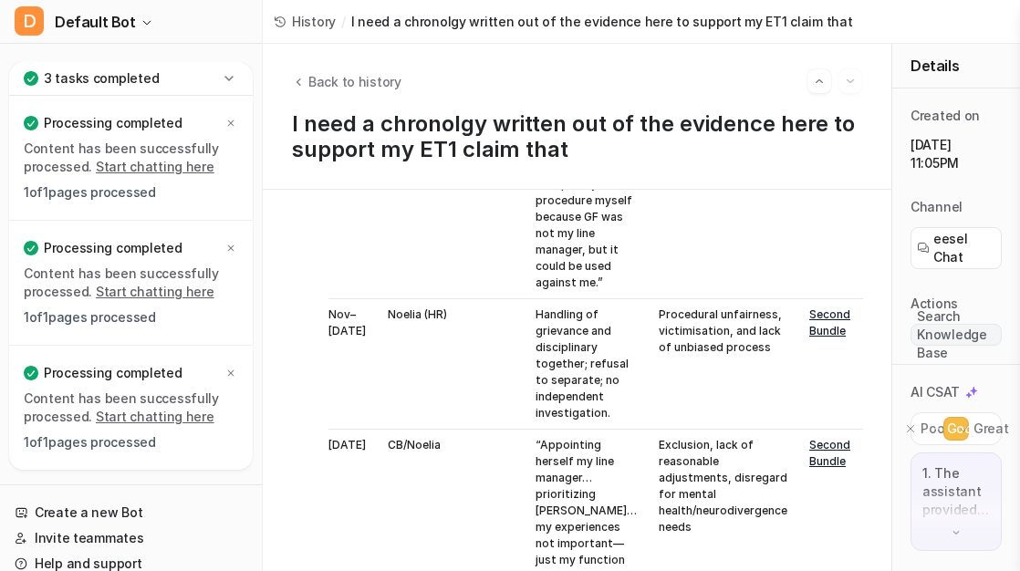
scroll to position [31063, 0]
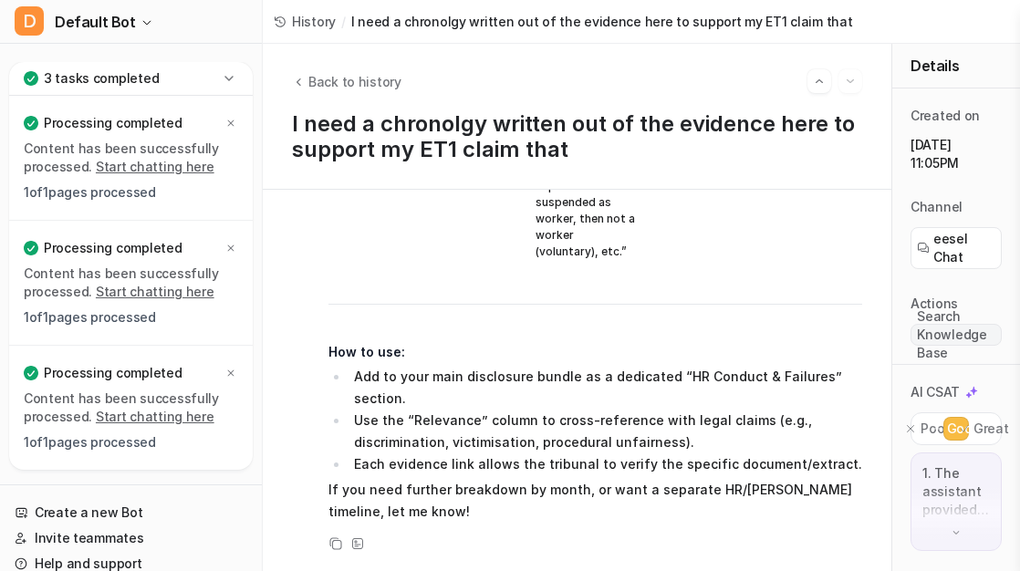
click at [453, 499] on p "If you need further breakdown by month, or want a separate HR/[PERSON_NAME] tim…" at bounding box center [596, 501] width 534 height 44
click at [433, 515] on p "If you need further breakdown by month, or want a separate HR/Noelia timeline, …" at bounding box center [596, 501] width 534 height 44
click at [433, 515] on p "If you need further breakdown by month, or want a separate HR/[PERSON_NAME] tim…" at bounding box center [596, 501] width 534 height 44
click at [417, 515] on p "If you need further breakdown by month, or want a separate HR/[PERSON_NAME] tim…" at bounding box center [596, 501] width 534 height 44
click at [498, 510] on p "If you need further breakdown by month, or want a separate HR/[PERSON_NAME] tim…" at bounding box center [596, 501] width 534 height 44
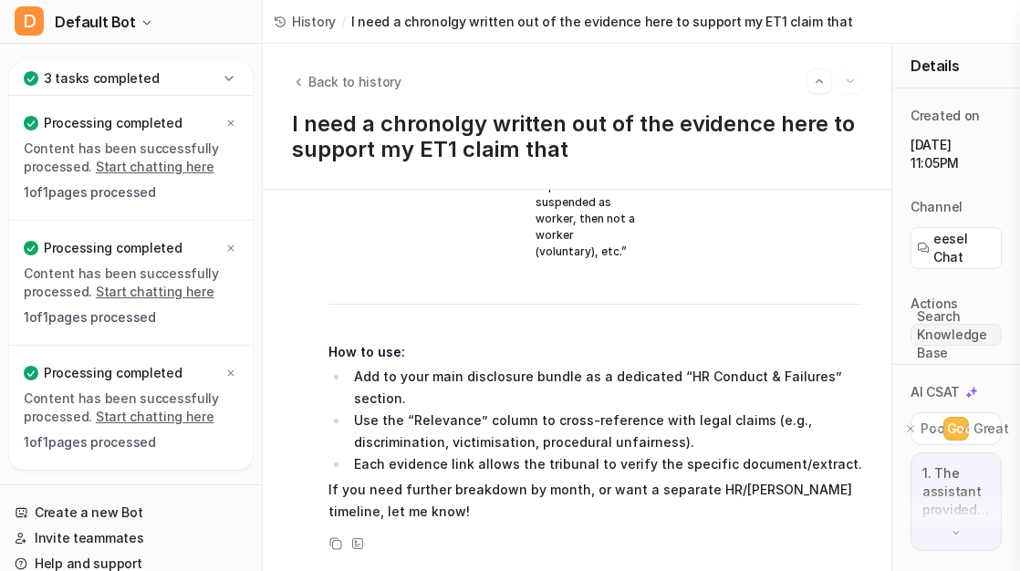
click at [308, 26] on span "History" at bounding box center [314, 21] width 44 height 19
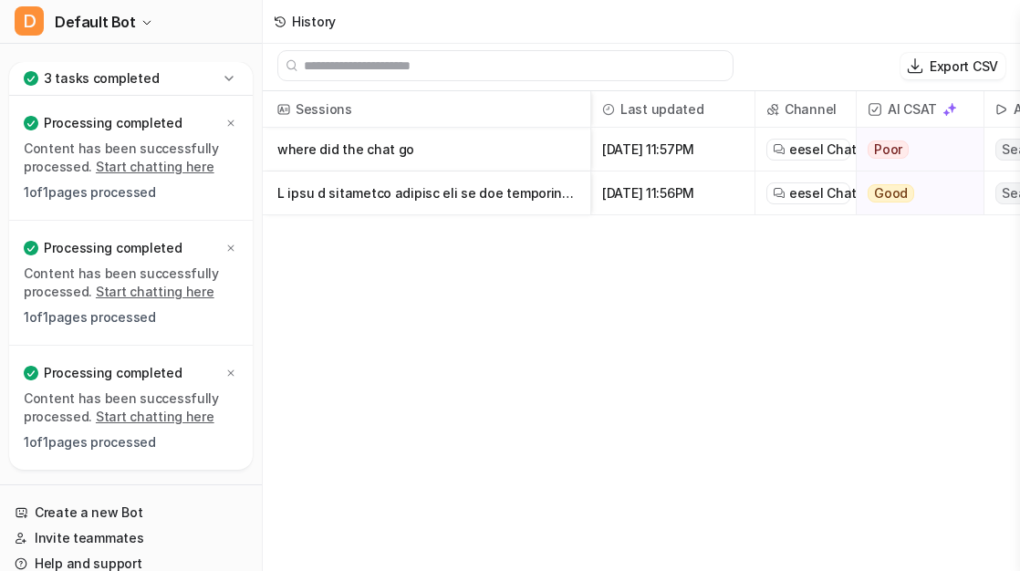
click at [786, 191] on link "eesel Chat" at bounding box center [808, 193] width 71 height 18
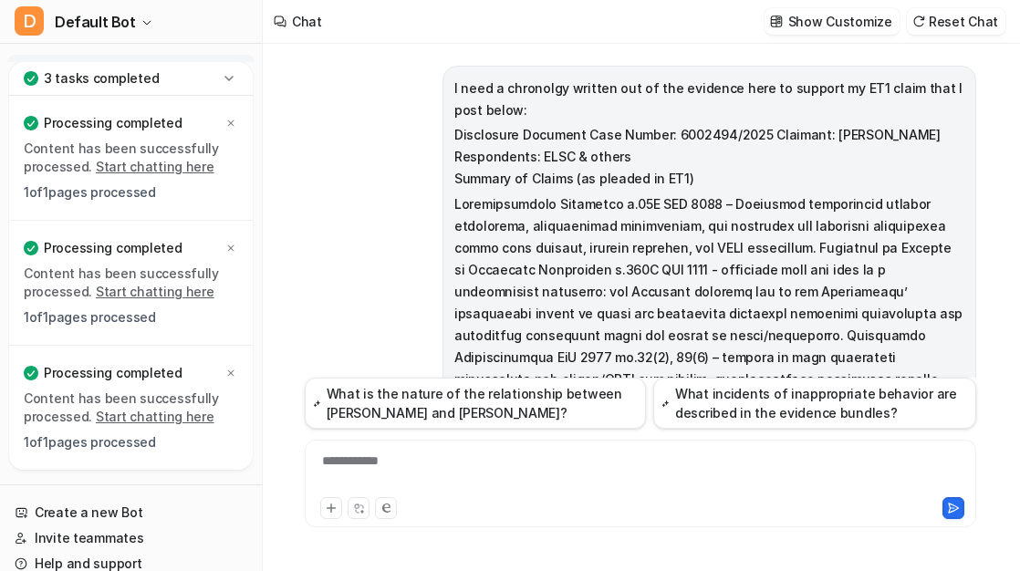
scroll to position [28106, 0]
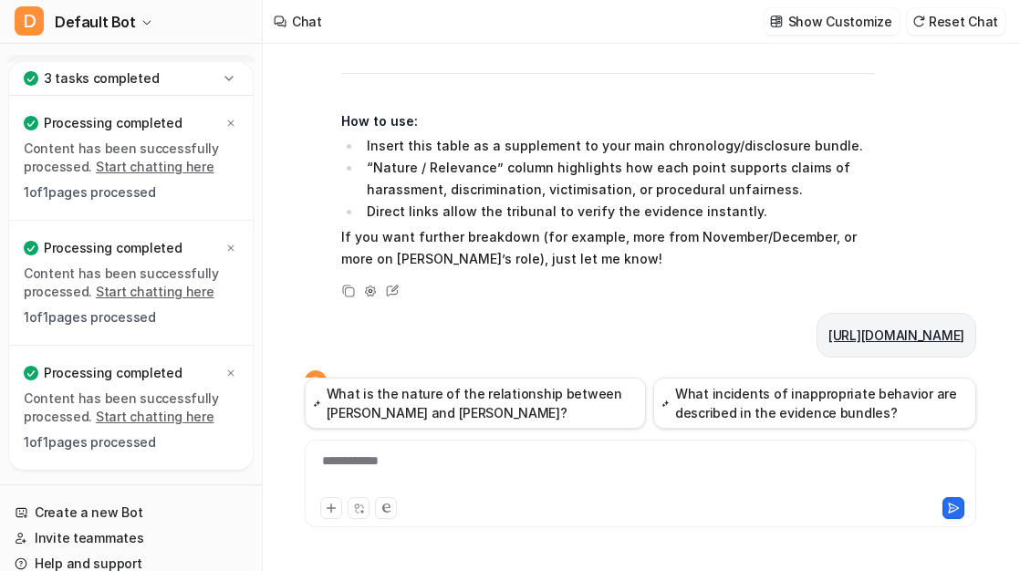
click at [449, 481] on div "**********" at bounding box center [640, 473] width 663 height 42
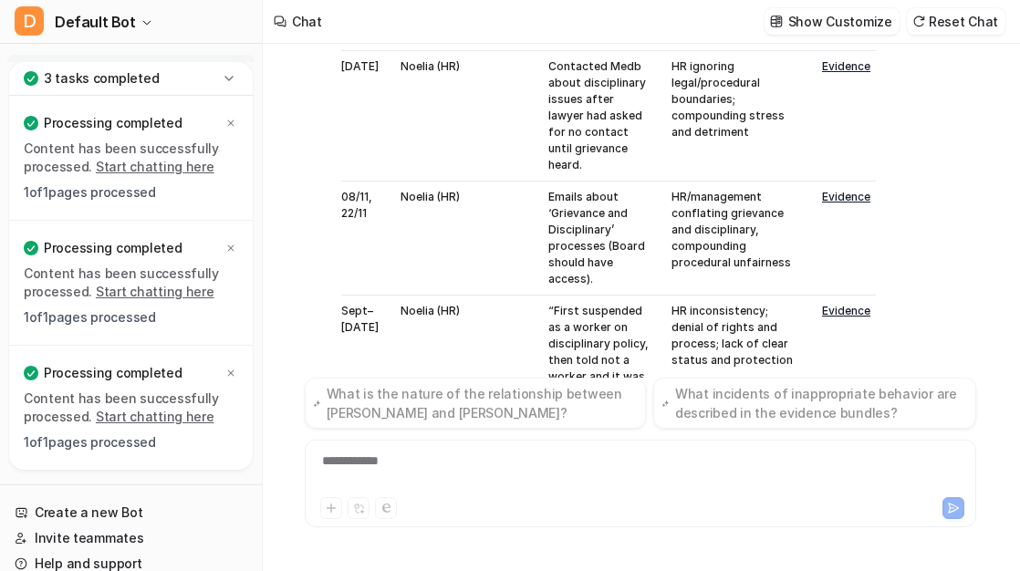
scroll to position [29503, 0]
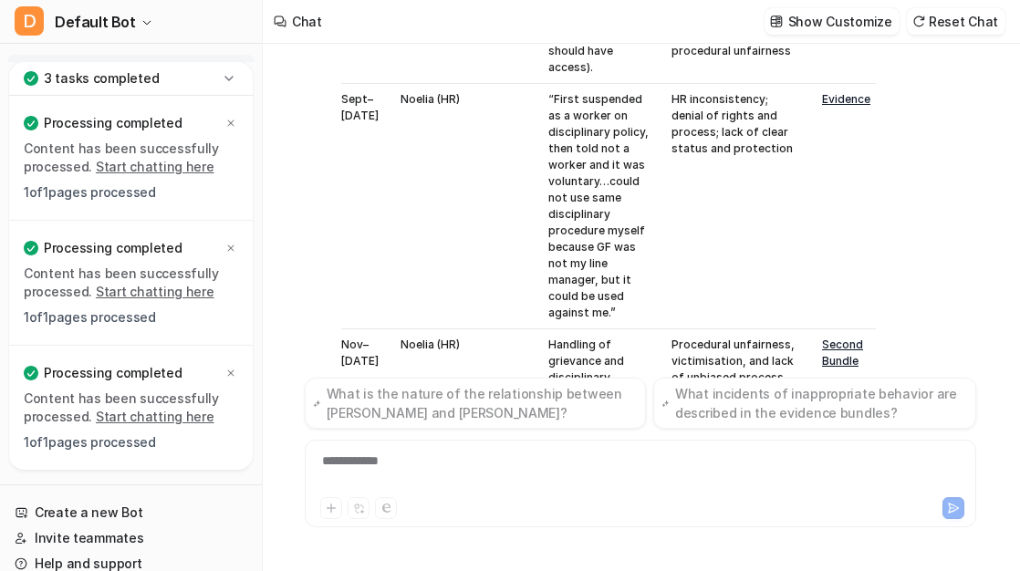
click at [480, 485] on div "**********" at bounding box center [640, 473] width 663 height 42
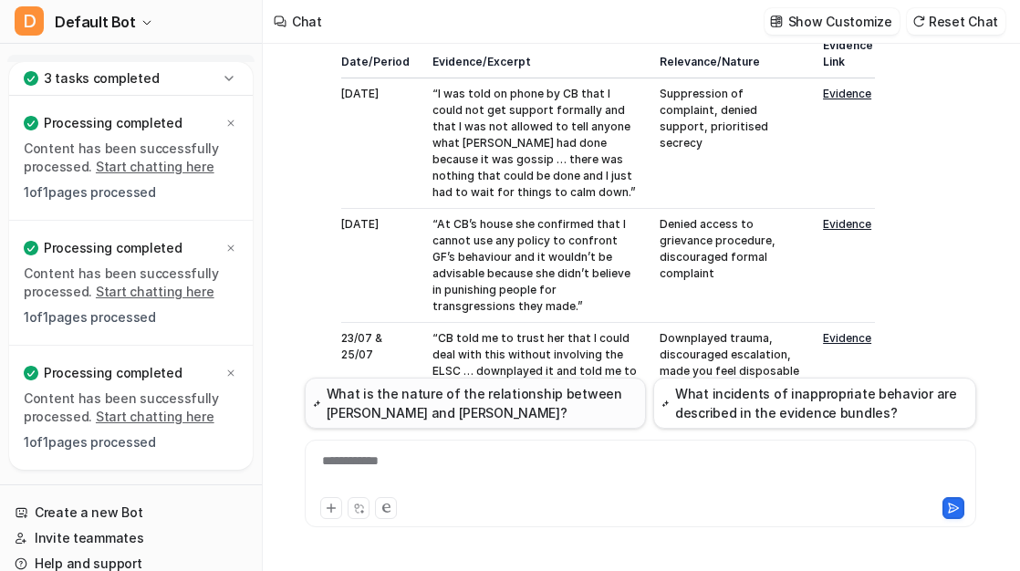
scroll to position [30088, 0]
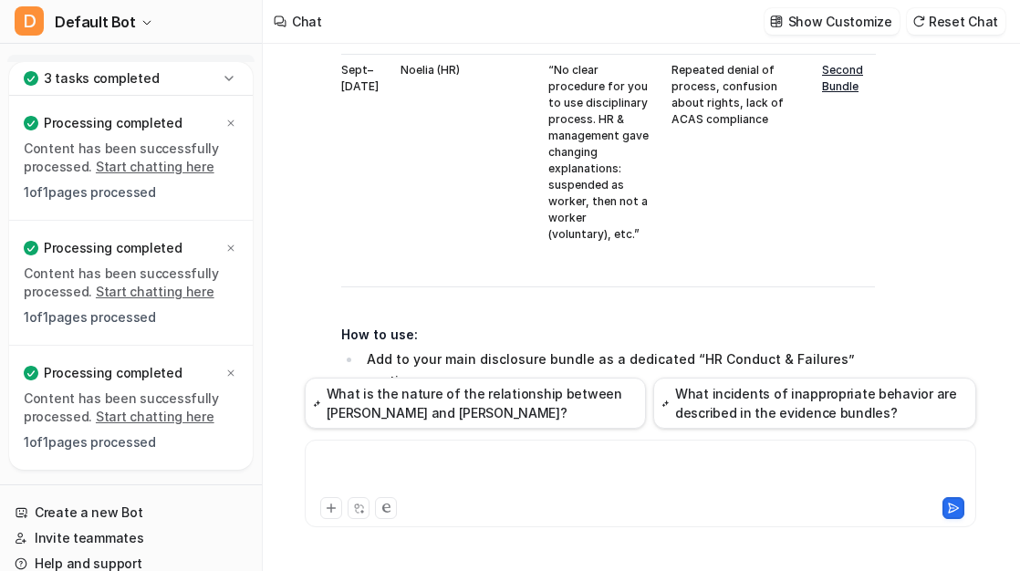
click at [463, 479] on div at bounding box center [640, 473] width 663 height 42
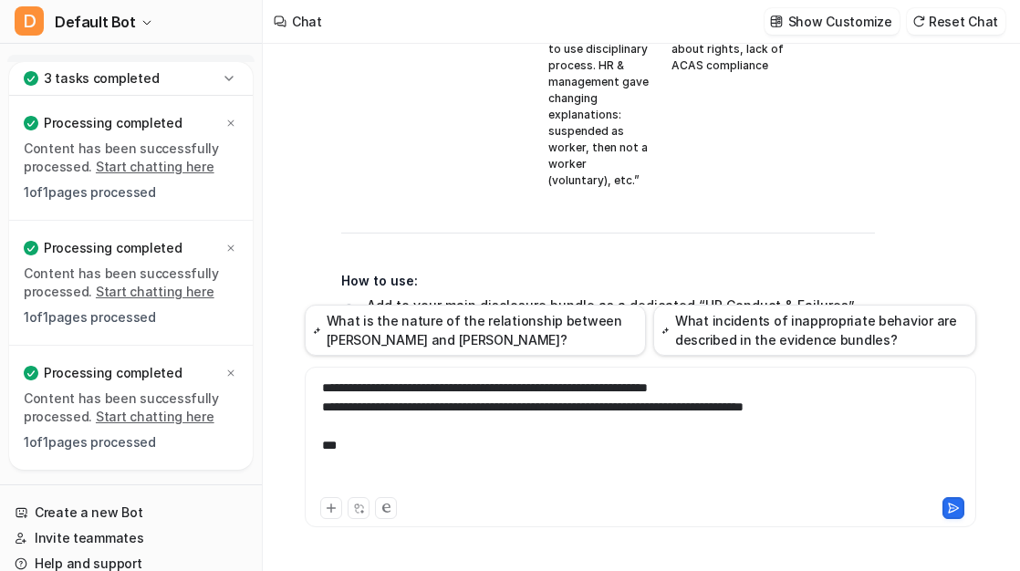
scroll to position [30161, 0]
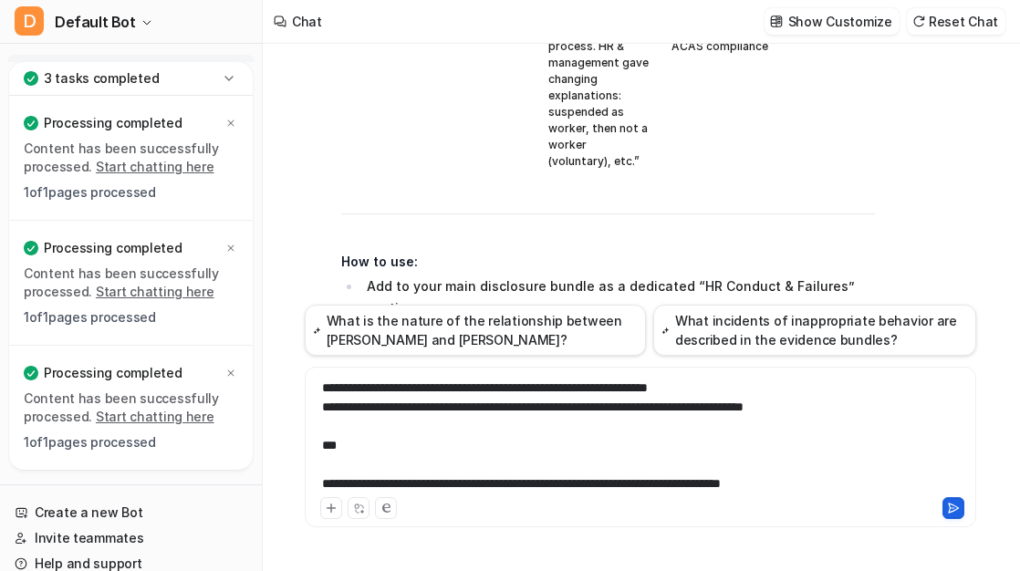
click at [958, 505] on icon at bounding box center [953, 508] width 13 height 13
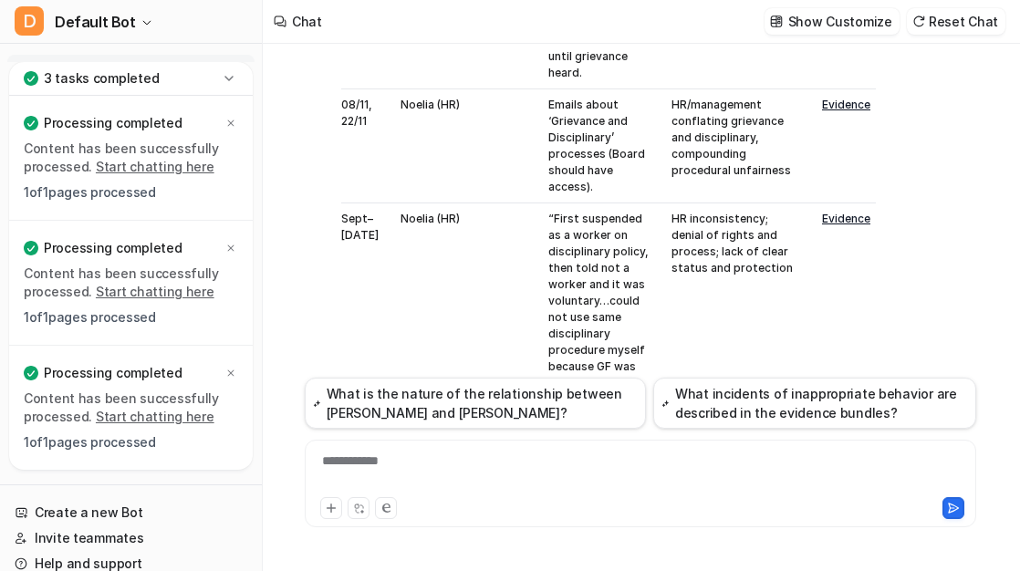
scroll to position [29386, 0]
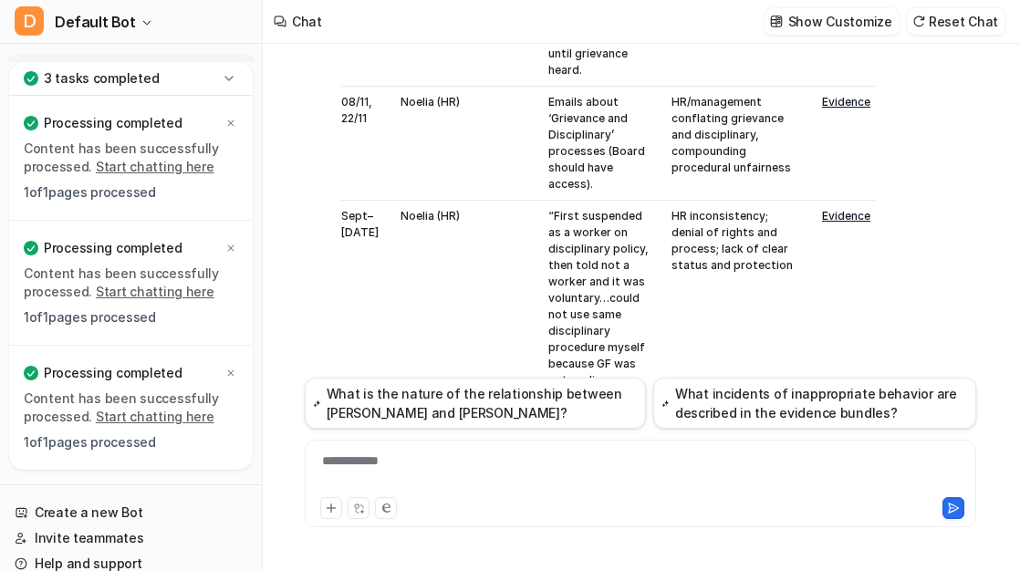
drag, startPoint x: 449, startPoint y: 225, endPoint x: 584, endPoint y: 296, distance: 152.7
copy td "leaves after 30 mins for another meeting … she leaves positively with my even o…"
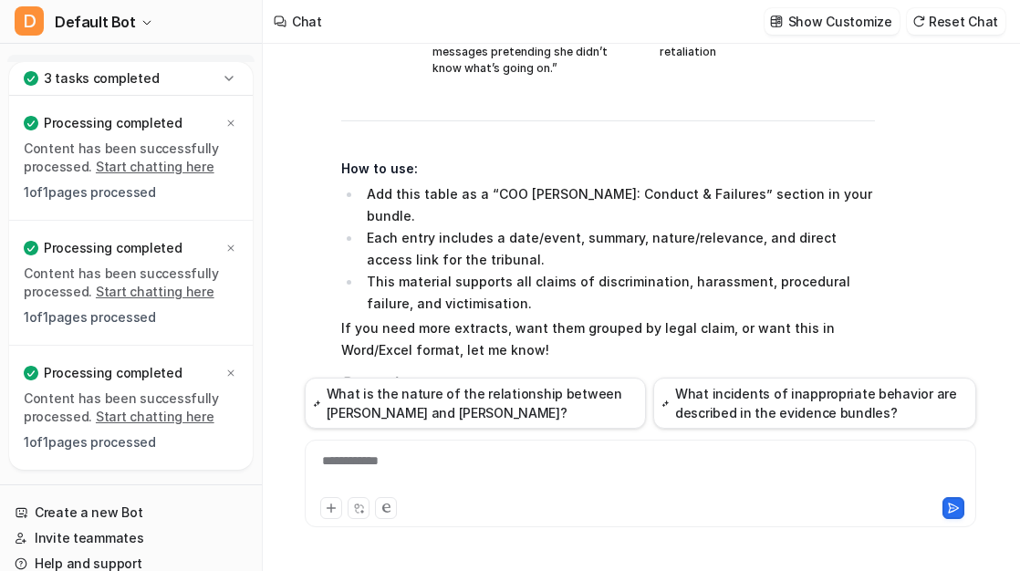
scroll to position [32382, 0]
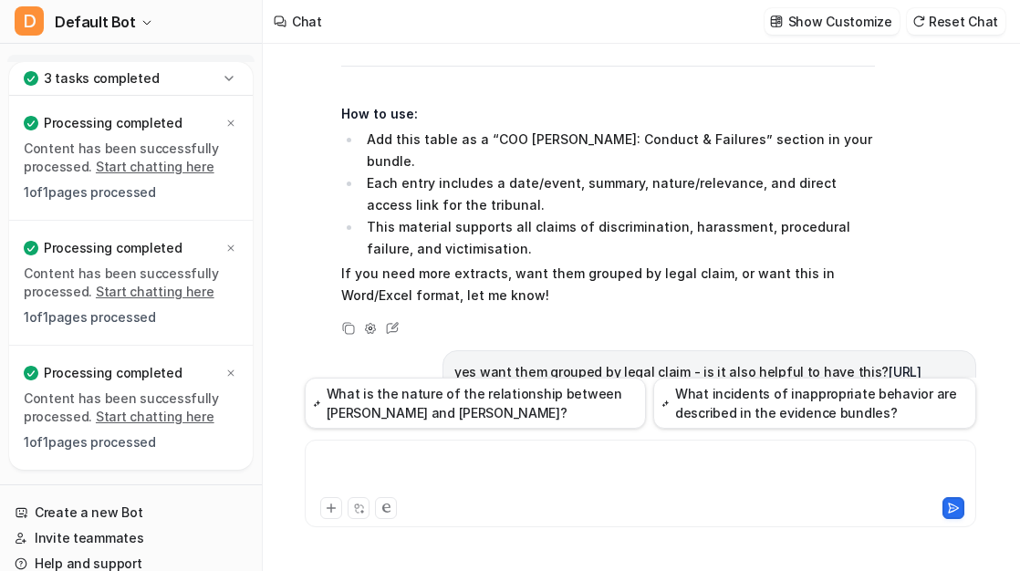
click at [420, 489] on div at bounding box center [640, 473] width 663 height 42
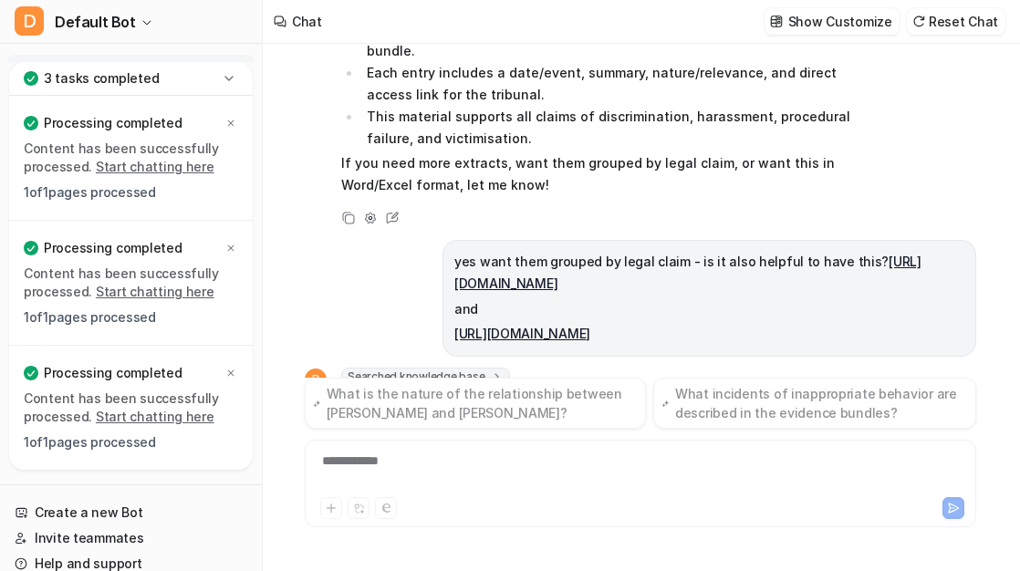
scroll to position [32917, 0]
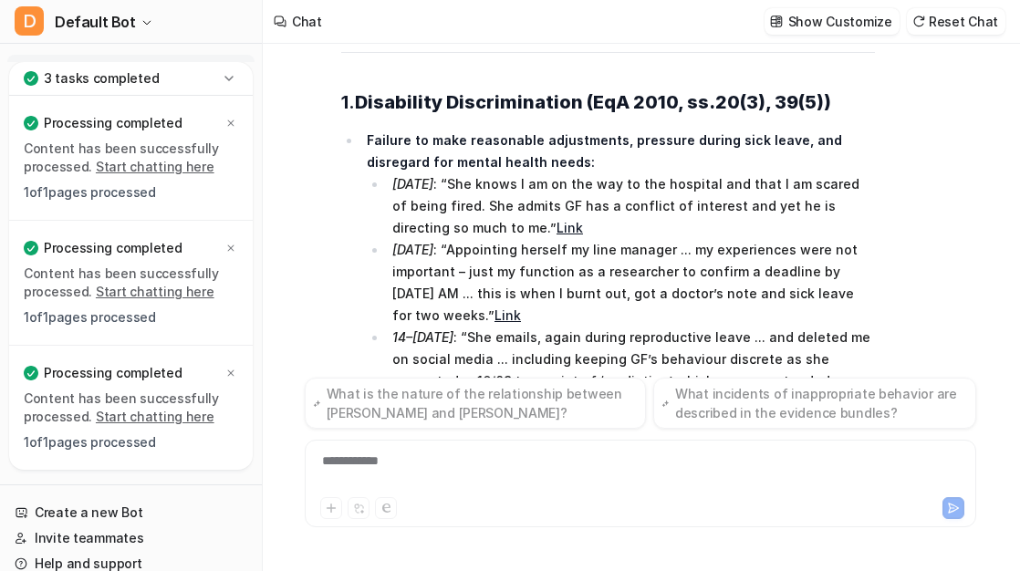
click at [489, 472] on div "**********" at bounding box center [640, 473] width 663 height 42
click at [438, 483] on div "**********" at bounding box center [640, 473] width 663 height 42
click at [410, 455] on div "**********" at bounding box center [640, 473] width 663 height 42
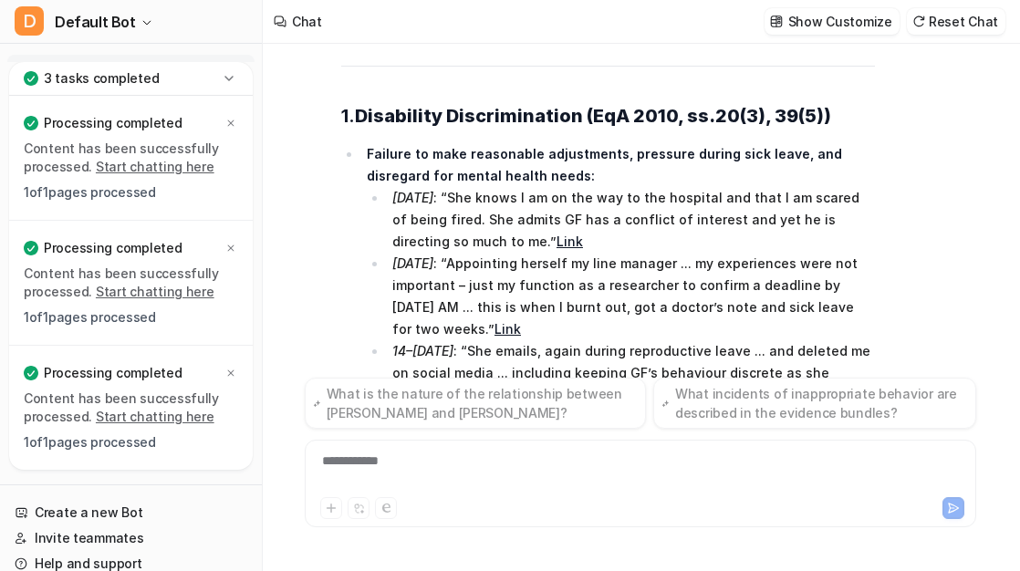
click at [377, 465] on div "**********" at bounding box center [640, 473] width 663 height 42
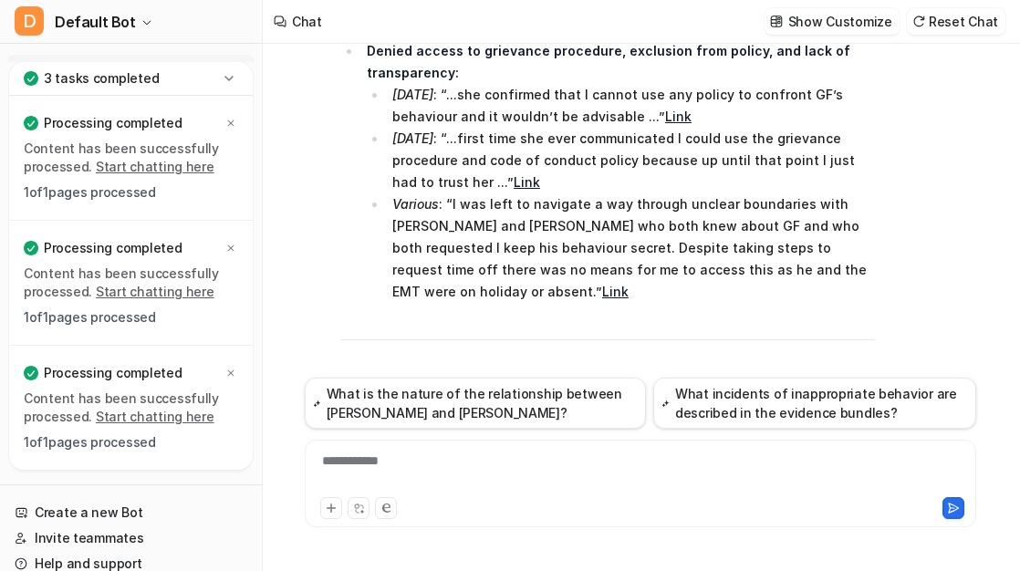
scroll to position [34084, 0]
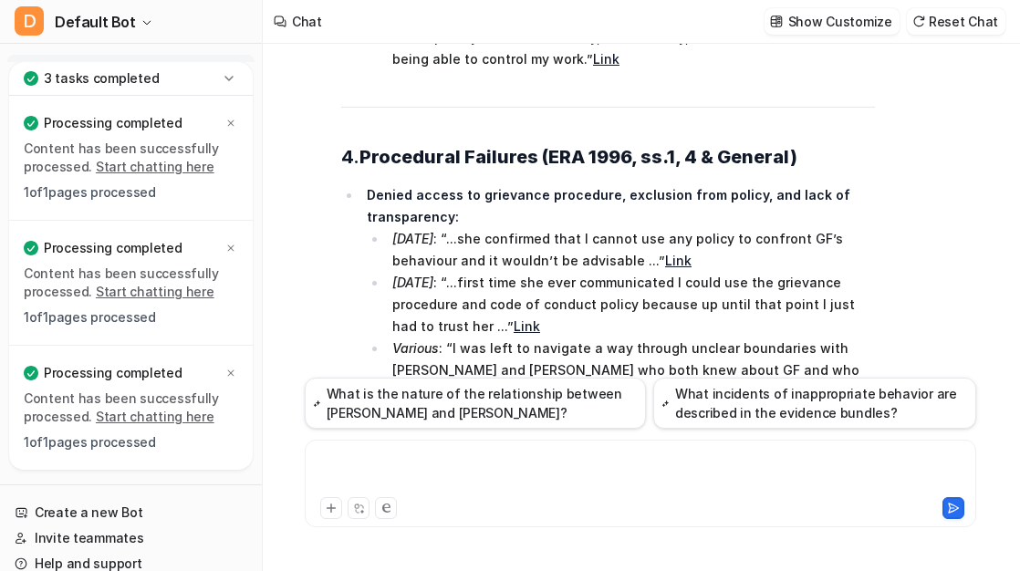
click at [407, 470] on div at bounding box center [640, 473] width 663 height 42
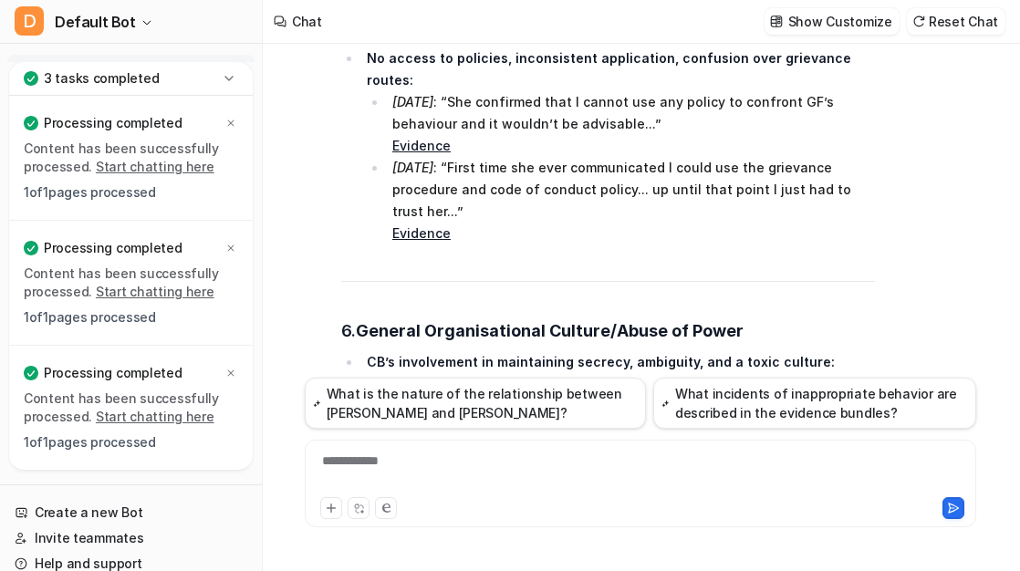
scroll to position [36736, 0]
drag, startPoint x: 368, startPoint y: 171, endPoint x: 706, endPoint y: 291, distance: 359.4
copy strong "The Board, including [PERSON_NAME], was repeatedly notified of protected disclo…"
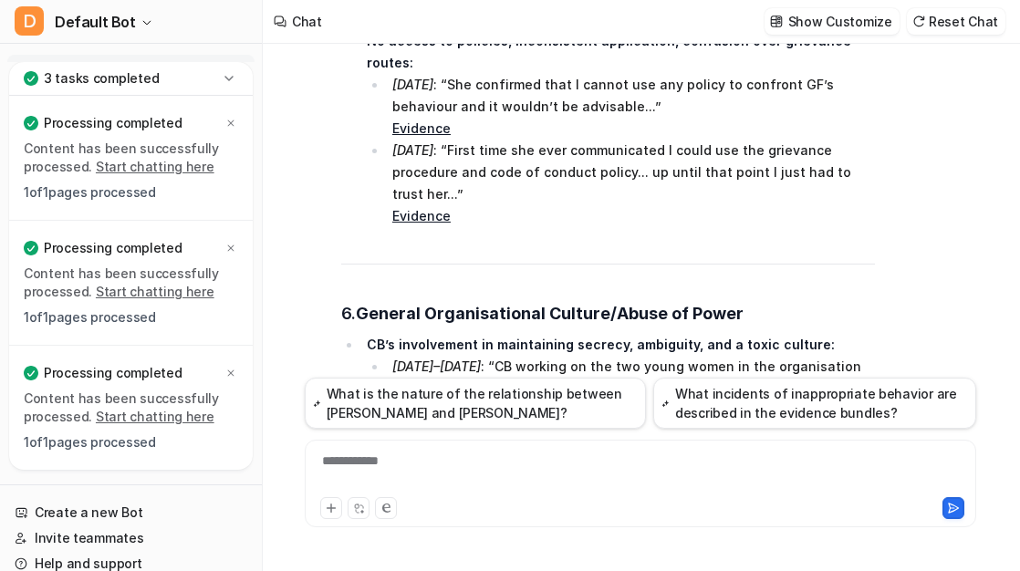
scroll to position [36761, 0]
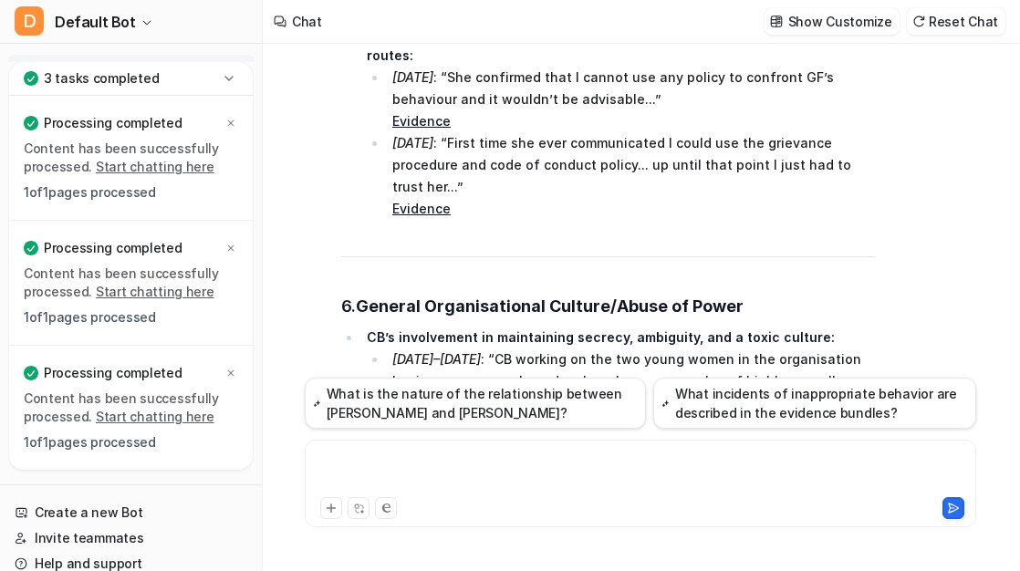
click at [489, 484] on div at bounding box center [640, 473] width 663 height 42
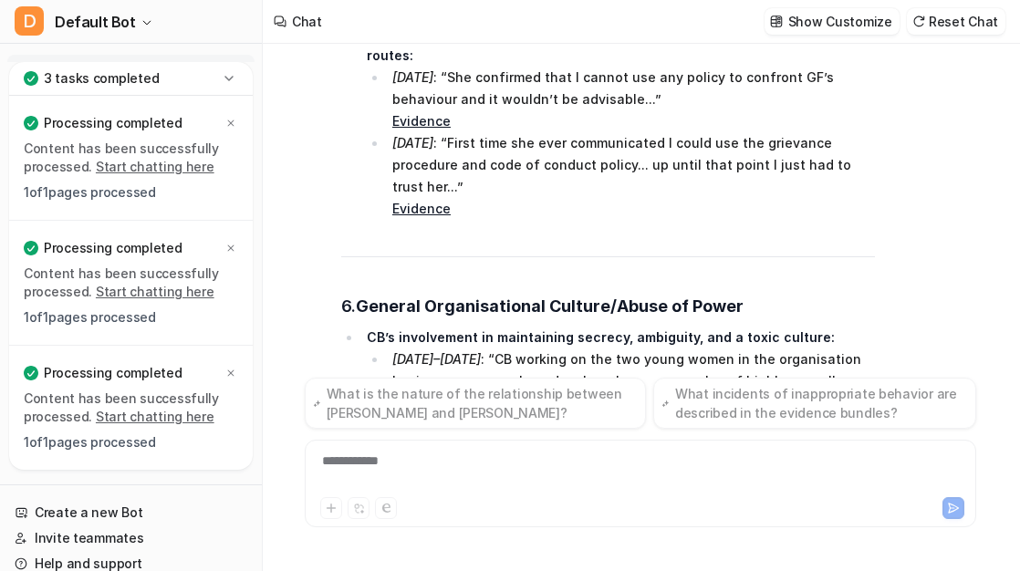
scroll to position [37160, 0]
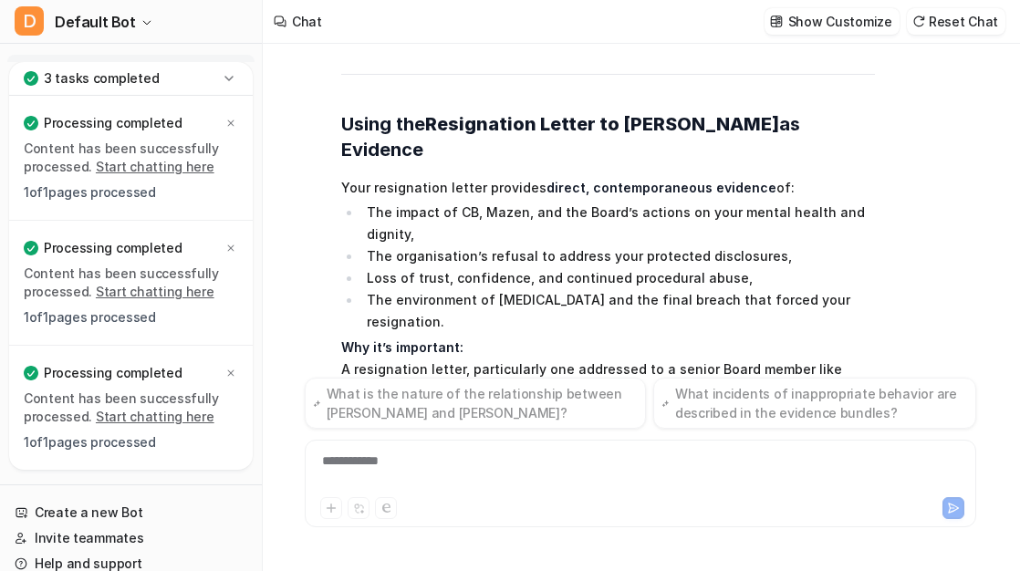
click at [490, 478] on div "**********" at bounding box center [640, 473] width 663 height 42
click at [367, 454] on div "**********" at bounding box center [640, 473] width 663 height 42
click at [496, 474] on div "**********" at bounding box center [640, 473] width 663 height 42
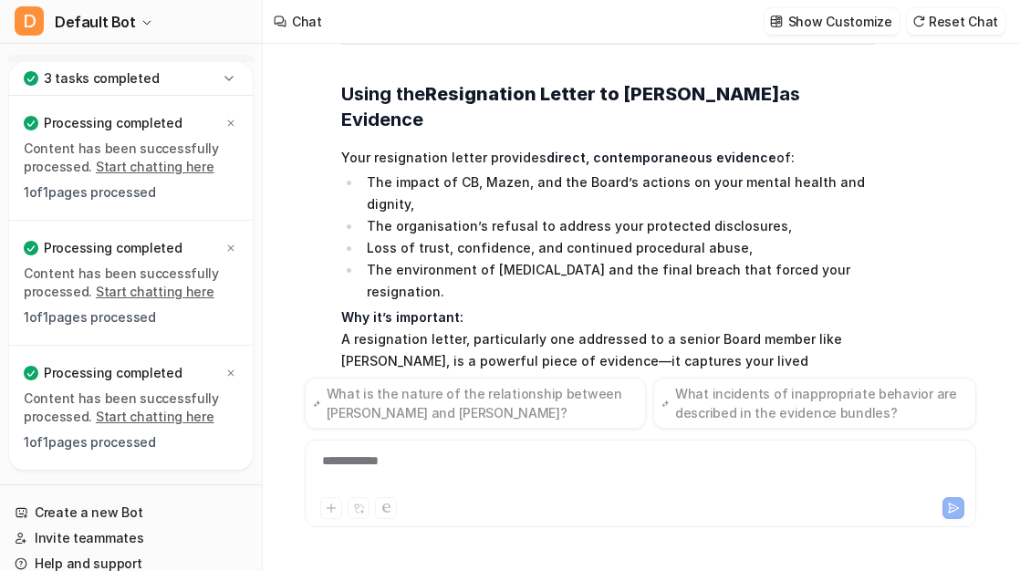
scroll to position [37190, 0]
click at [401, 471] on div "**********" at bounding box center [640, 473] width 663 height 42
click at [397, 470] on div "**********" at bounding box center [640, 473] width 663 height 42
click at [396, 472] on div "**********" at bounding box center [640, 473] width 663 height 42
click at [391, 478] on div "**********" at bounding box center [640, 473] width 663 height 42
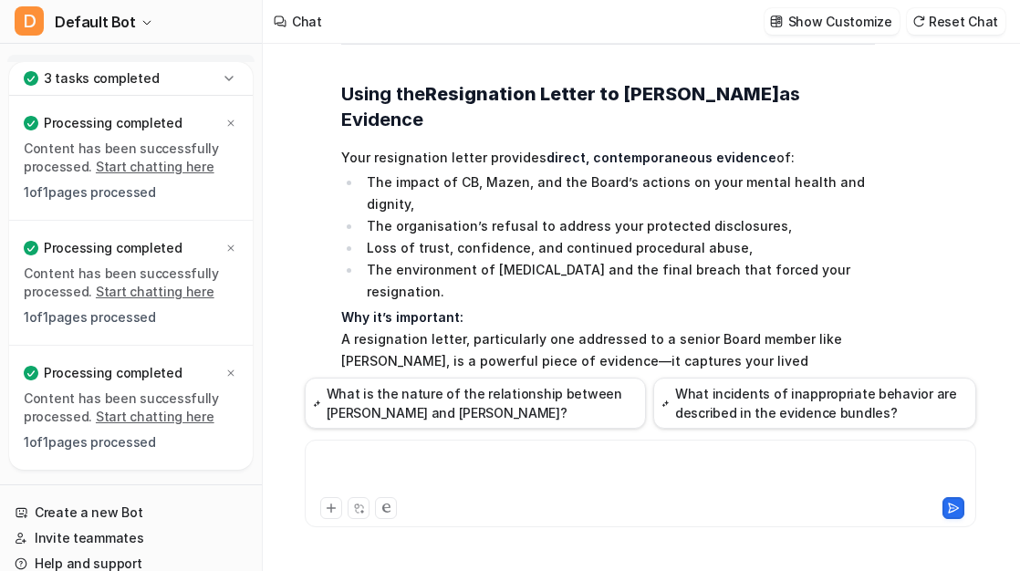
click at [360, 467] on div at bounding box center [640, 473] width 663 height 42
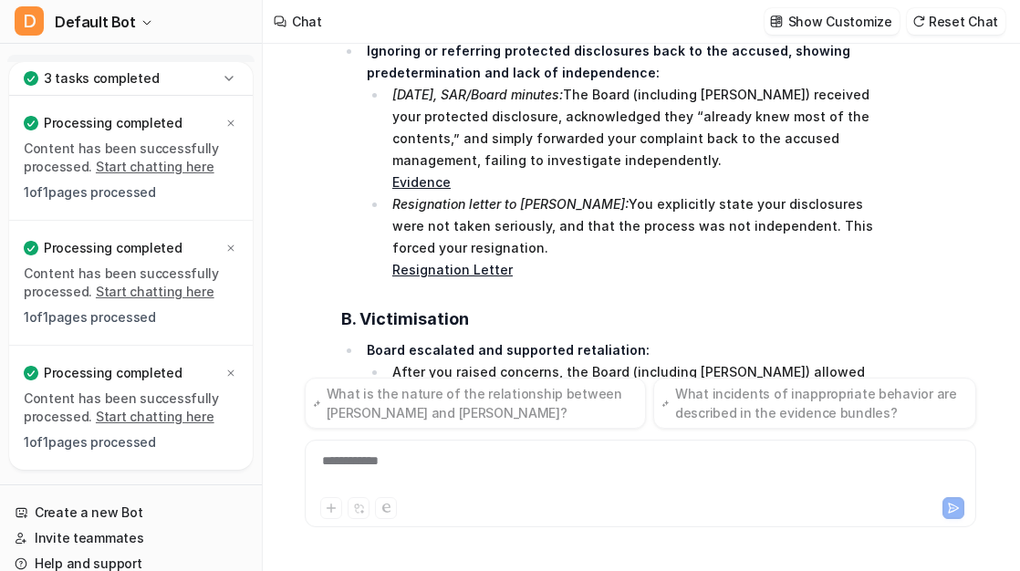
scroll to position [38600, 3]
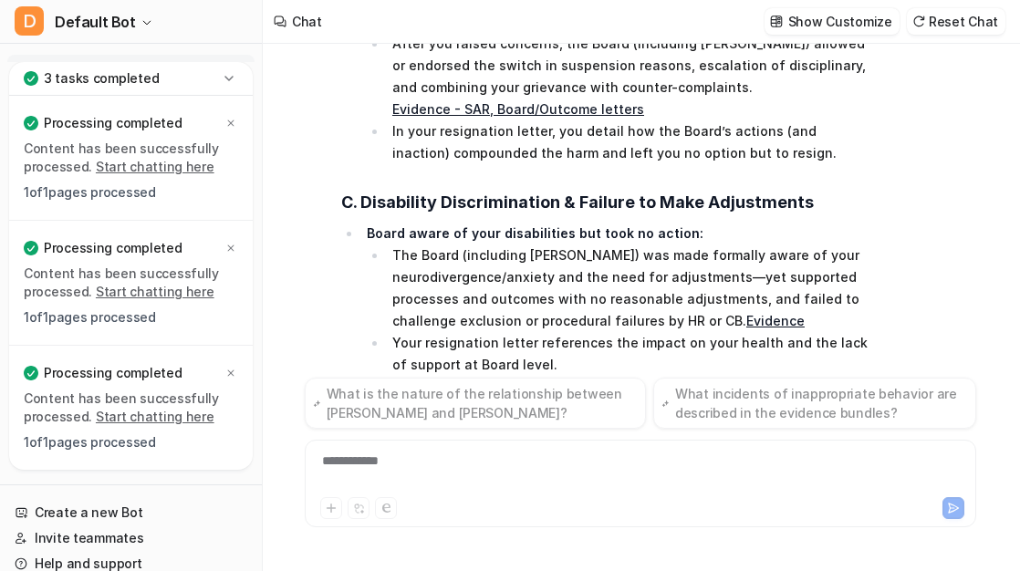
click at [448, 481] on div "**********" at bounding box center [640, 473] width 663 height 42
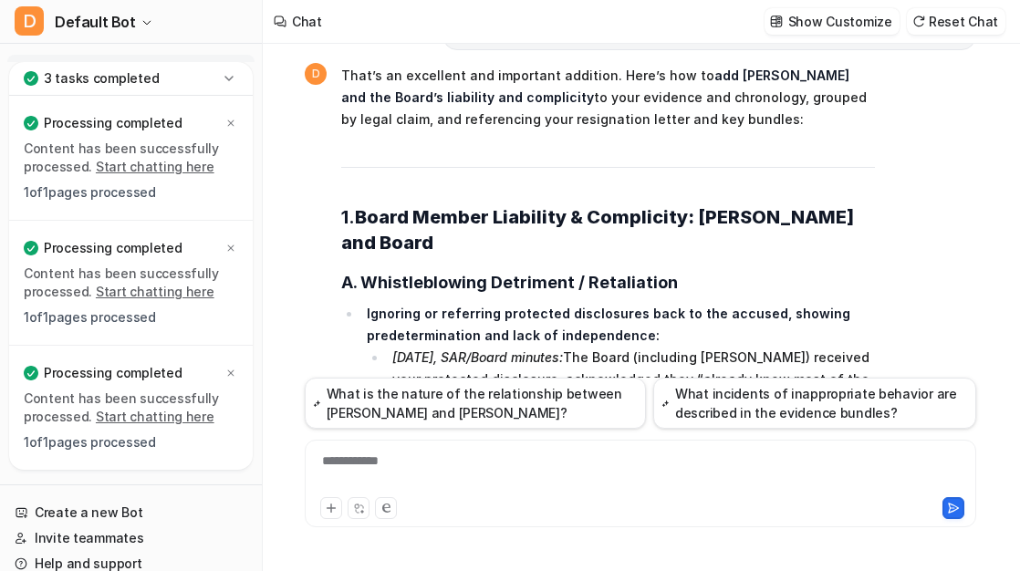
scroll to position [38013, 3]
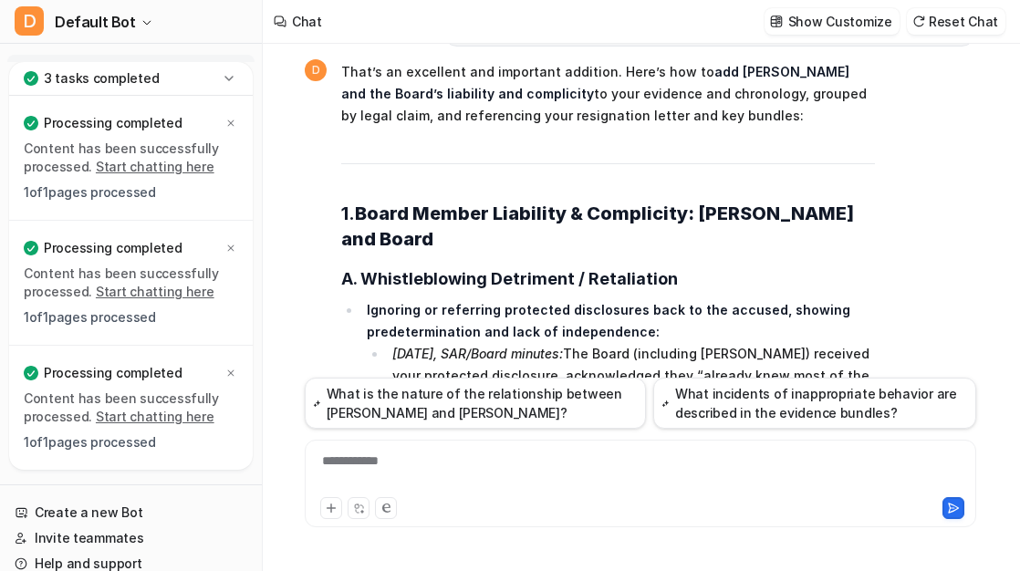
click at [401, 443] on div "**********" at bounding box center [641, 484] width 672 height 88
click at [372, 466] on div at bounding box center [640, 473] width 663 height 42
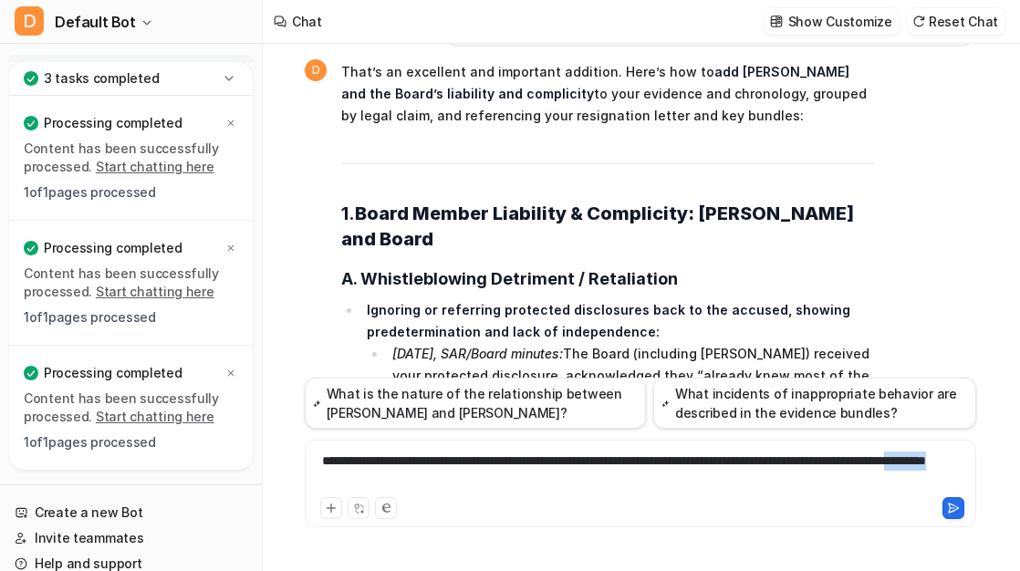
drag, startPoint x: 483, startPoint y: 484, endPoint x: 412, endPoint y: 482, distance: 70.3
click at [412, 484] on div "**********" at bounding box center [640, 473] width 663 height 42
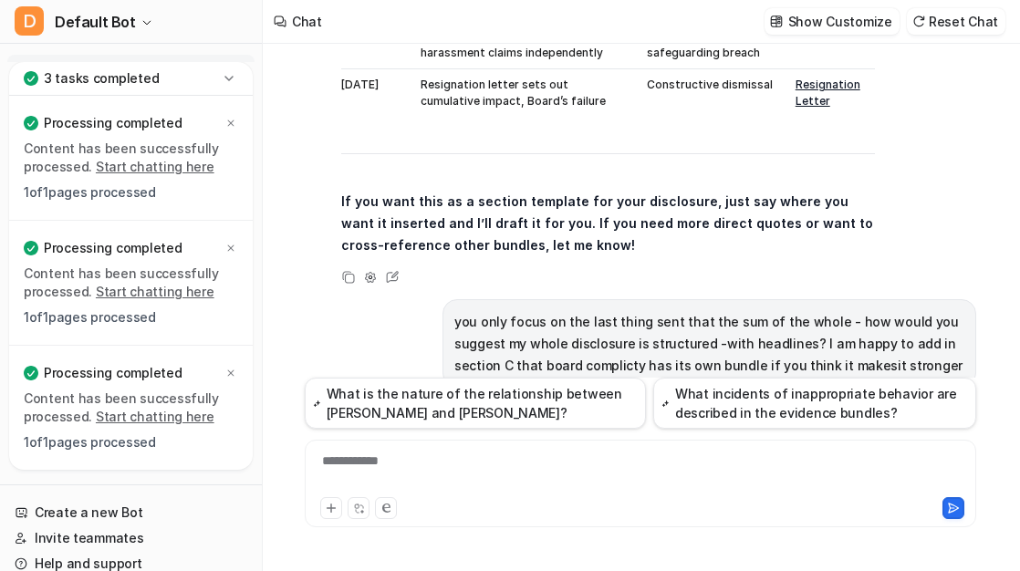
scroll to position [42439, 3]
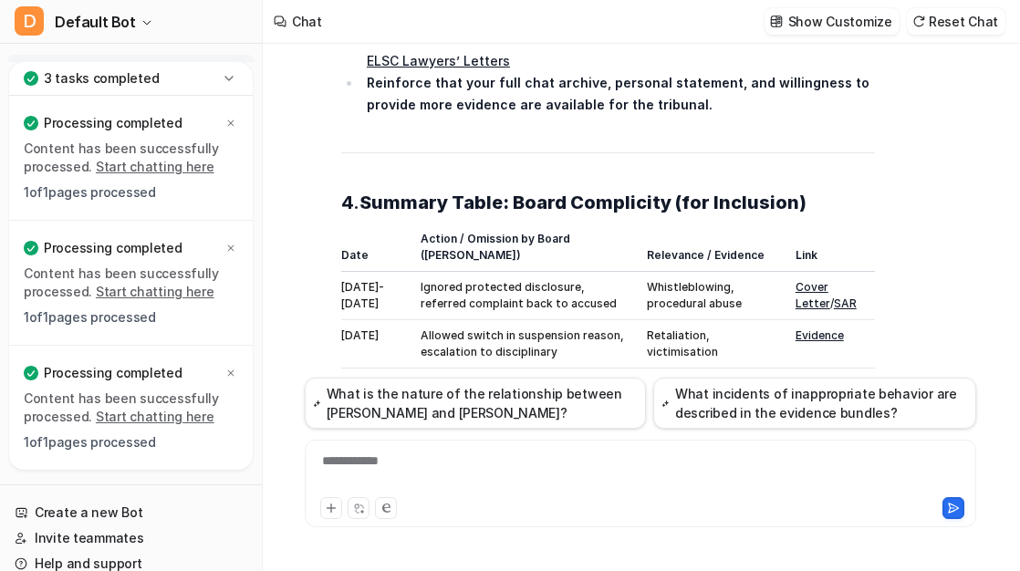
scroll to position [42198, 2]
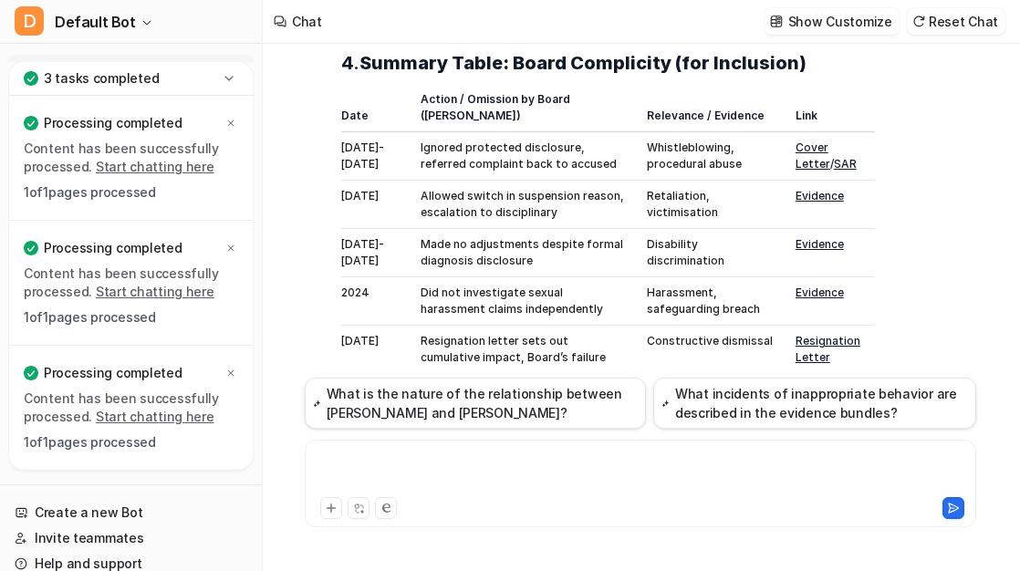
click at [454, 492] on div at bounding box center [640, 473] width 663 height 42
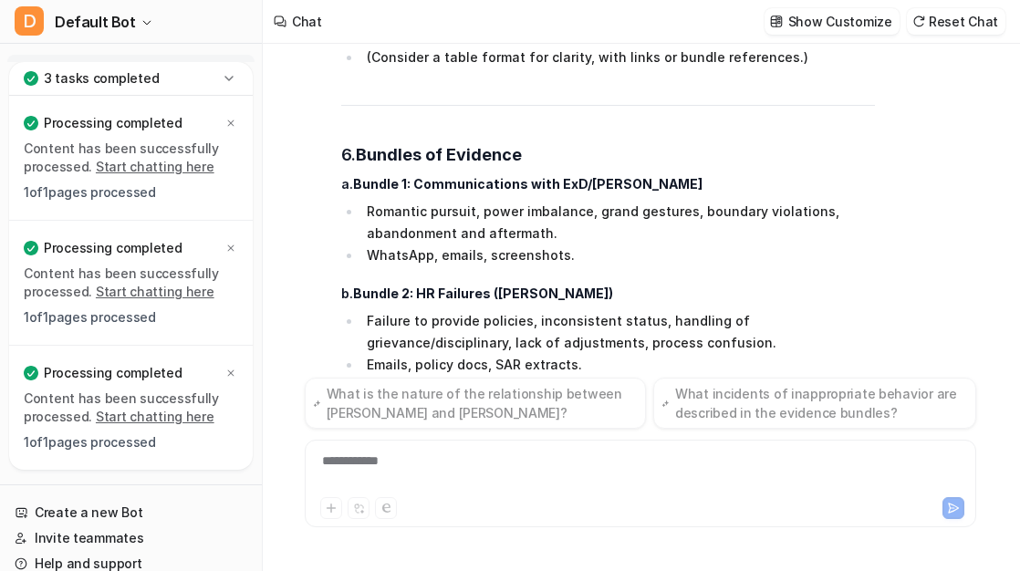
scroll to position [43915, 2]
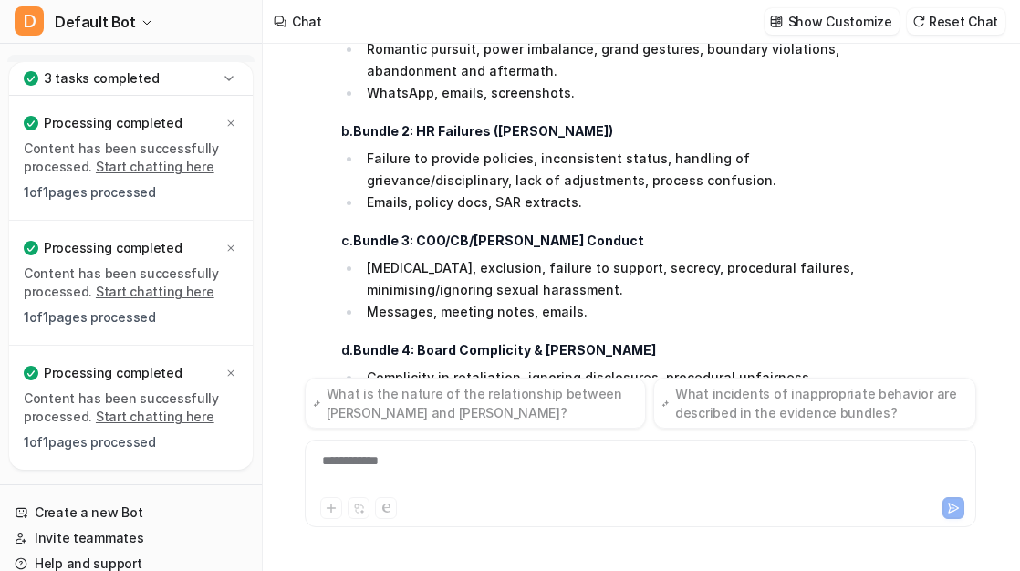
click at [444, 458] on div "**********" at bounding box center [640, 473] width 663 height 42
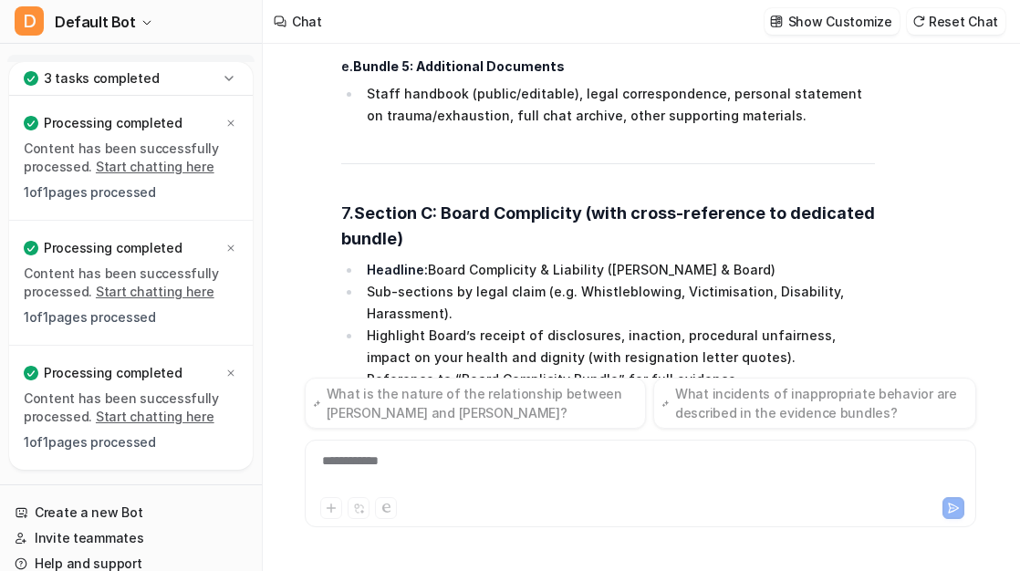
click at [402, 471] on div "**********" at bounding box center [640, 473] width 663 height 42
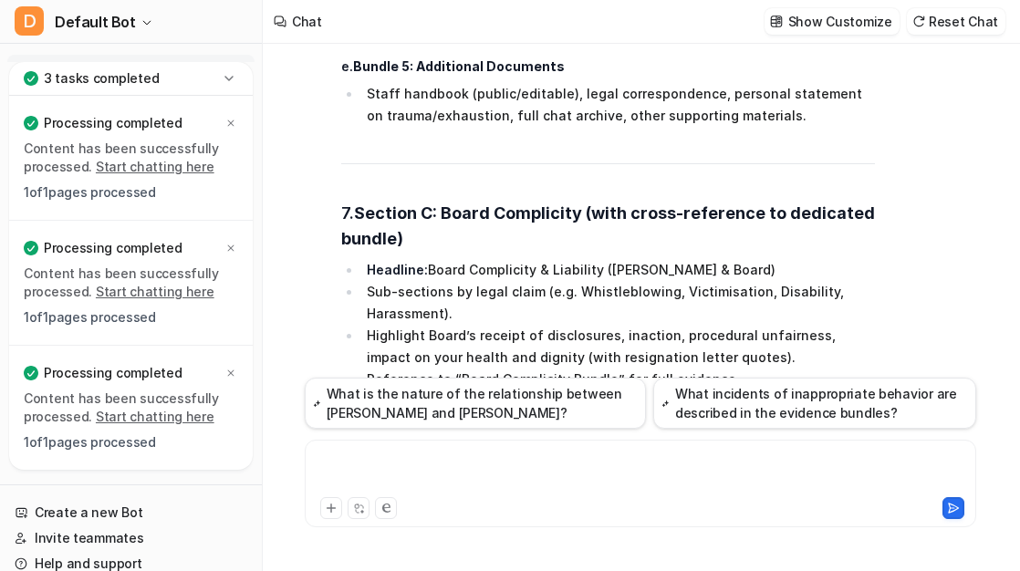
scroll to position [44418, 2]
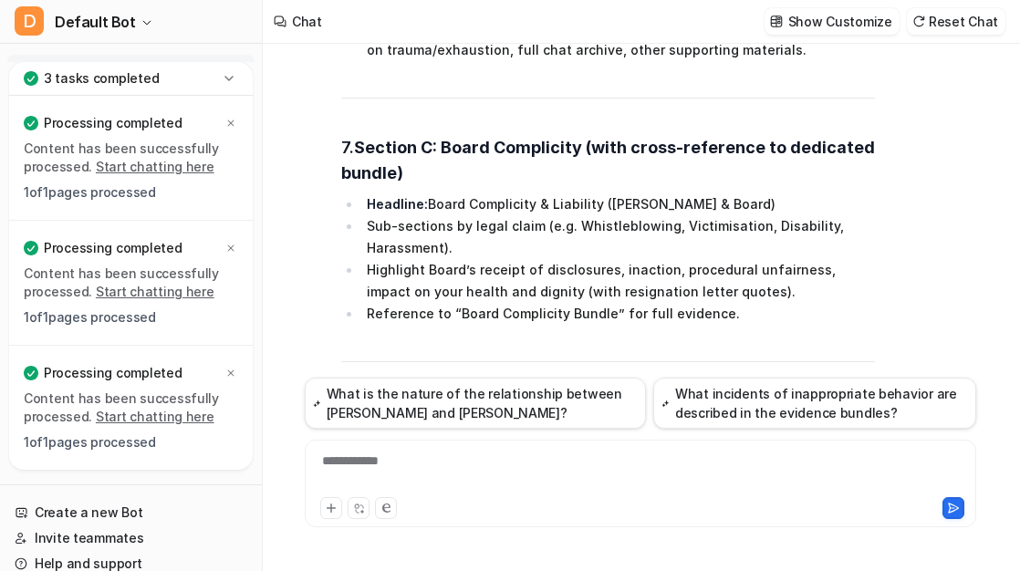
click at [470, 443] on div "**********" at bounding box center [641, 484] width 672 height 88
click at [429, 457] on div "**********" at bounding box center [640, 473] width 663 height 42
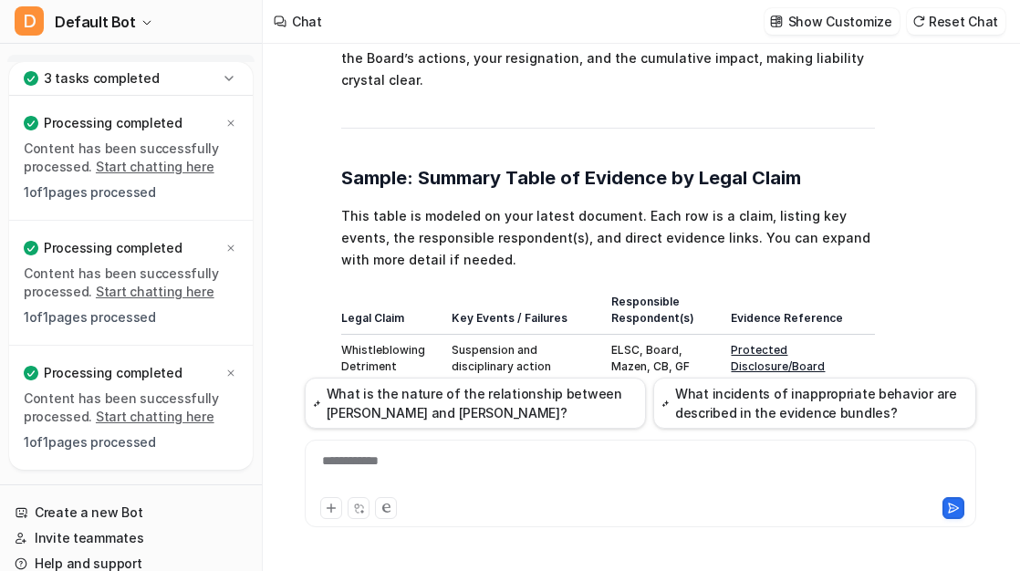
scroll to position [46199, 2]
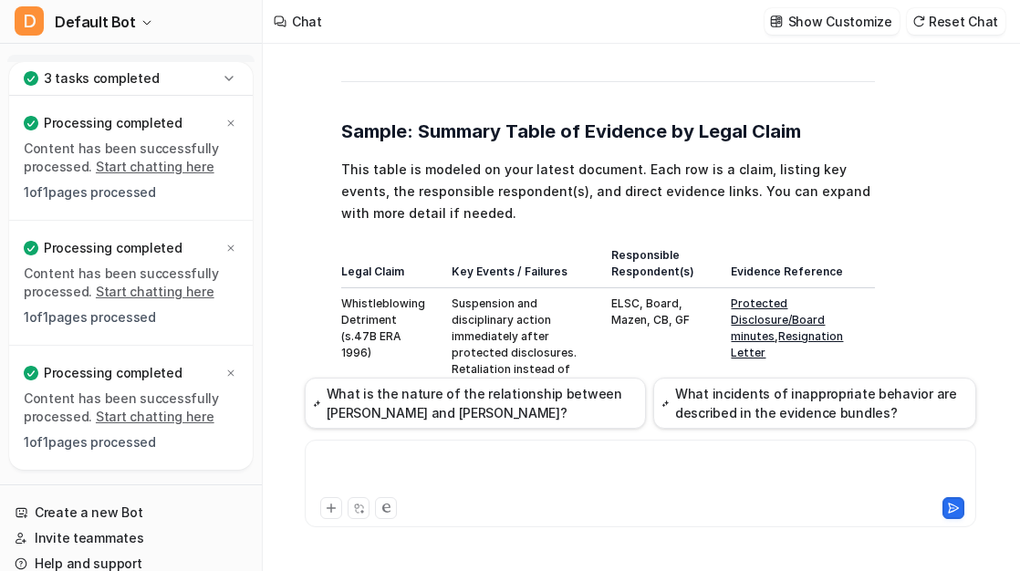
click at [448, 474] on div at bounding box center [640, 473] width 663 height 42
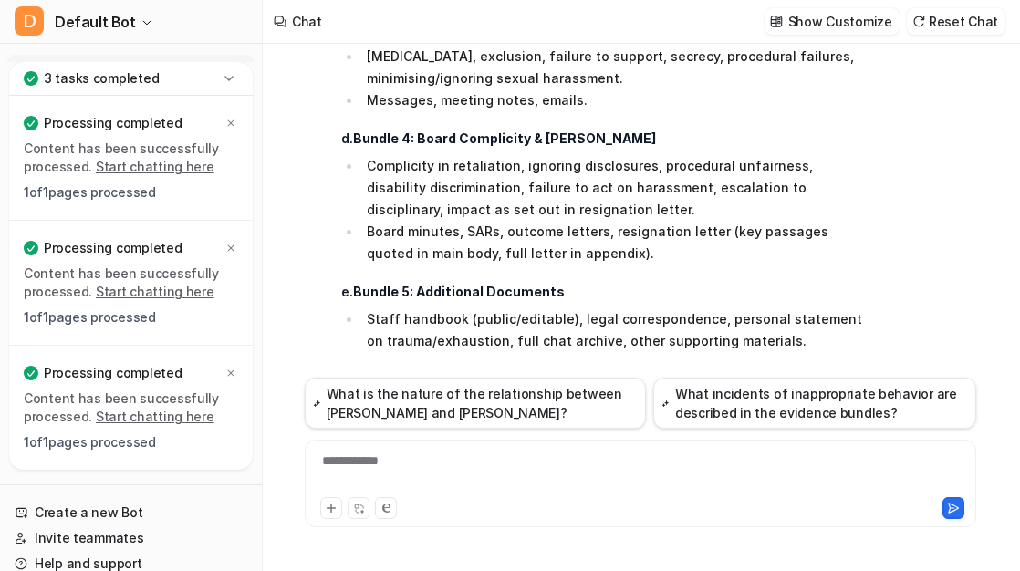
scroll to position [44132, 2]
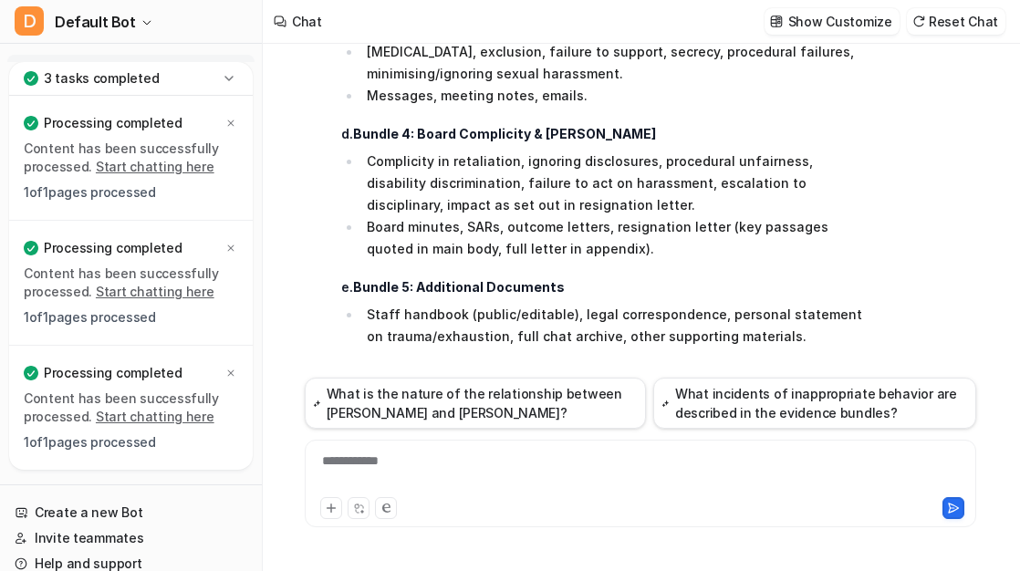
drag, startPoint x: 336, startPoint y: 198, endPoint x: 878, endPoint y: 264, distance: 546.1
copy span
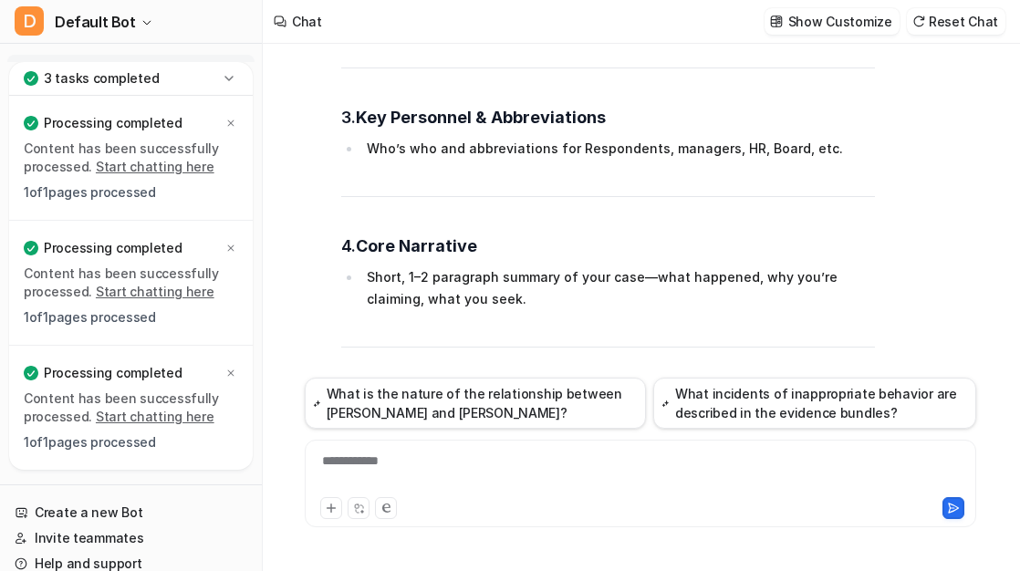
scroll to position [43338, 2]
click at [2, 434] on div "3 tasks completed Processing completed Content has been successfully processed.…" at bounding box center [131, 273] width 262 height 423
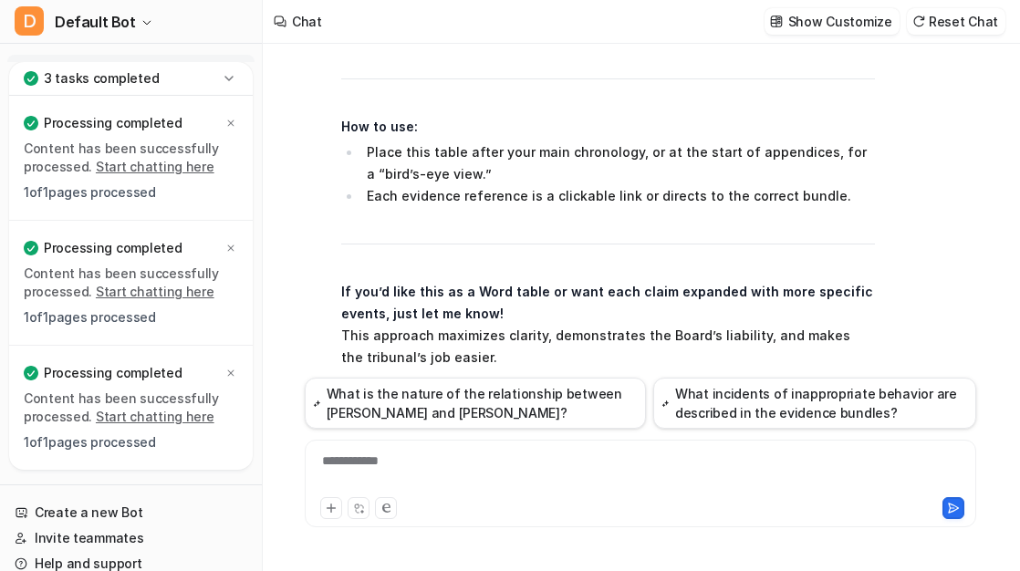
scroll to position [47166, 2]
